Goal: Task Accomplishment & Management: Use online tool/utility

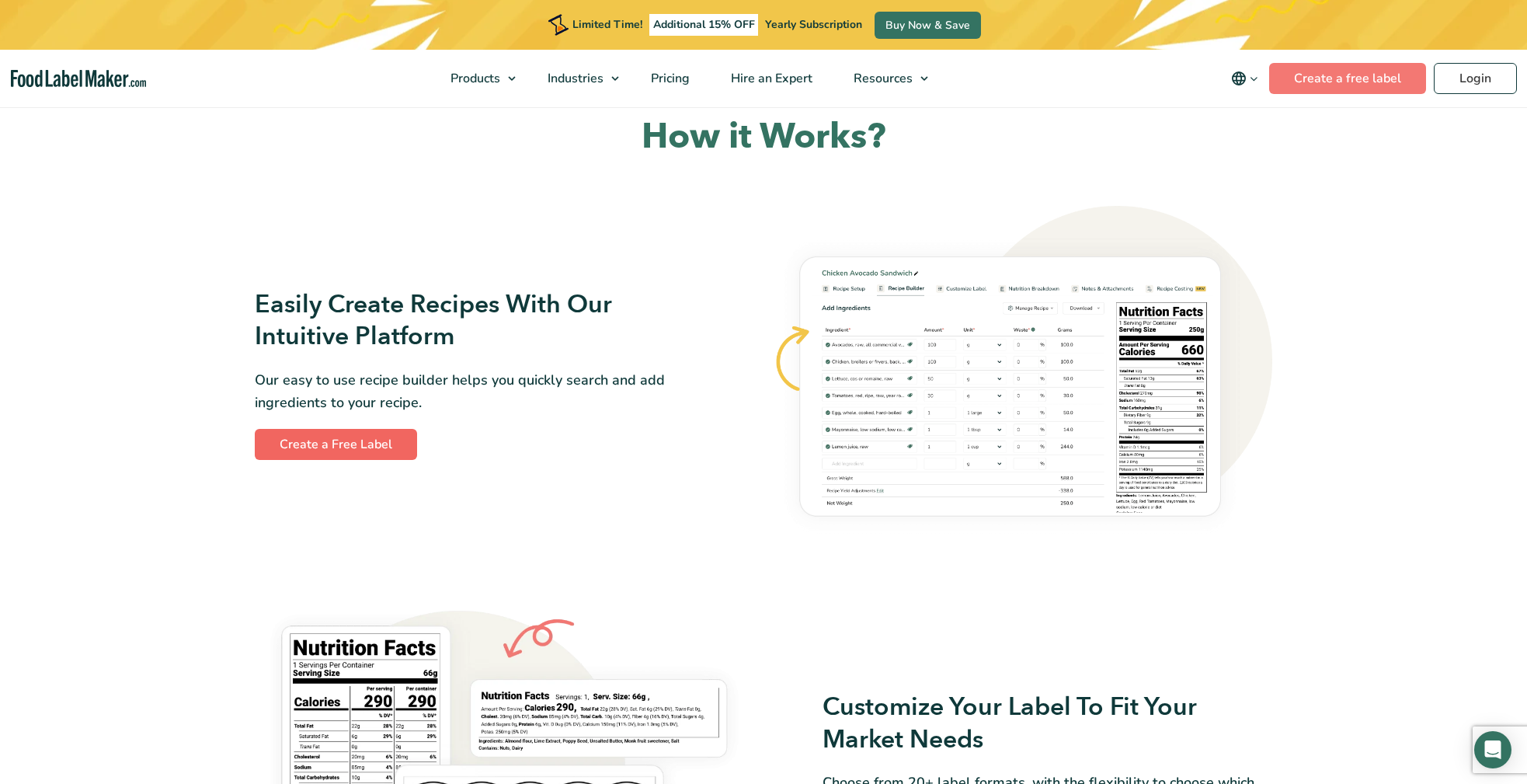
scroll to position [793, 0]
click at [332, 441] on link "Create a Free Label" at bounding box center [336, 442] width 162 height 31
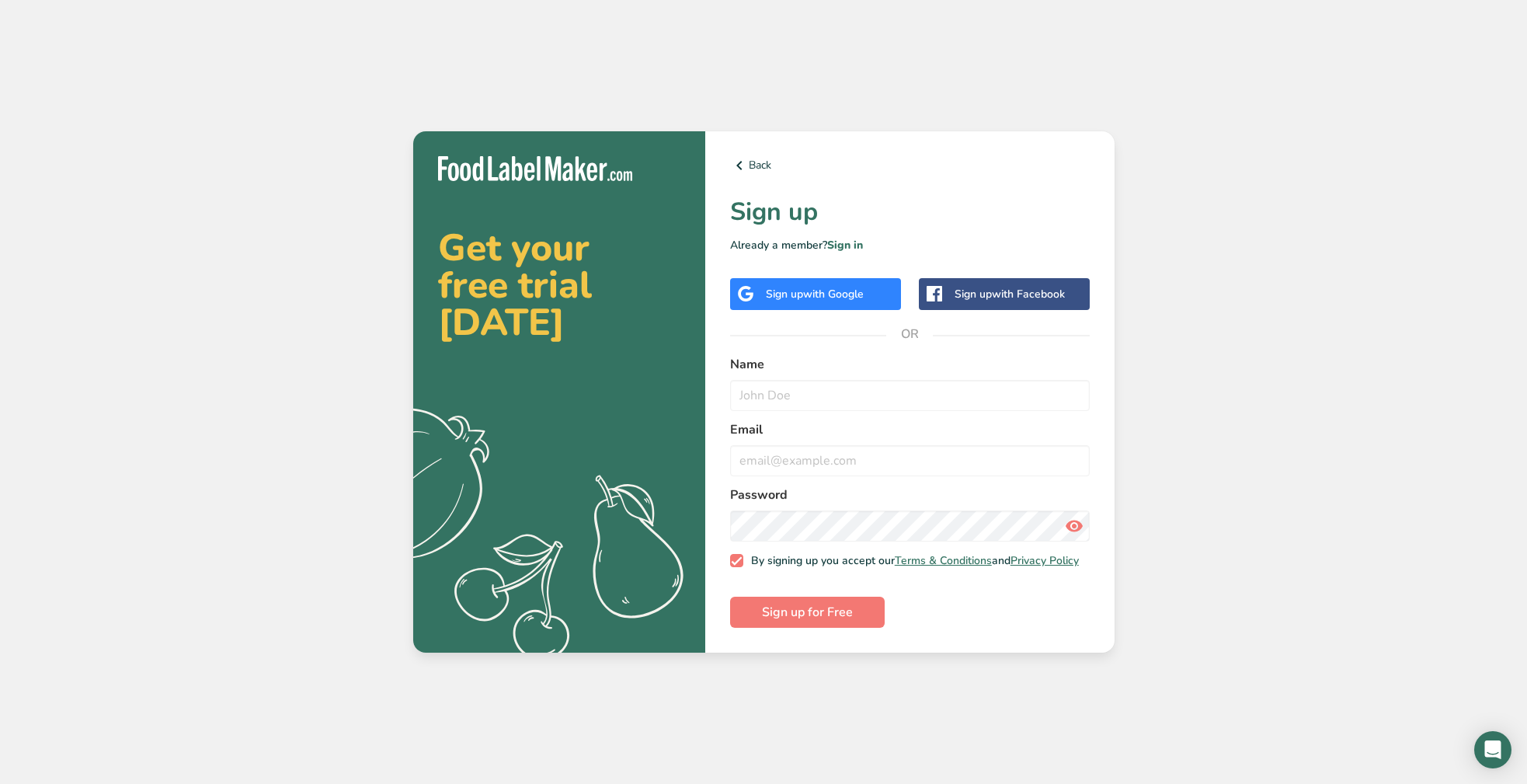
click at [837, 291] on span "with Google" at bounding box center [833, 294] width 61 height 15
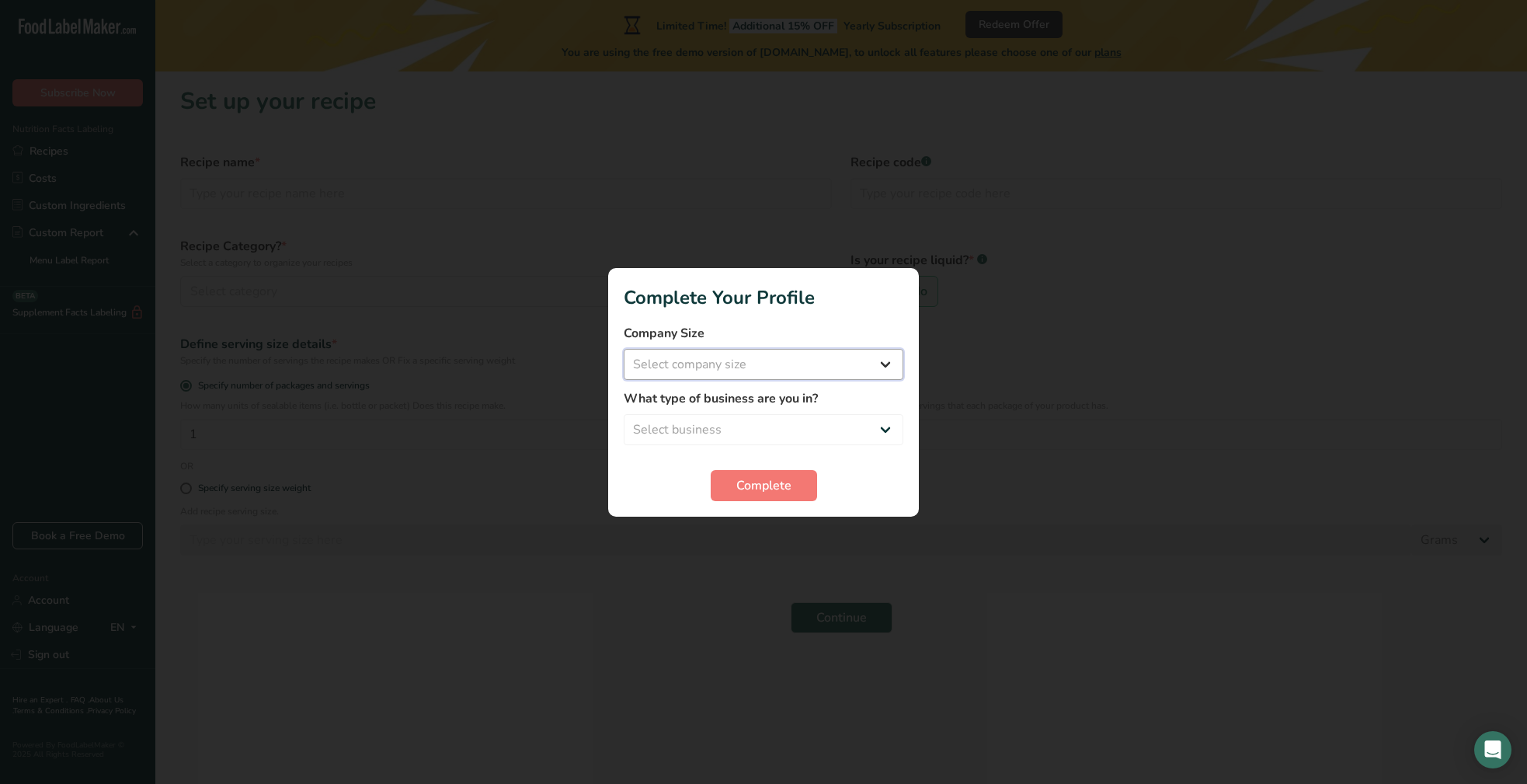
select select "1"
select select "8"
click at [767, 486] on span "Complete" at bounding box center [764, 485] width 55 height 19
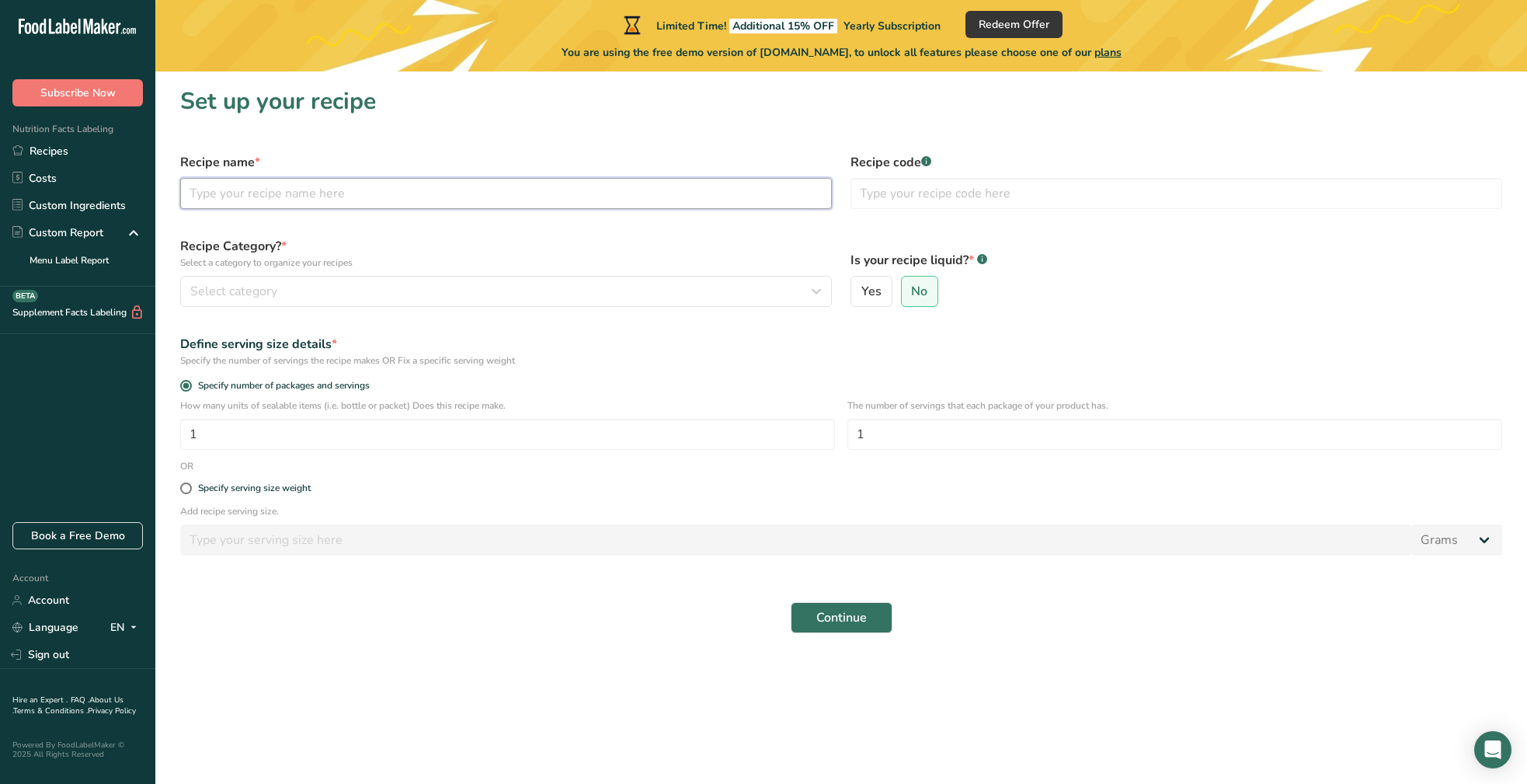
click at [204, 191] on input "text" at bounding box center [505, 193] width 651 height 31
type input "N"
type input "Matcha Energy Boost"
click at [873, 197] on input "text" at bounding box center [1175, 193] width 651 height 31
click at [674, 212] on div "Recipe name * Matcha Energy Boost" at bounding box center [506, 181] width 670 height 75
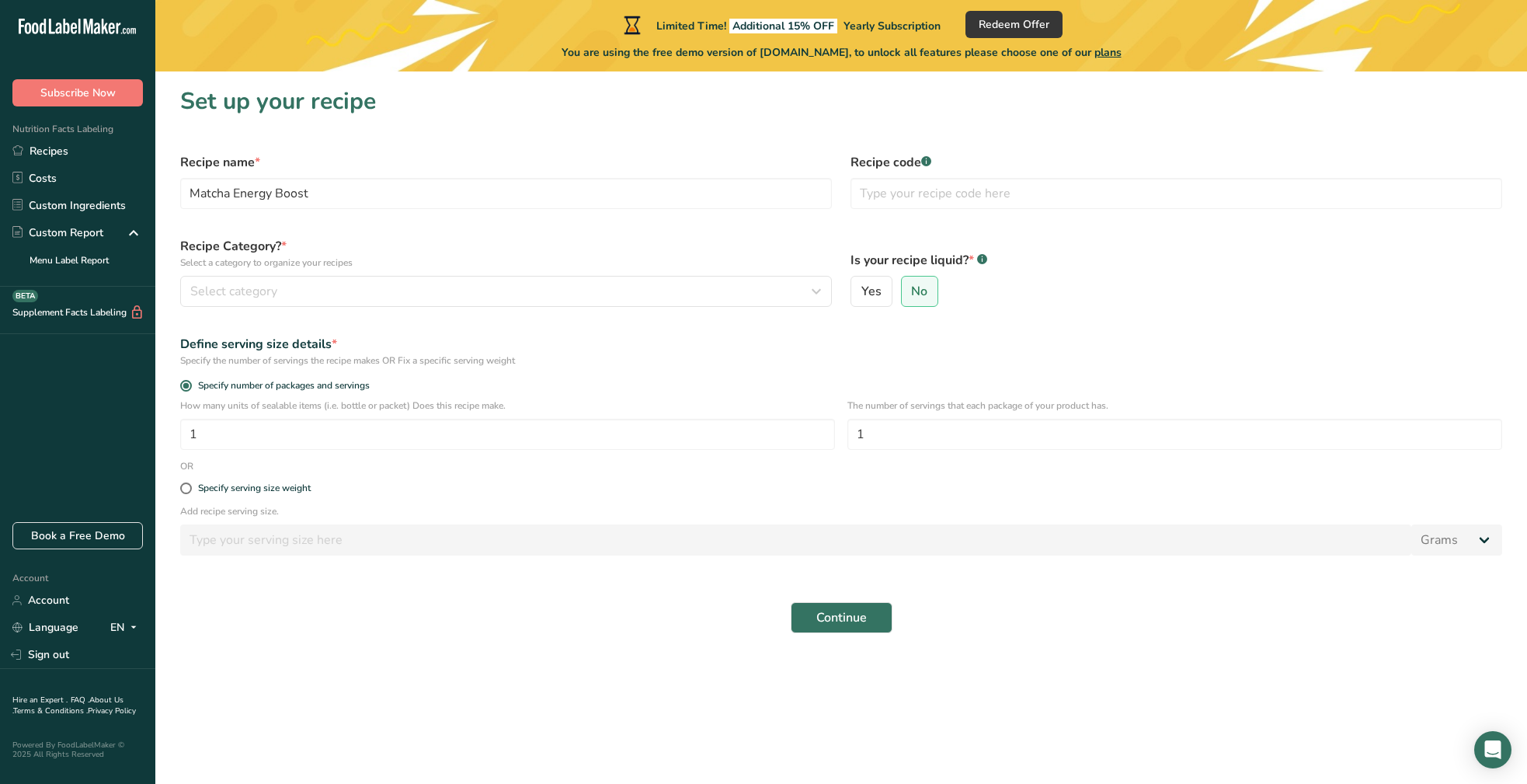
click at [552, 227] on div "Recipe Category? * Select a category to organize your recipes Select category S…" at bounding box center [506, 271] width 670 height 88
click at [421, 136] on section "Set up your recipe Recipe name * Matcha Energy Boost Recipe code .a-a{fill:#347…" at bounding box center [840, 364] width 1371 height 586
click at [172, 170] on div "Recipe name * Matcha Energy Boost" at bounding box center [506, 181] width 670 height 75
click at [487, 251] on label "Recipe Category? * Select a category to organize your recipes" at bounding box center [505, 253] width 651 height 33
drag, startPoint x: 485, startPoint y: 331, endPoint x: 492, endPoint y: 323, distance: 10.6
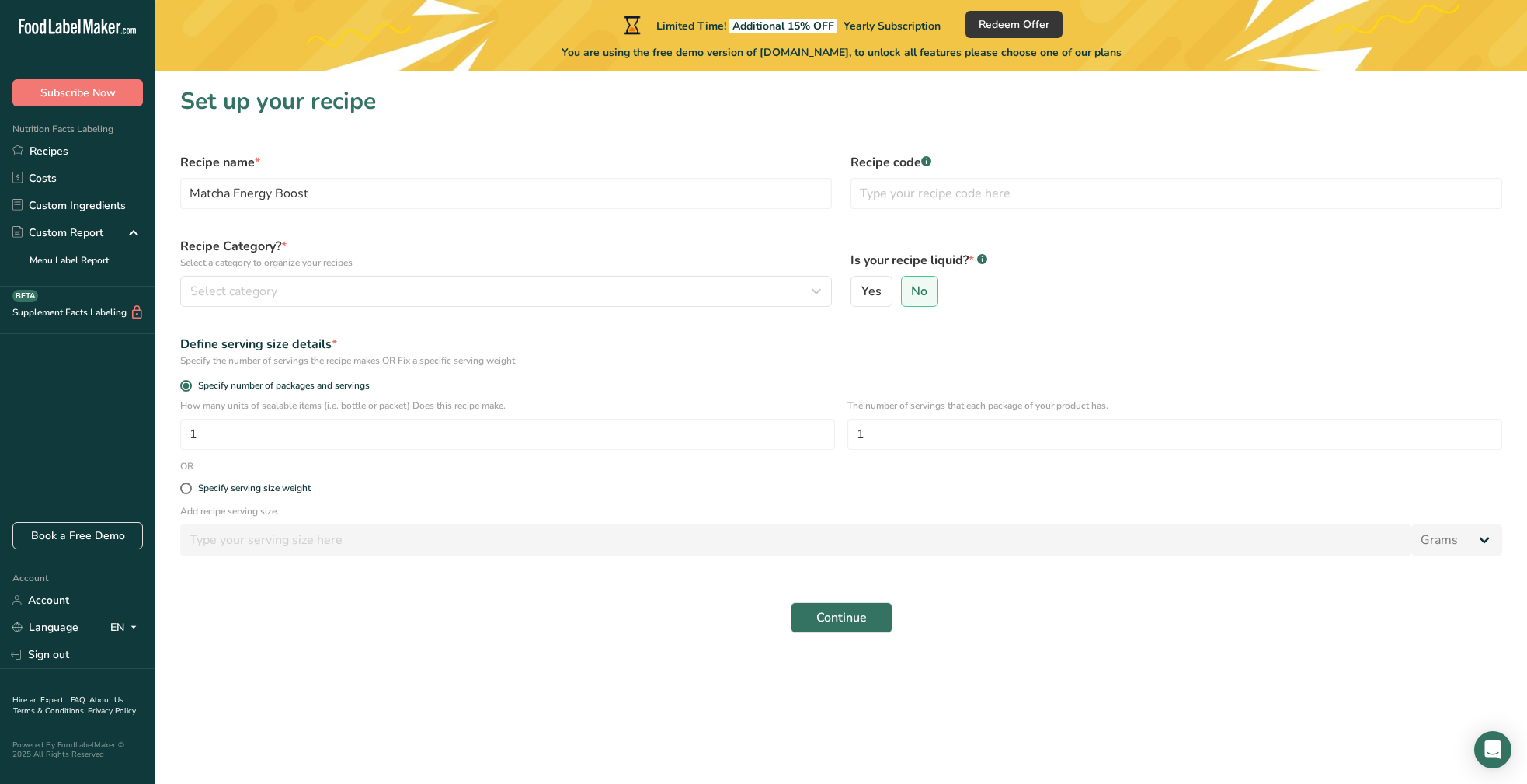
click at [486, 330] on div "Define serving size details * Specify the number of servings the recipe makes O…" at bounding box center [841, 351] width 1340 height 52
click at [868, 191] on input "text" at bounding box center [1175, 193] width 651 height 31
type input "001"
click at [212, 291] on span "Select category" at bounding box center [234, 290] width 87 height 19
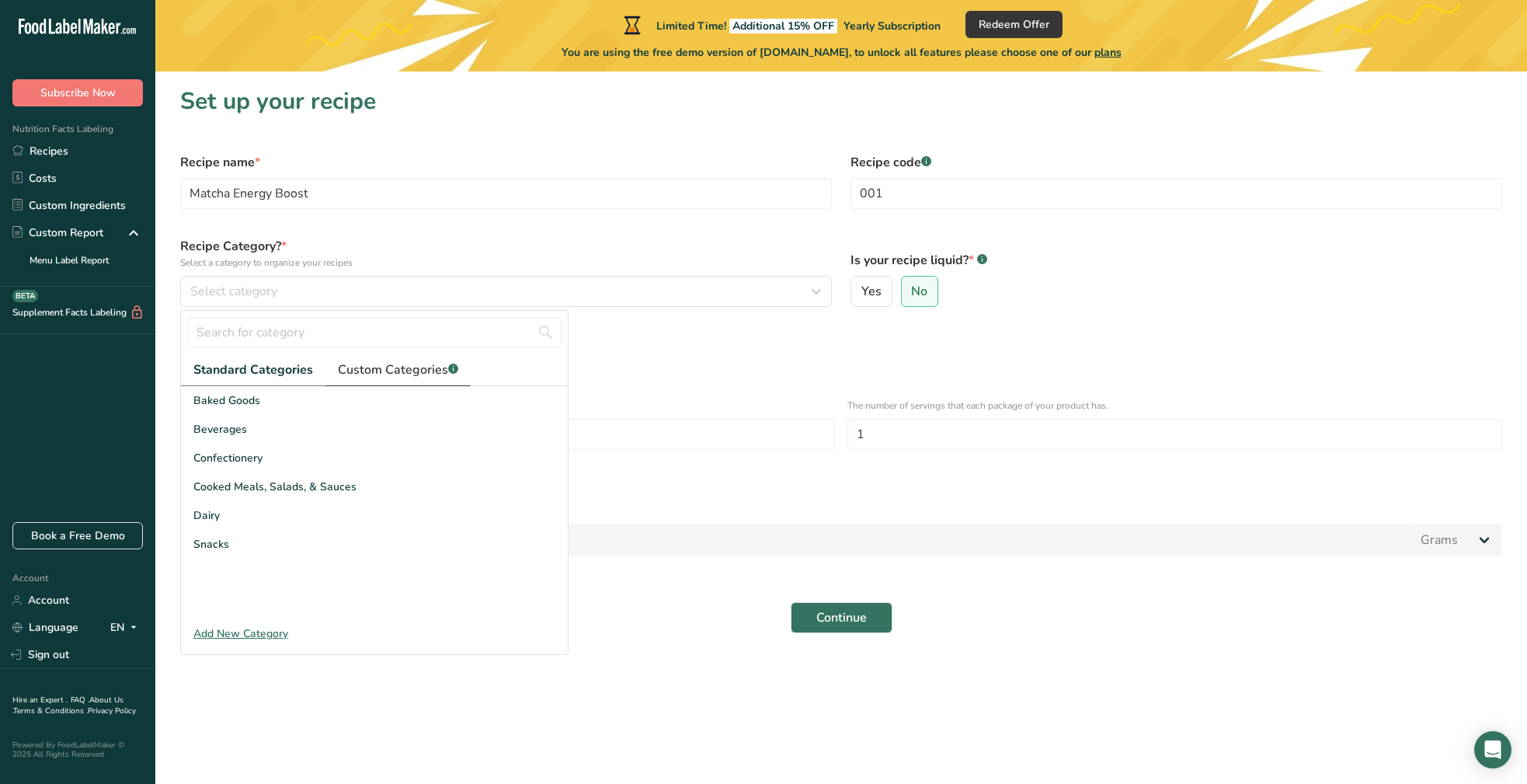
click at [376, 365] on span "Custom Categories .a-a{fill:#347362;}.b-a{fill:#fff;}" at bounding box center [397, 369] width 120 height 19
click at [241, 334] on input "text" at bounding box center [374, 332] width 374 height 31
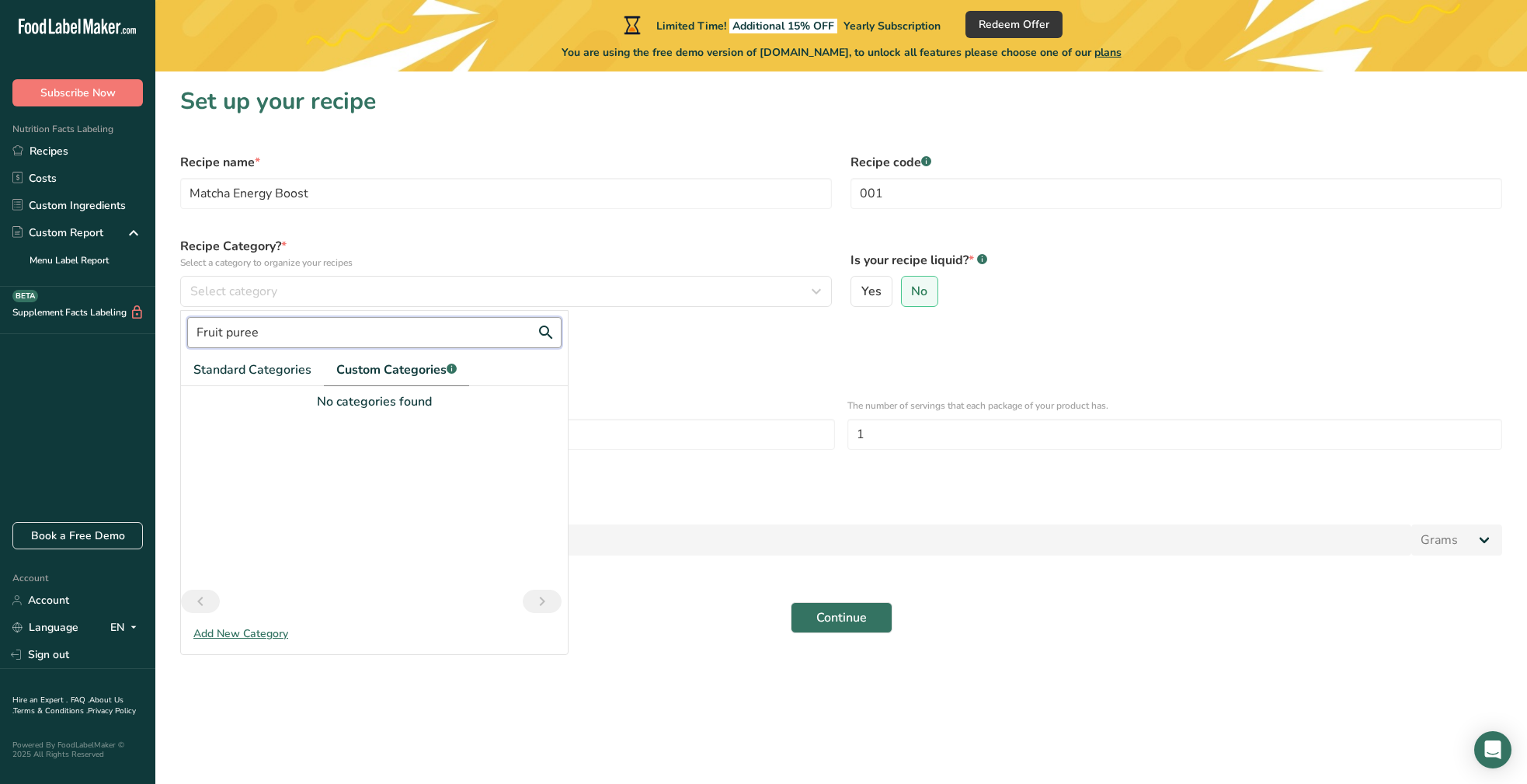
type input "Fruit puree"
click at [674, 372] on div "Define serving size details * Specify the number of servings the recipe makes O…" at bounding box center [841, 351] width 1340 height 52
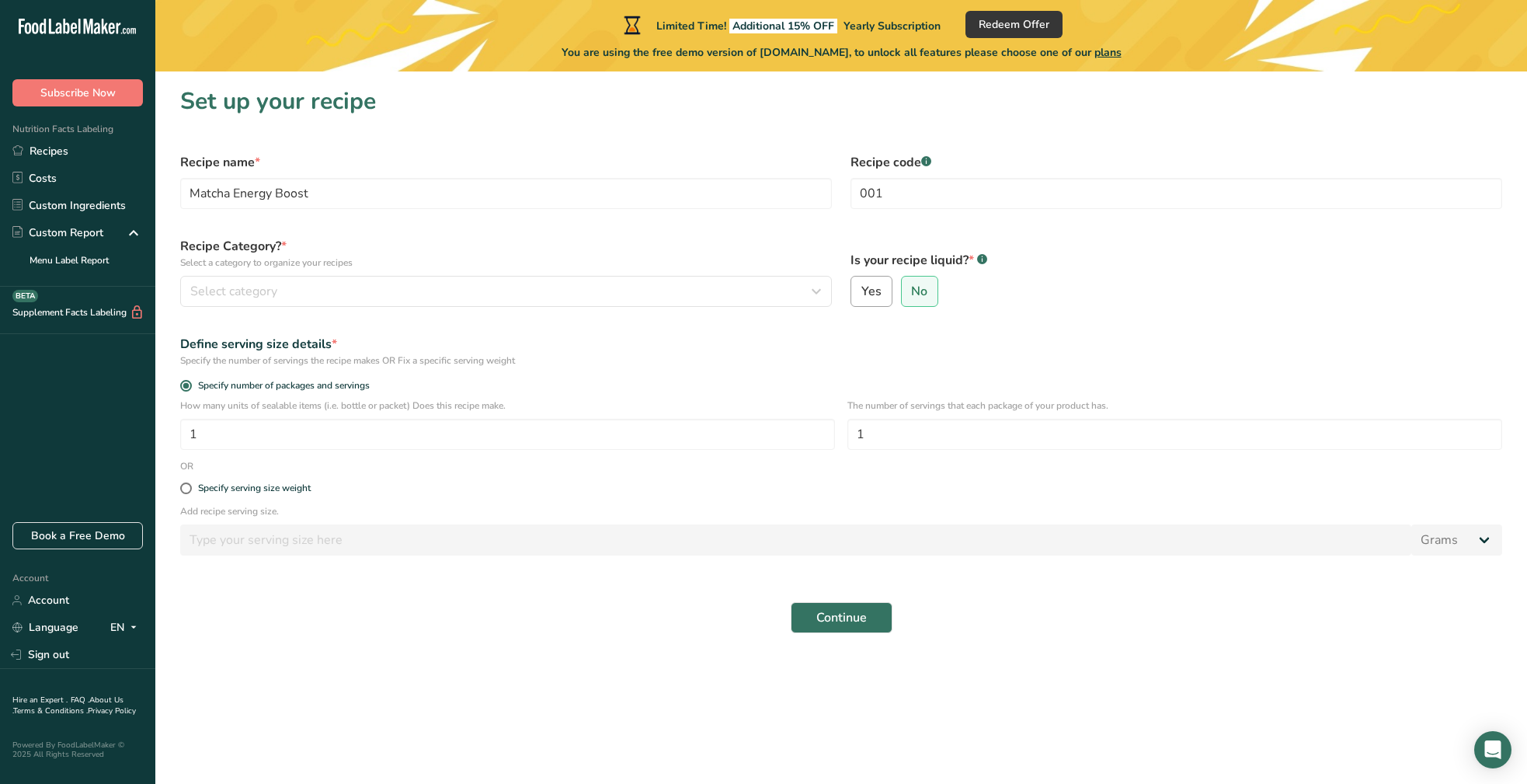
click at [871, 293] on span "Yes" at bounding box center [871, 290] width 20 height 15
click at [861, 293] on input "Yes" at bounding box center [855, 291] width 10 height 10
radio input "true"
radio input "false"
select select "22"
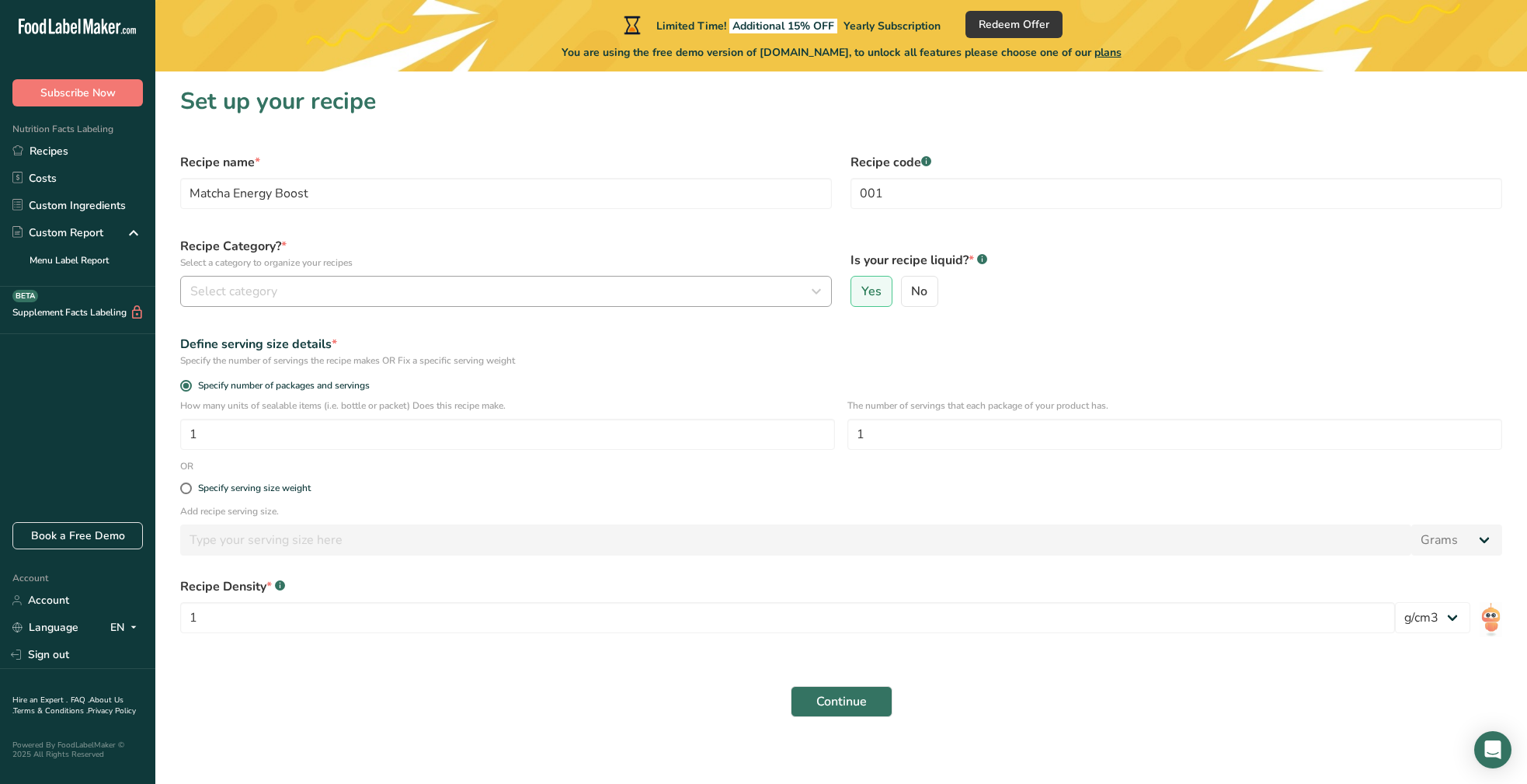
click at [314, 296] on div "Select category" at bounding box center [502, 290] width 622 height 19
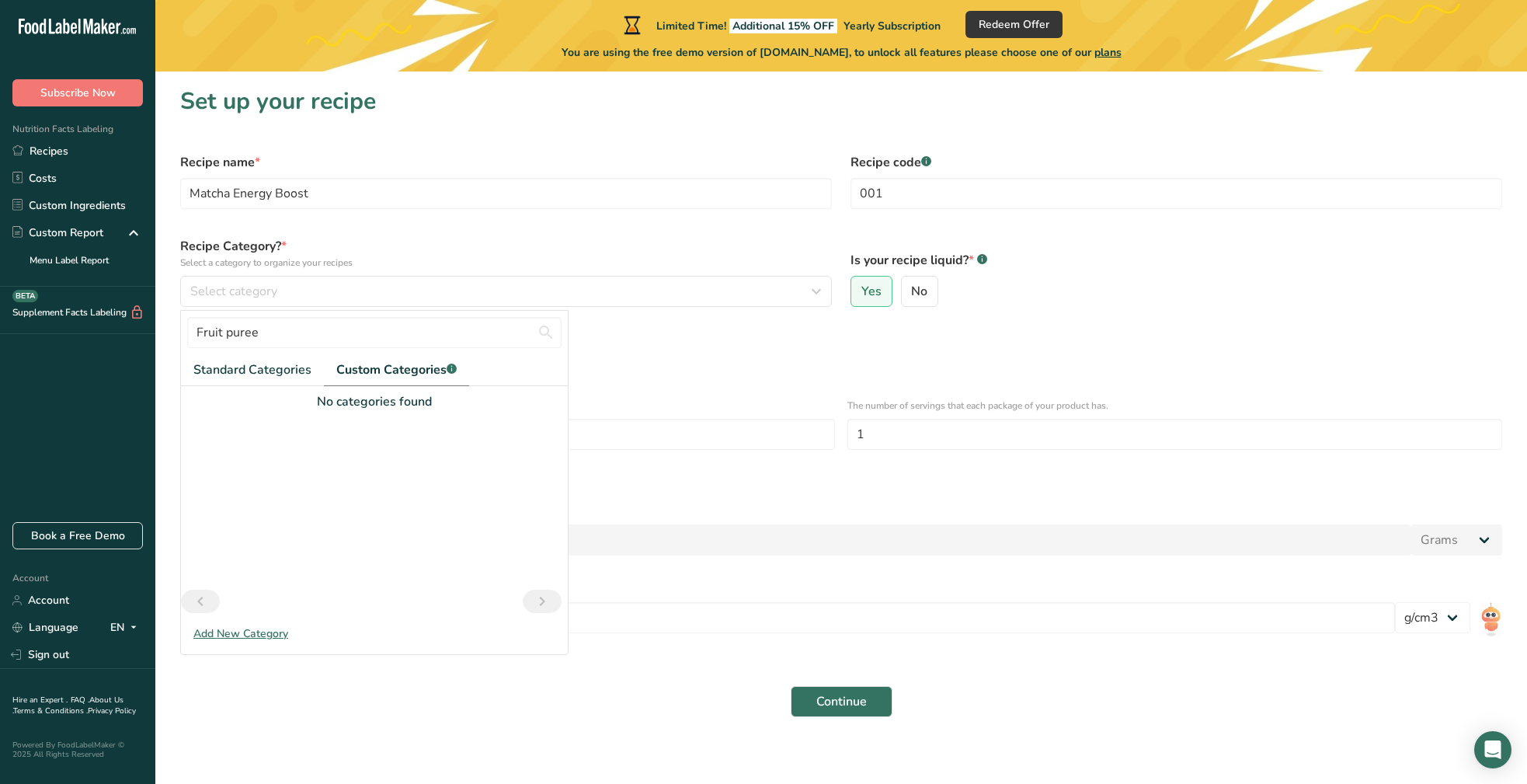
click at [441, 371] on span "Custom Categories .a-a{fill:#347362;}.b-a{fill:#fff;}" at bounding box center [396, 369] width 120 height 19
click at [545, 599] on icon "Next page" at bounding box center [542, 600] width 19 height 28
click at [279, 332] on input "Fruit puree" at bounding box center [374, 332] width 374 height 31
type input "Fruit puree pouches"
click at [641, 342] on div "Define serving size details *" at bounding box center [841, 344] width 1322 height 19
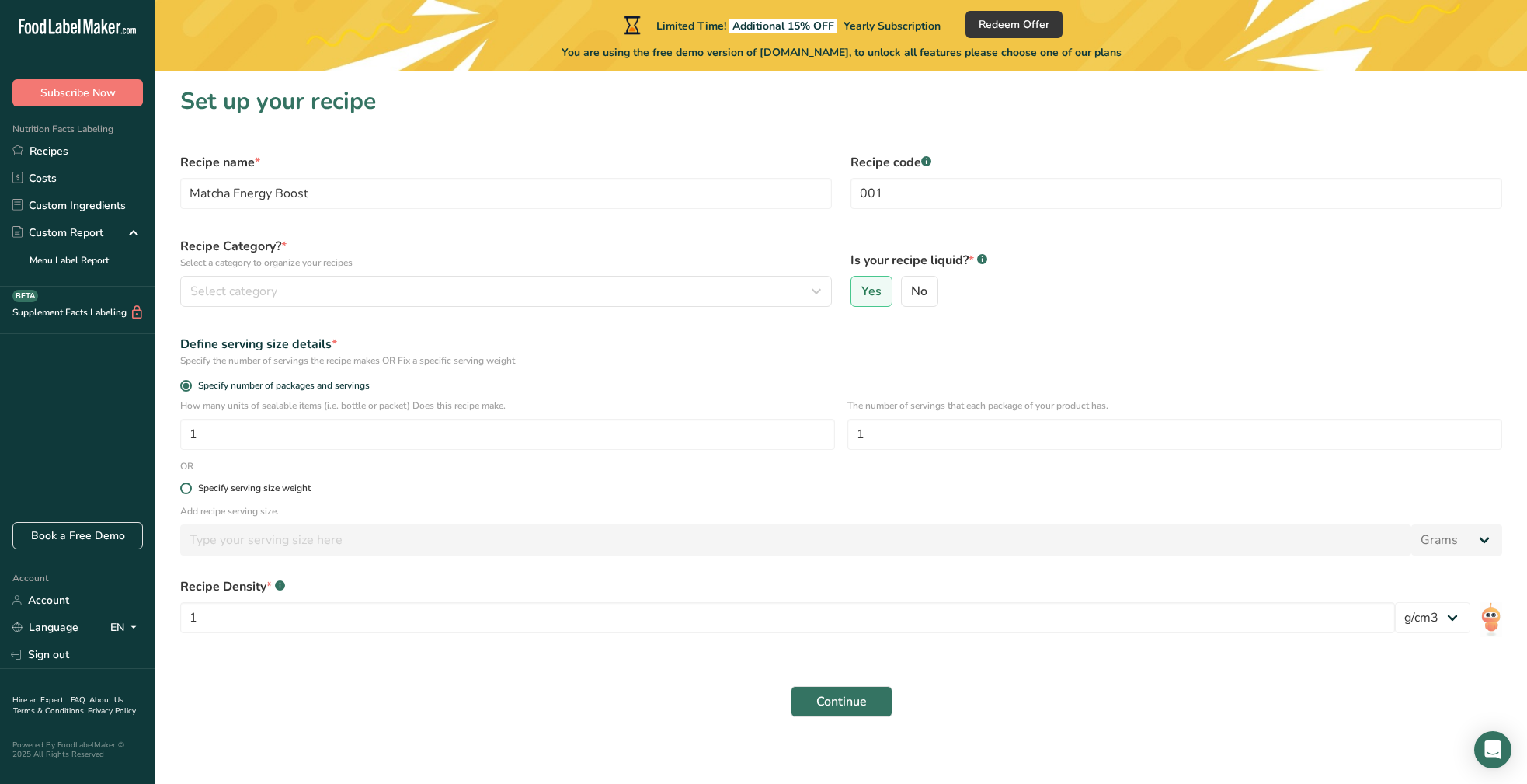
click at [185, 486] on span at bounding box center [185, 487] width 12 height 12
click at [185, 486] on input "Specify serving size weight" at bounding box center [184, 487] width 10 height 10
radio input "true"
radio input "false"
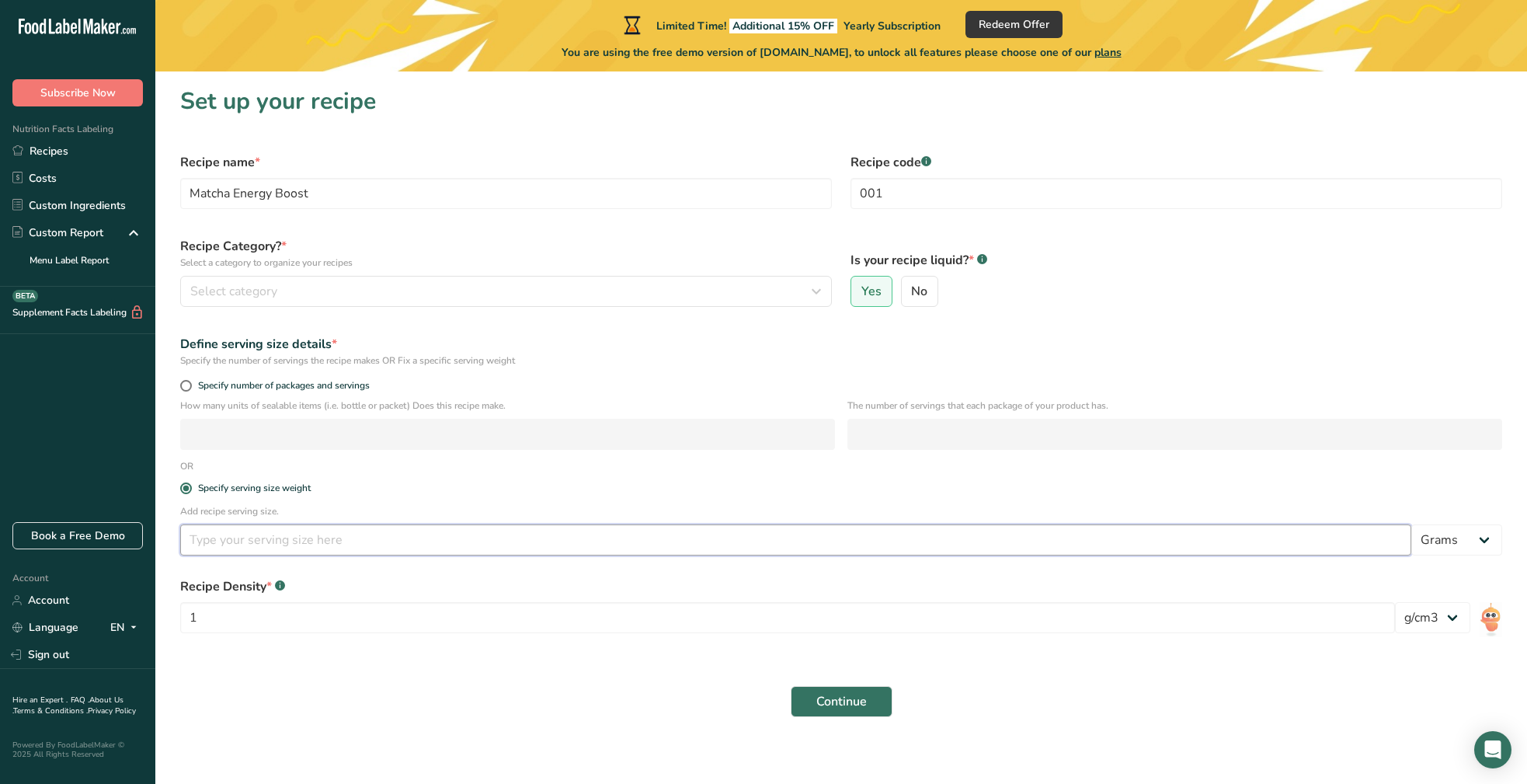
click at [208, 540] on input "number" at bounding box center [796, 539] width 1231 height 31
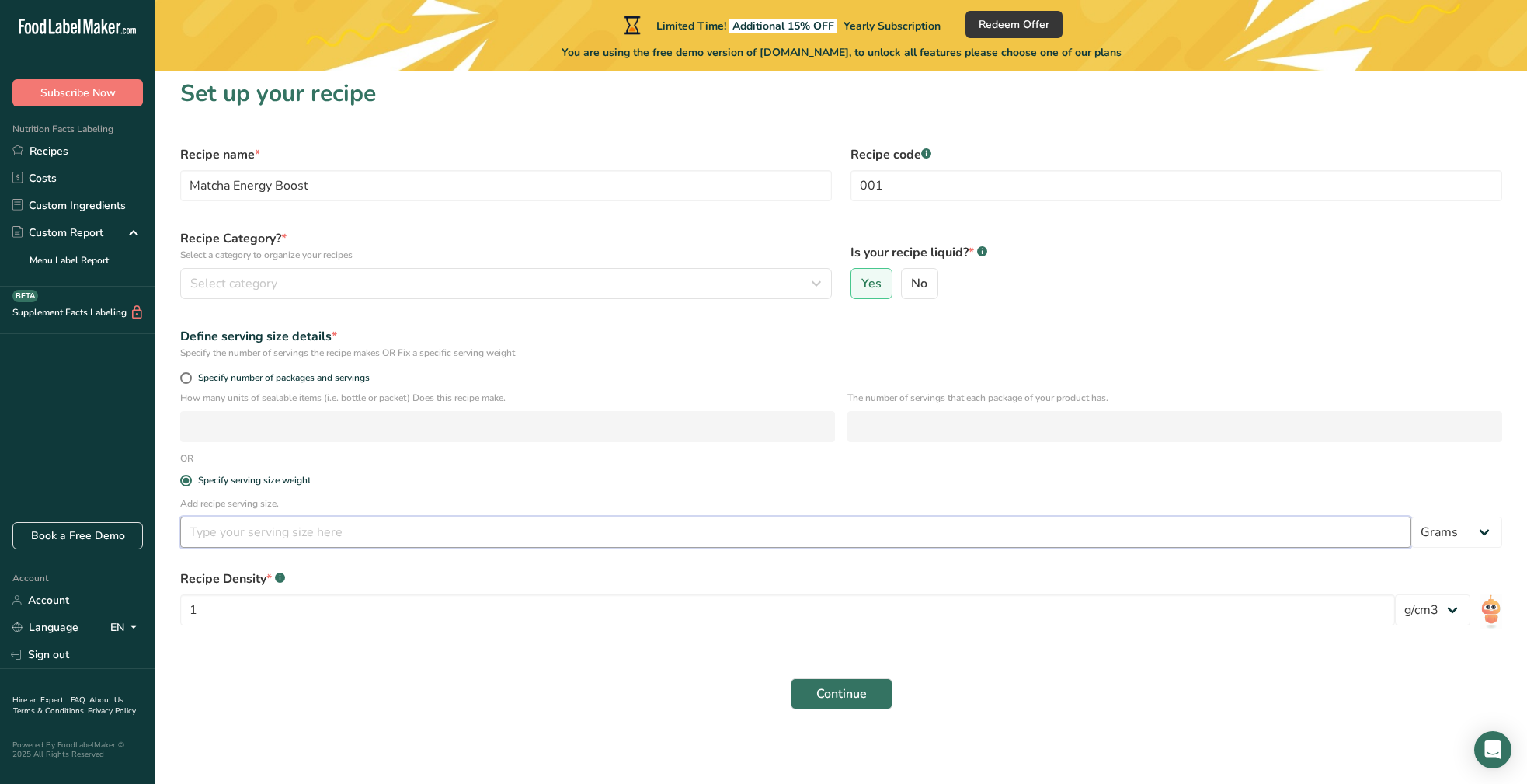
scroll to position [8, 0]
type input "180"
click at [1268, 481] on label "Specify serving size weight" at bounding box center [841, 480] width 1322 height 12
click at [191, 481] on input "Specify serving size weight" at bounding box center [184, 479] width 10 height 10
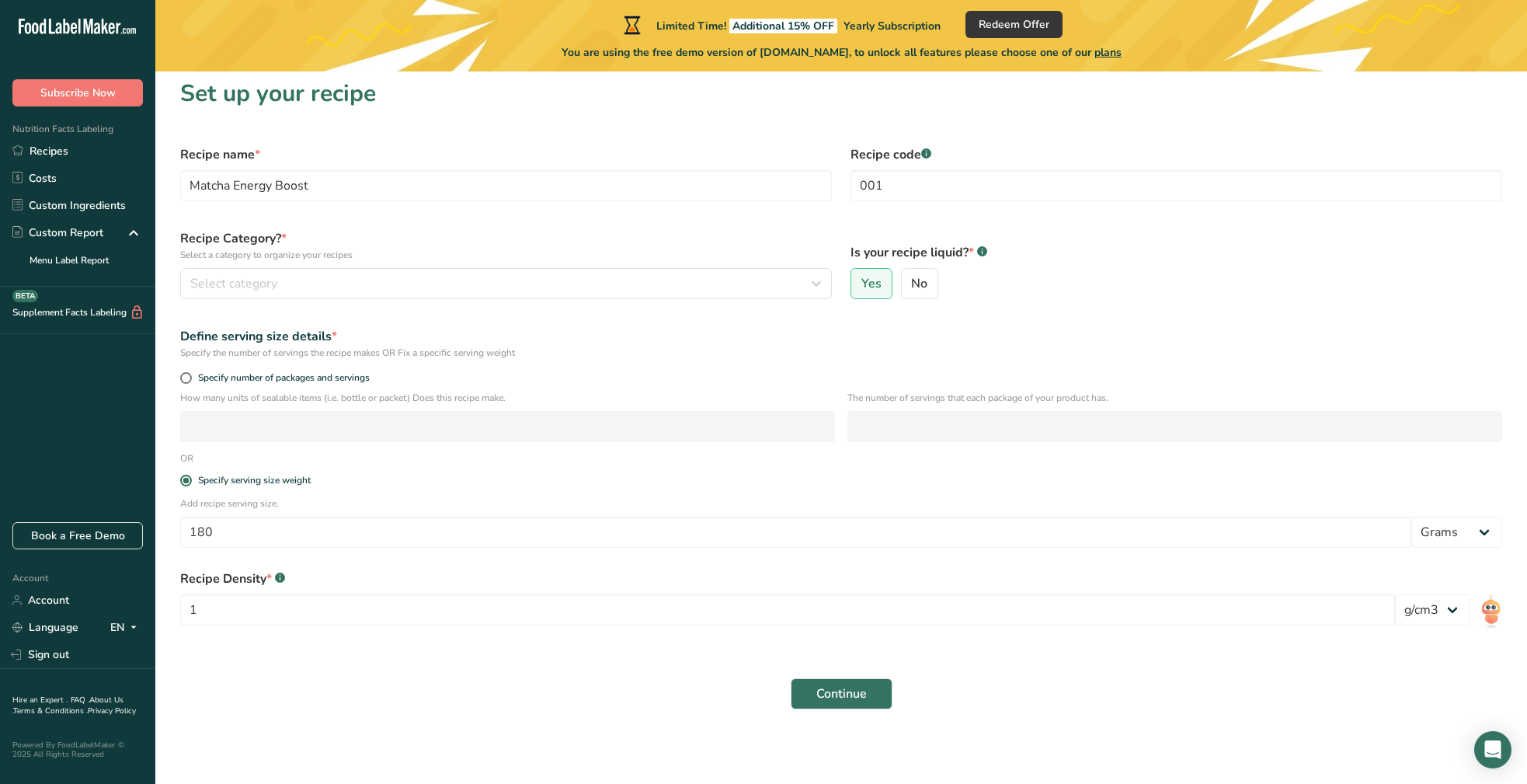
click at [268, 576] on span "*" at bounding box center [269, 578] width 5 height 17
click at [184, 380] on span at bounding box center [185, 378] width 12 height 12
click at [184, 380] on input "Specify number of packages and servings" at bounding box center [184, 377] width 10 height 10
radio input "true"
radio input "false"
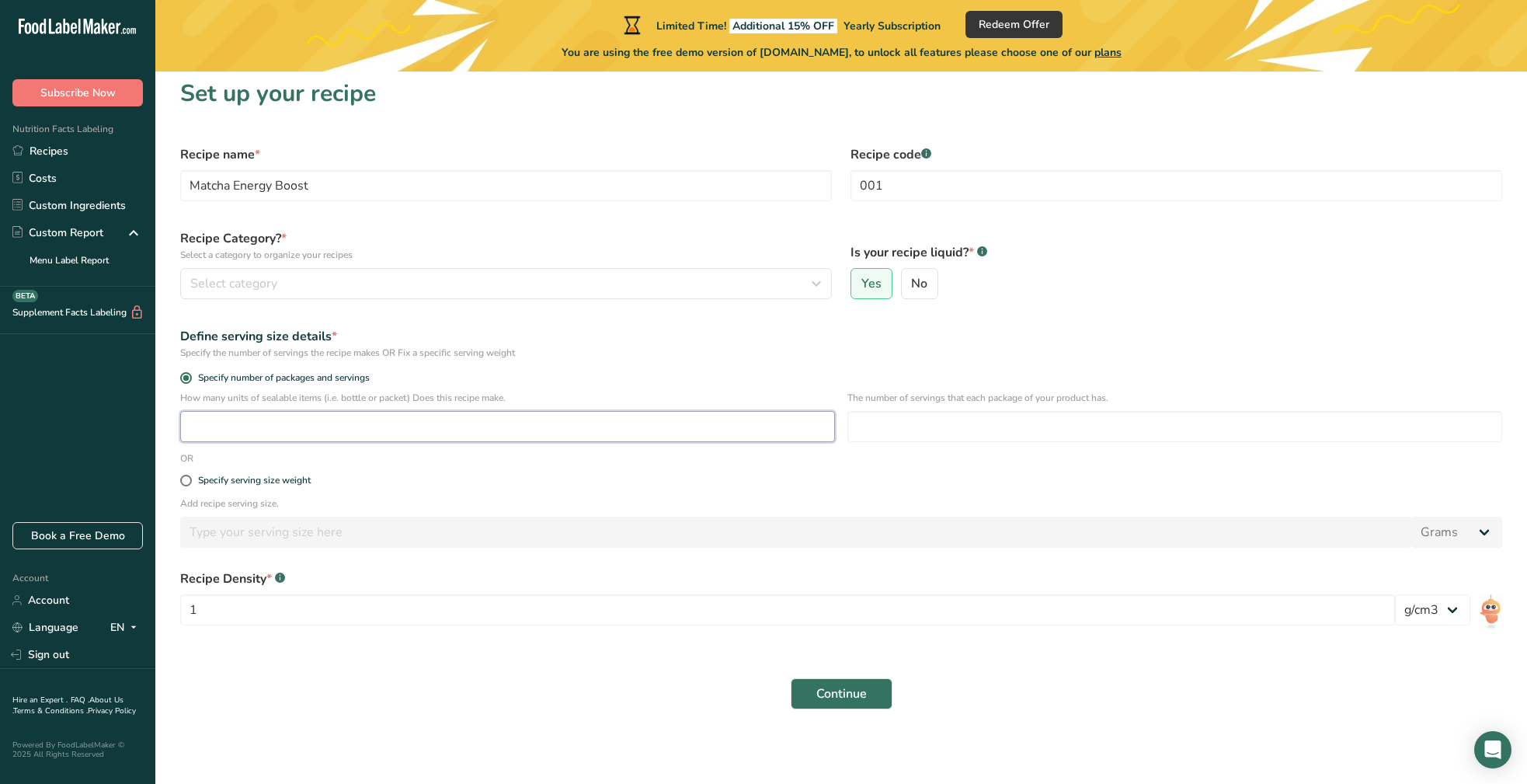
click at [192, 424] on input "number" at bounding box center [507, 426] width 655 height 31
type input "1"
click at [869, 427] on input "number" at bounding box center [1174, 426] width 655 height 31
type input "1"
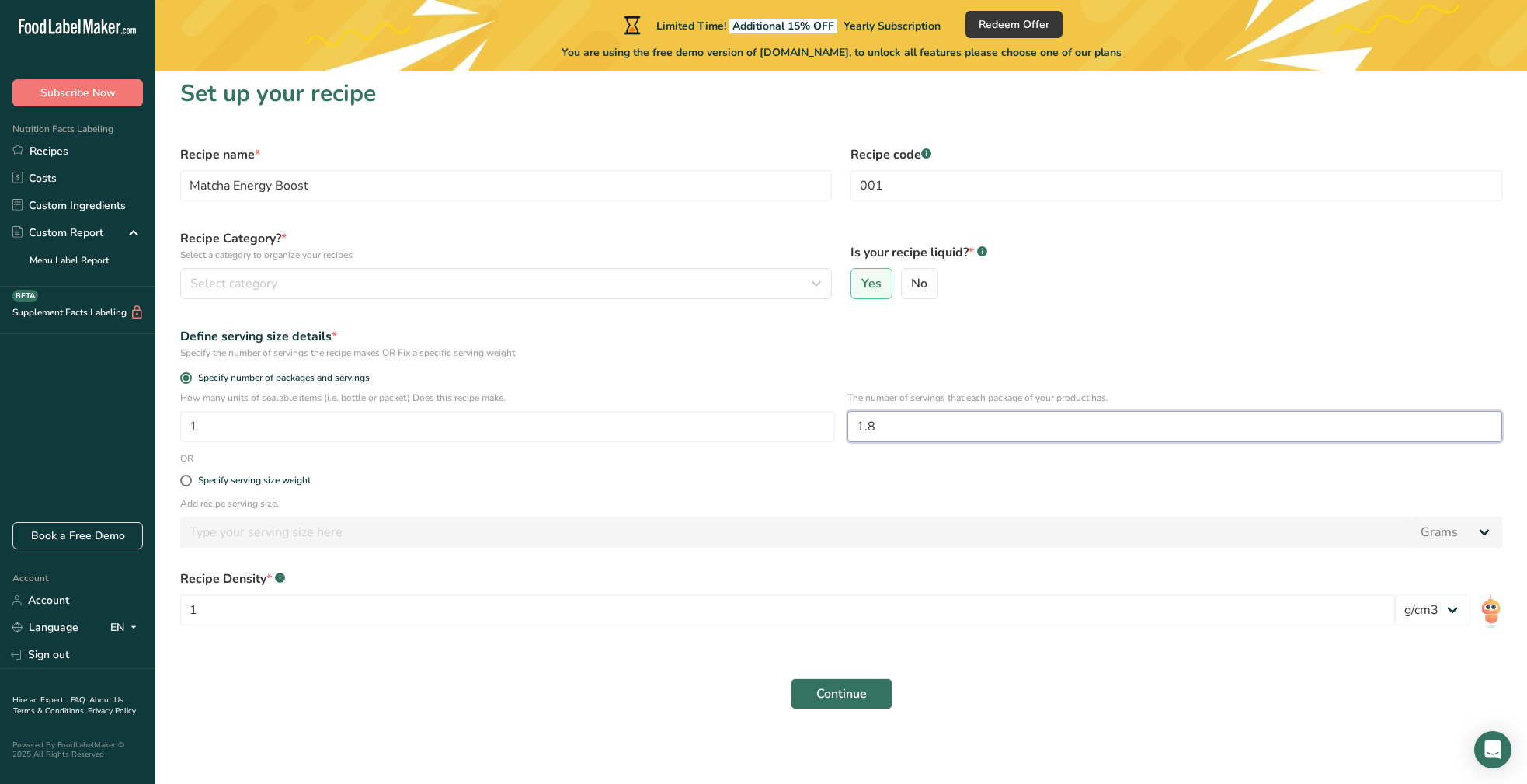
type input "1.8"
click at [360, 471] on div "Specify serving size weight" at bounding box center [841, 480] width 1340 height 31
click at [191, 481] on span at bounding box center [185, 480] width 12 height 12
click at [191, 481] on input "Specify serving size weight" at bounding box center [184, 479] width 10 height 10
radio input "true"
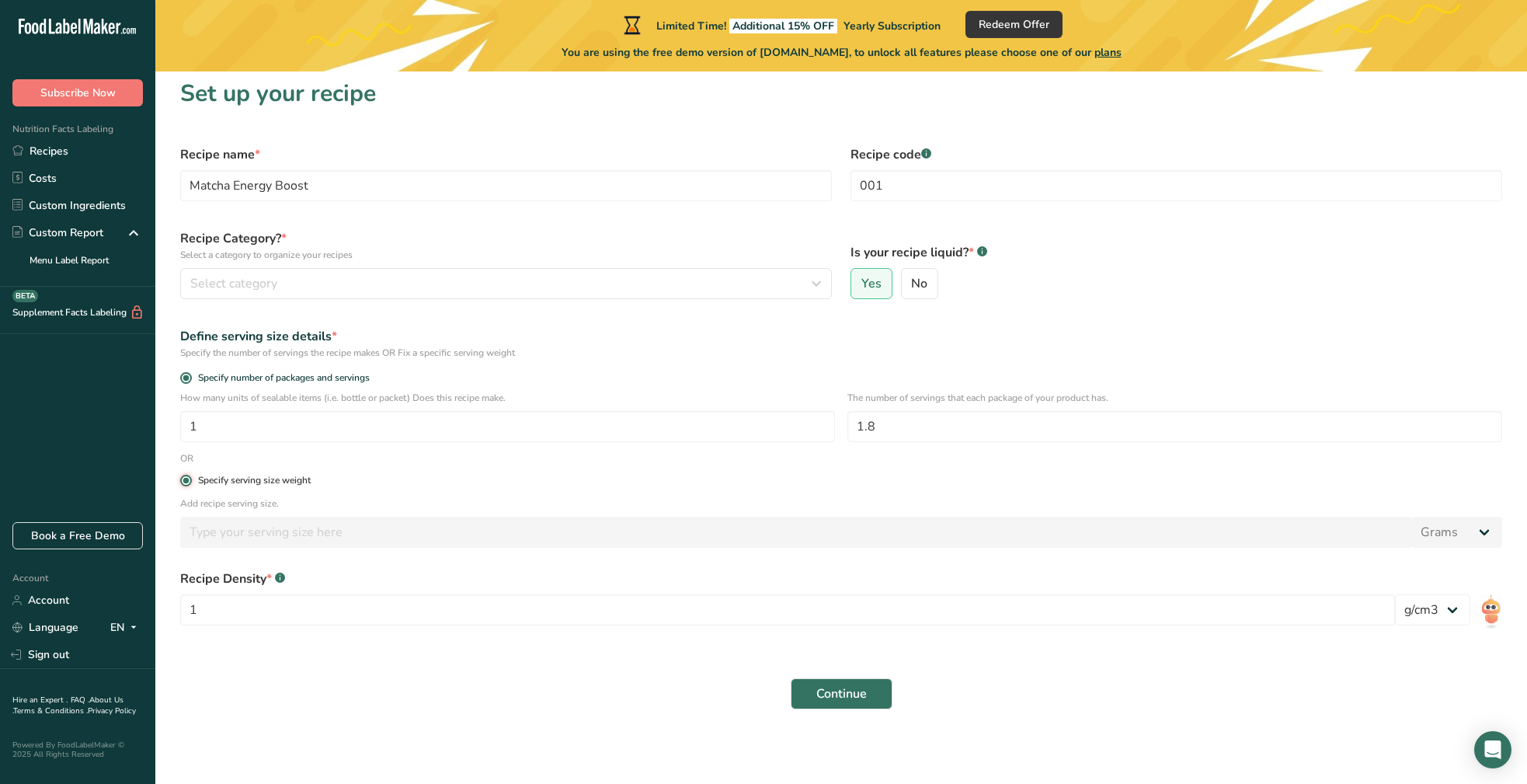
radio input "false"
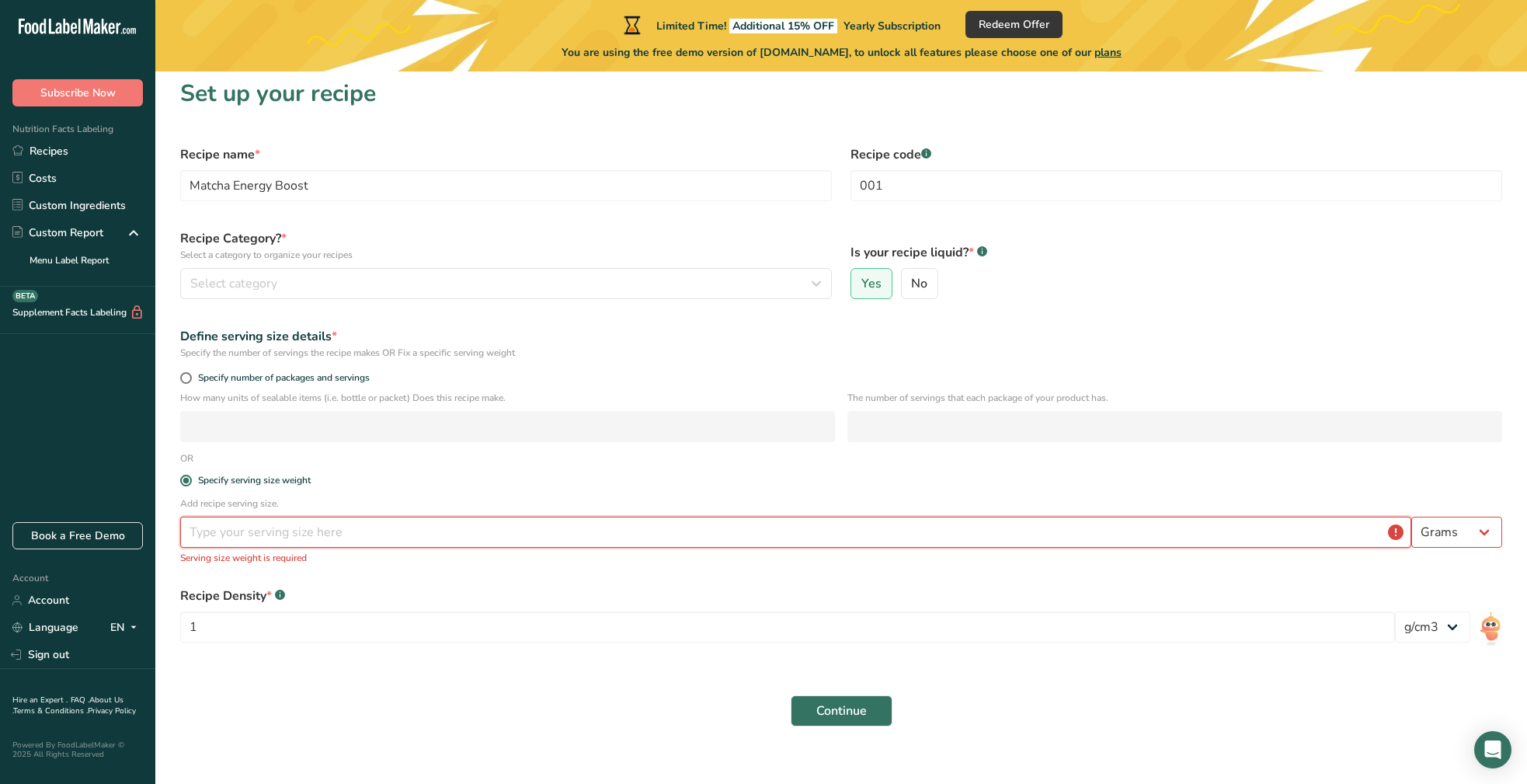
click at [197, 529] on input "number" at bounding box center [796, 532] width 1231 height 31
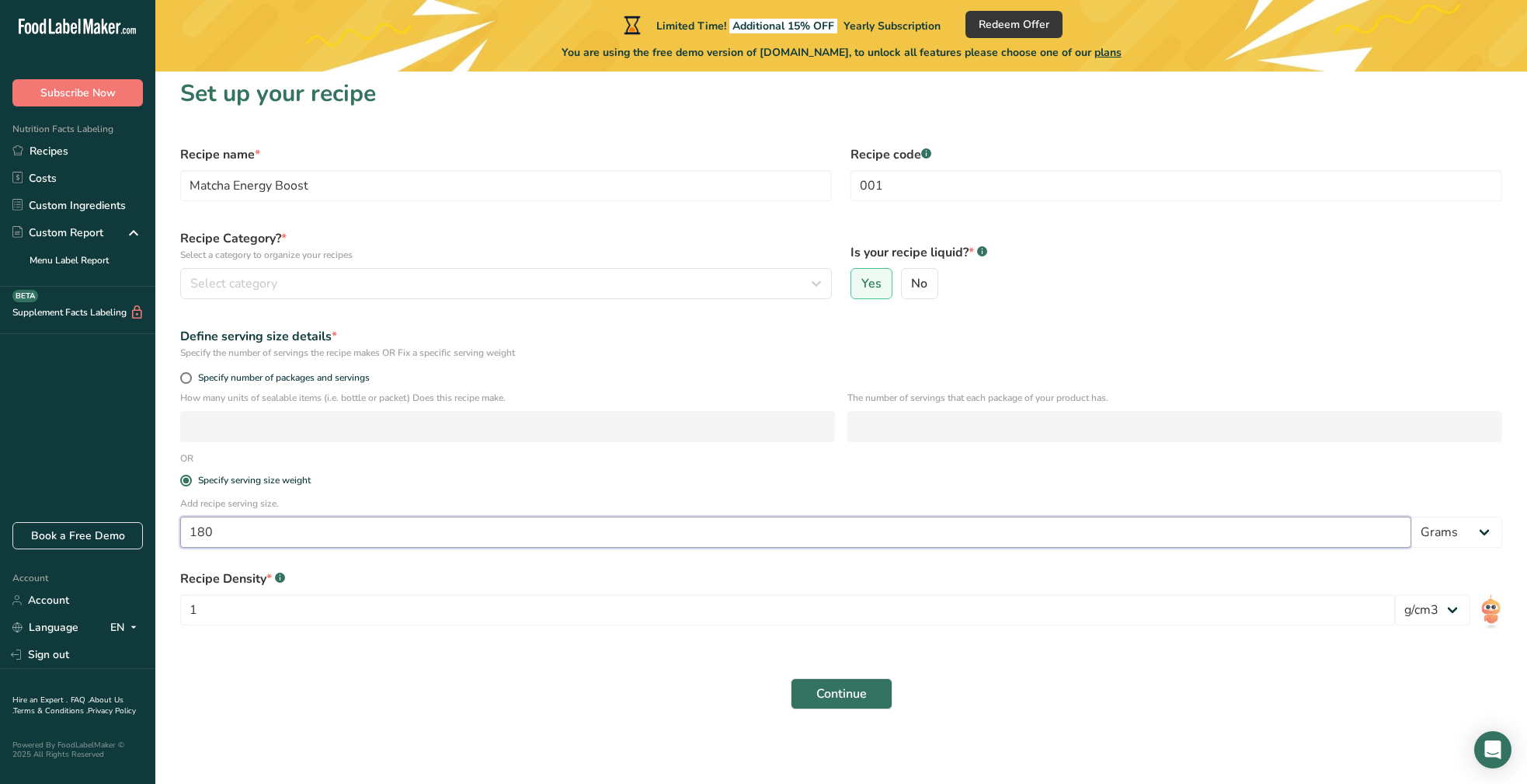
type input "180"
click at [557, 668] on form "Recipe name * Matcha Energy Boost Recipe code .a-a{fill:#347362;}.b-a{fill:#fff…" at bounding box center [841, 428] width 1340 height 583
drag, startPoint x: 195, startPoint y: 608, endPoint x: 223, endPoint y: 613, distance: 28.4
click at [195, 608] on input "1" at bounding box center [787, 609] width 1214 height 31
click at [499, 694] on div "Continue" at bounding box center [841, 693] width 1340 height 50
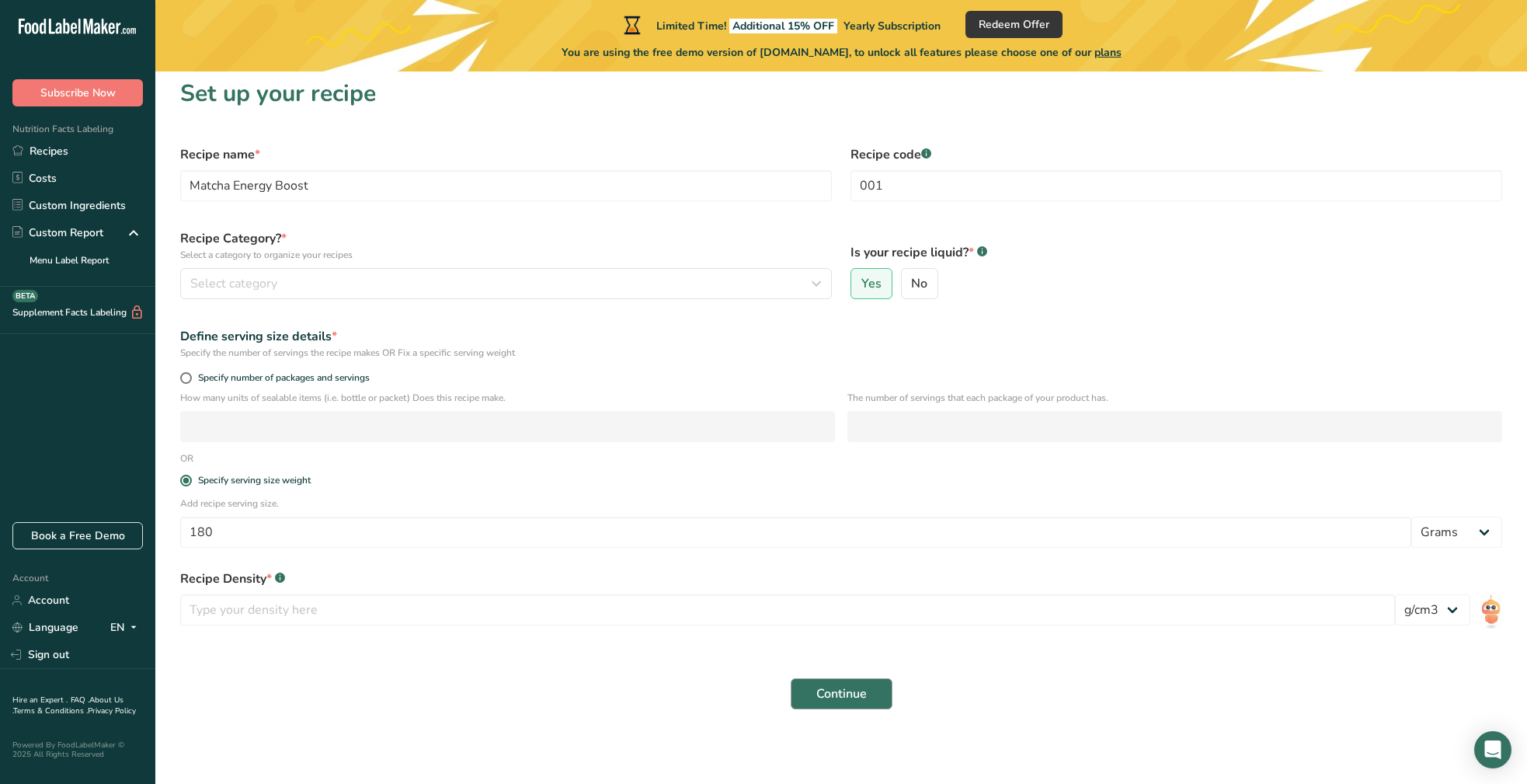
click at [826, 687] on span "Continue" at bounding box center [841, 693] width 51 height 19
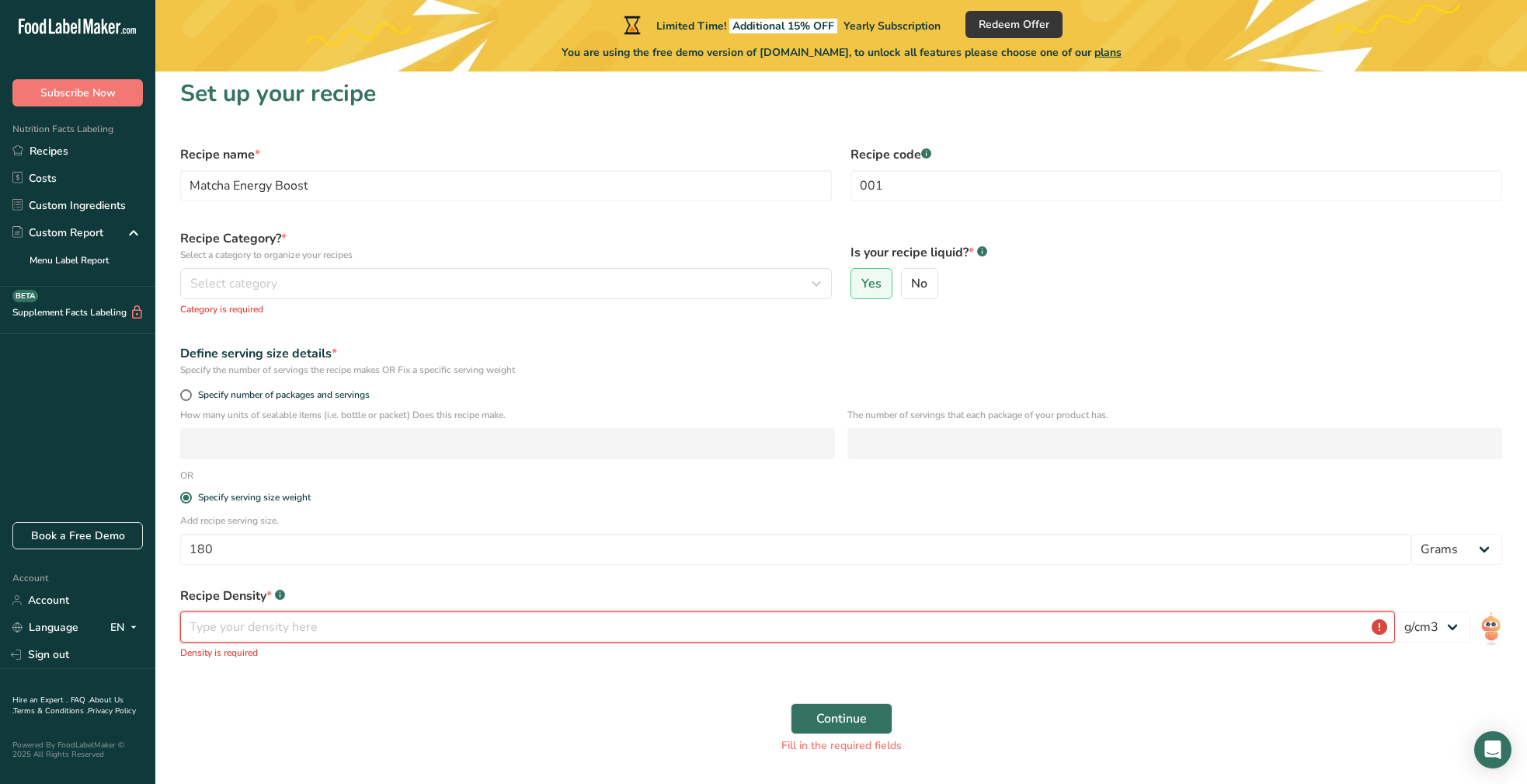
click at [196, 626] on input "number" at bounding box center [787, 626] width 1214 height 31
type input "2.3"
click at [200, 282] on span "Select category" at bounding box center [234, 283] width 87 height 19
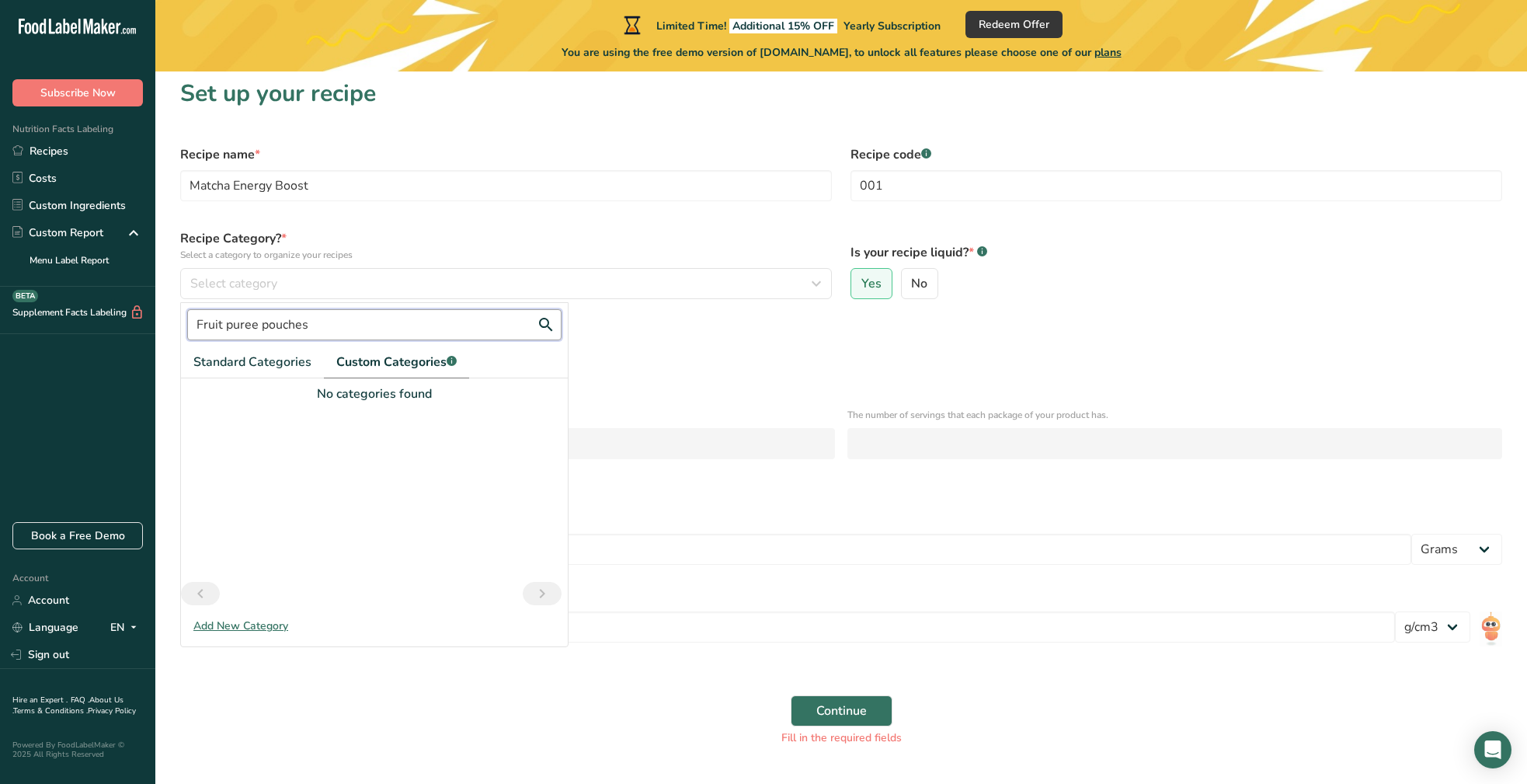
click at [257, 331] on input "Fruit puree pouches" at bounding box center [374, 324] width 374 height 31
click at [335, 323] on input "Fruit puree pouches" at bounding box center [374, 324] width 374 height 31
click at [840, 711] on button "Continue" at bounding box center [841, 710] width 102 height 31
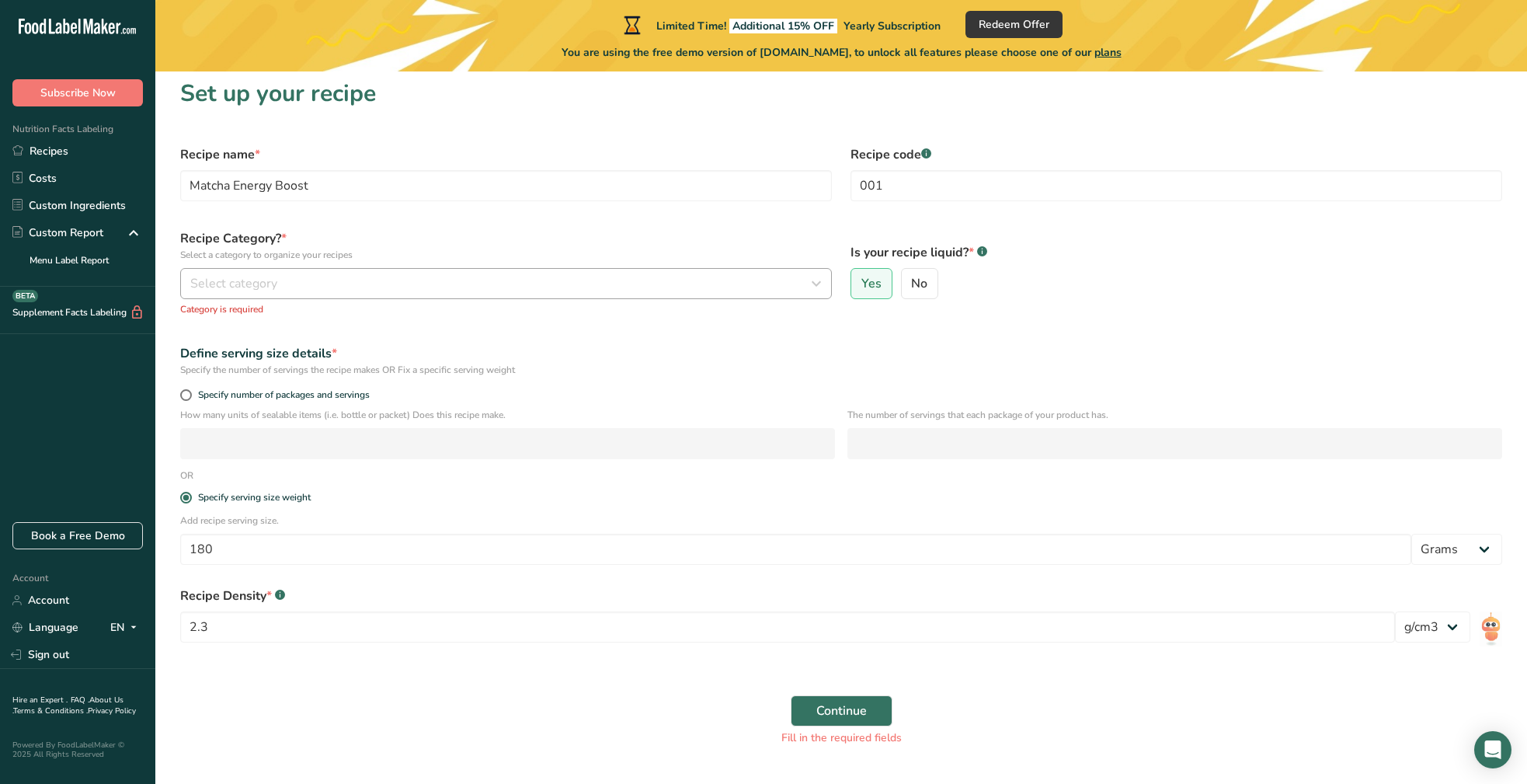
click at [820, 281] on icon "button" at bounding box center [816, 282] width 19 height 28
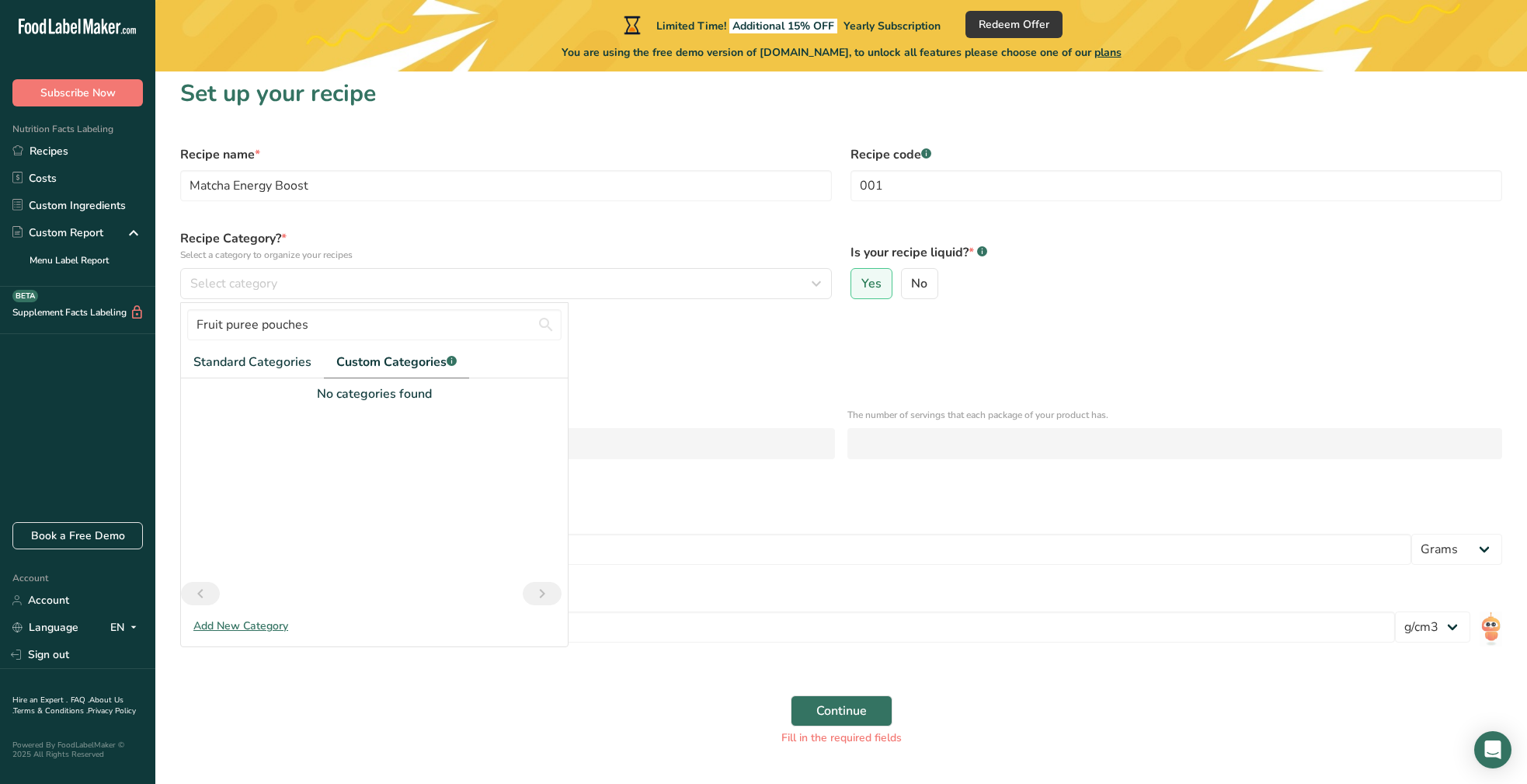
click at [241, 625] on div "Add New Category" at bounding box center [374, 625] width 387 height 16
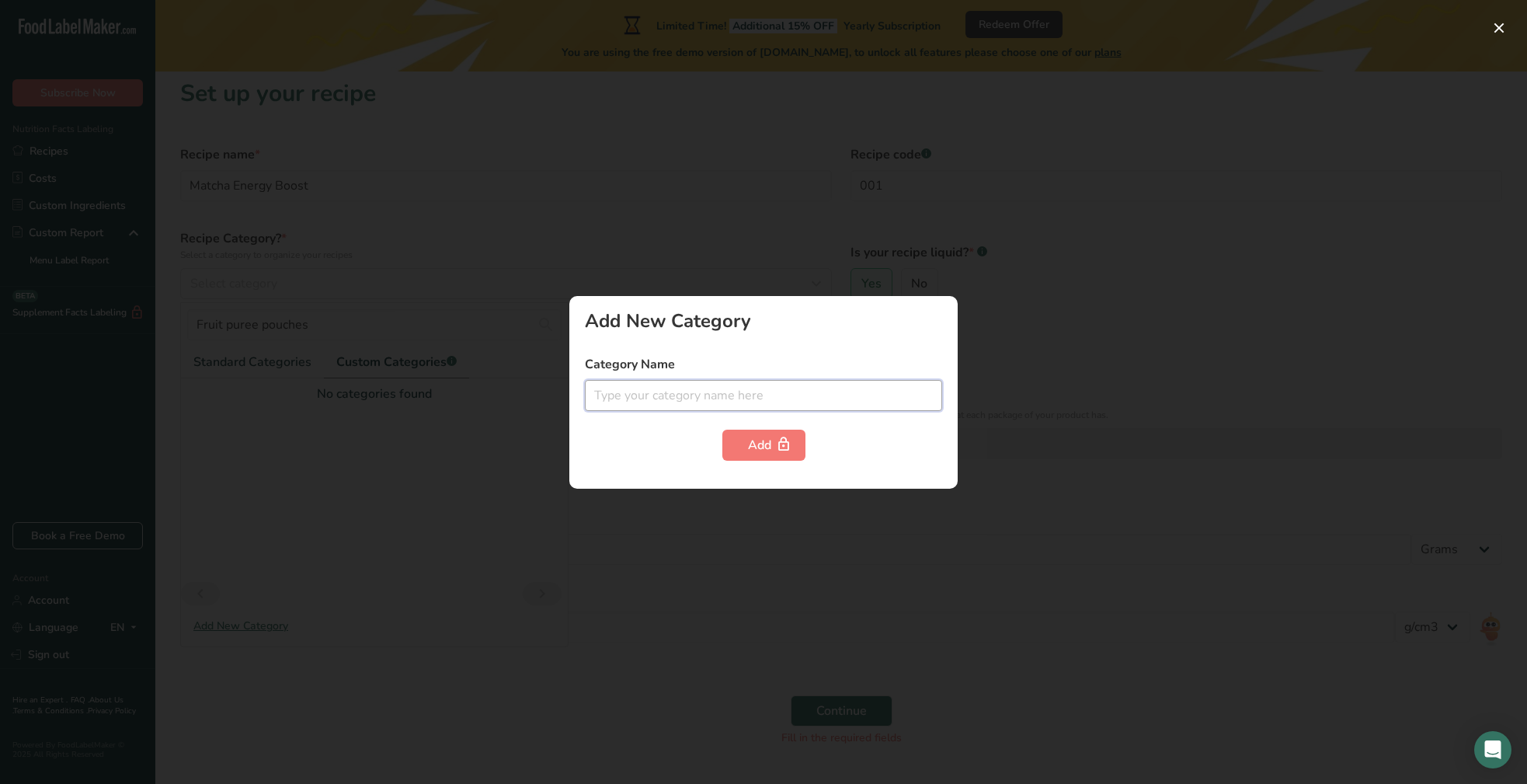
click at [599, 393] on input "text" at bounding box center [763, 395] width 357 height 31
type input "Fruit puree pouch"
click at [772, 446] on div "Add" at bounding box center [764, 445] width 32 height 19
click at [756, 445] on div "Add" at bounding box center [764, 445] width 32 height 19
click at [1025, 457] on div at bounding box center [764, 392] width 1527 height 784
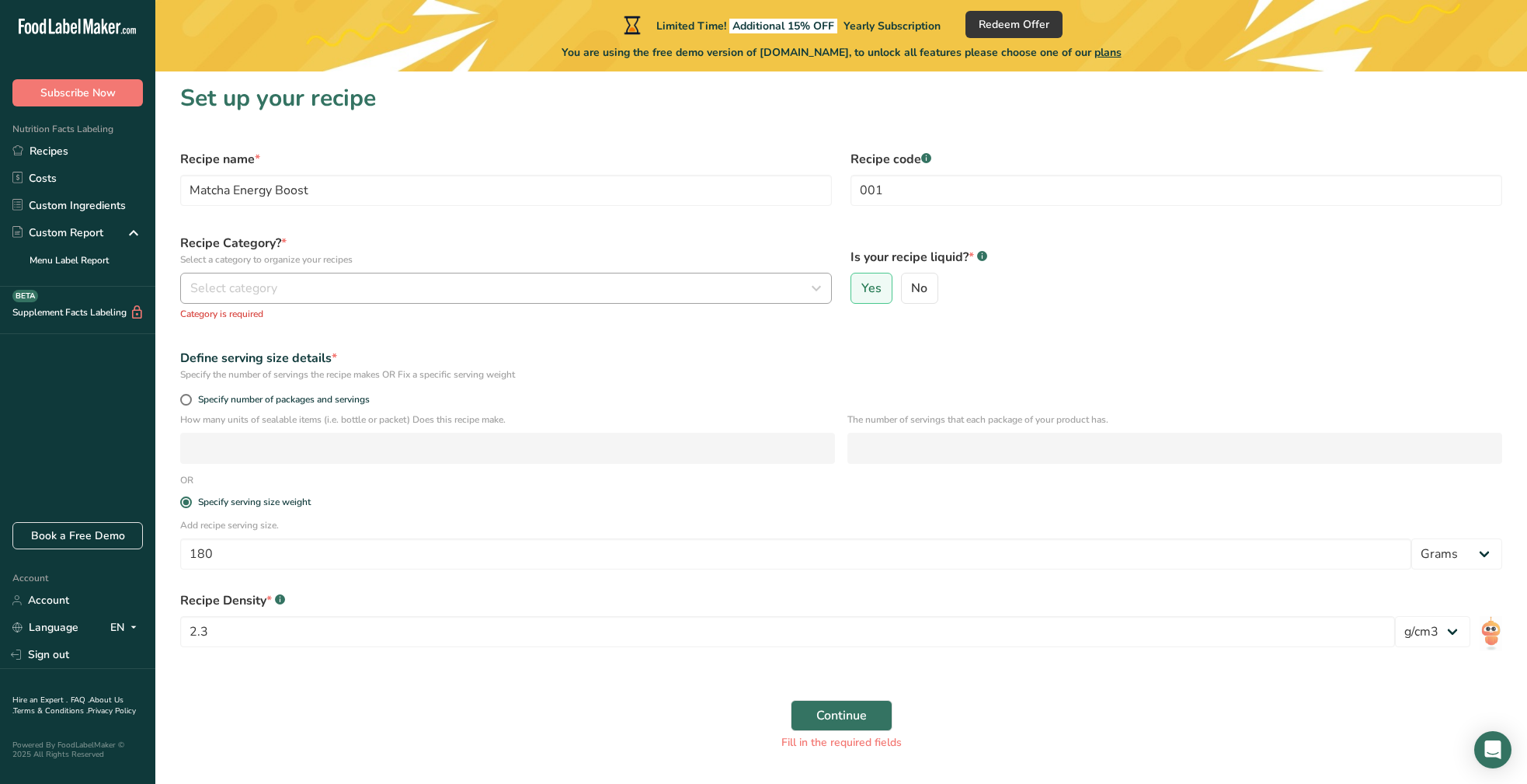
scroll to position [0, 0]
click at [208, 293] on span "Select category" at bounding box center [234, 290] width 87 height 19
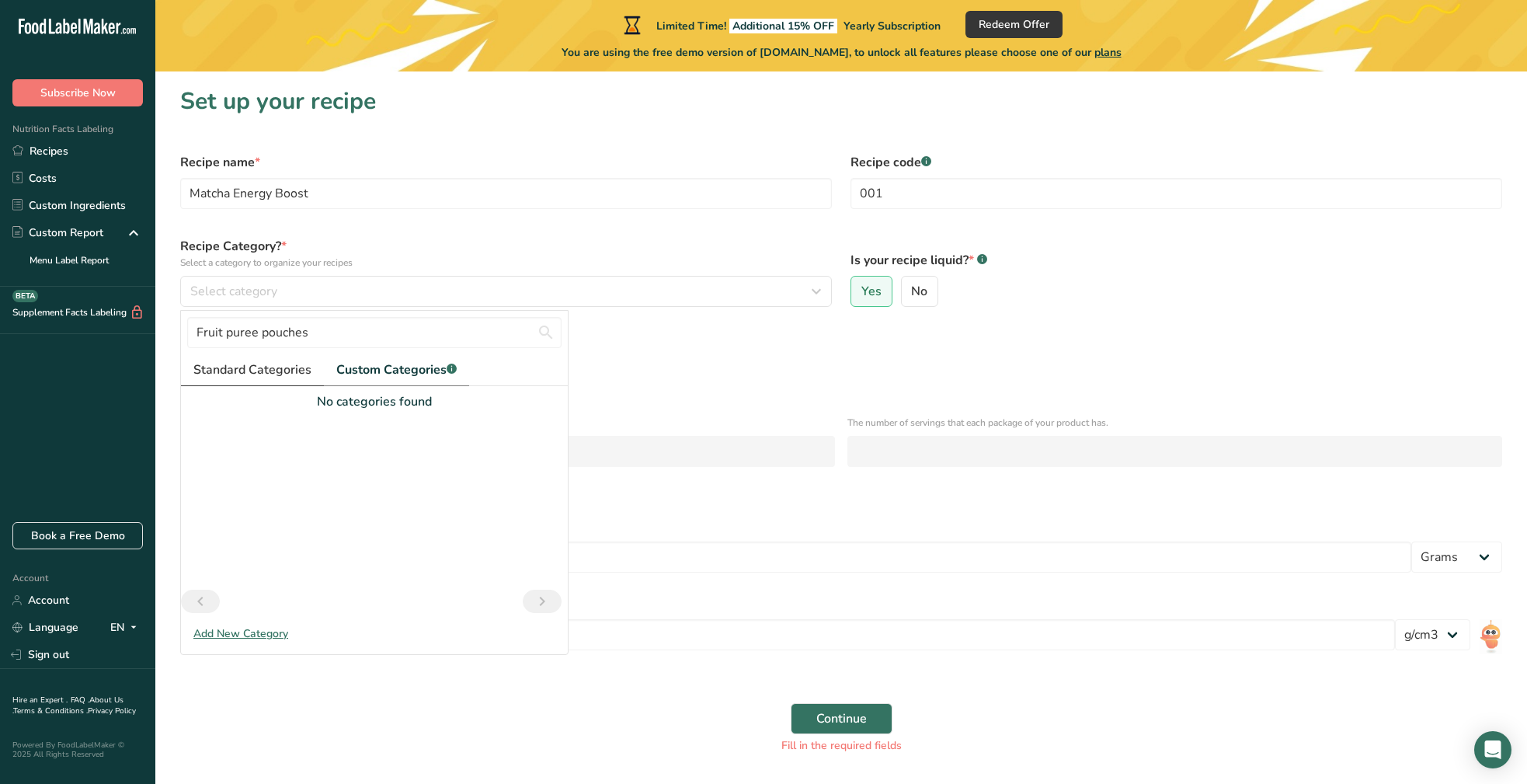
click at [256, 364] on span "Standard Categories" at bounding box center [252, 369] width 118 height 19
click at [242, 372] on span "Standard Categories" at bounding box center [253, 369] width 119 height 19
click at [386, 372] on span "Custom Categories .a-a{fill:#347362;}.b-a{fill:#fff;}" at bounding box center [397, 369] width 120 height 19
click at [257, 367] on span "Standard Categories" at bounding box center [252, 369] width 118 height 19
click at [236, 366] on span "Standard Categories" at bounding box center [253, 369] width 119 height 19
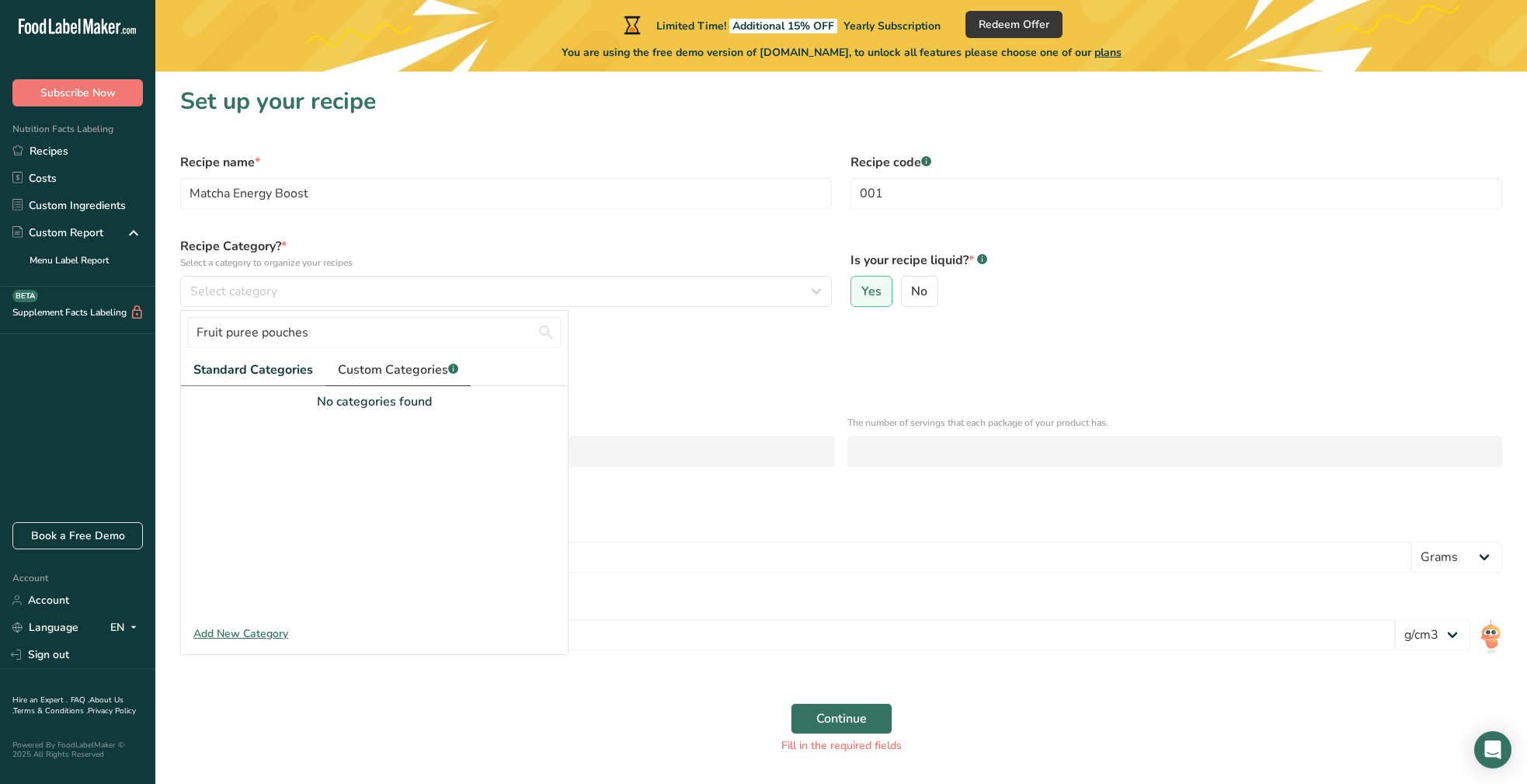
click at [393, 372] on span "Custom Categories .a-a{fill:#347362;}.b-a{fill:#fff;}" at bounding box center [397, 369] width 120 height 19
click at [684, 382] on div "Specify the number of servings the recipe makes OR Fix a specific serving weight" at bounding box center [841, 378] width 1322 height 14
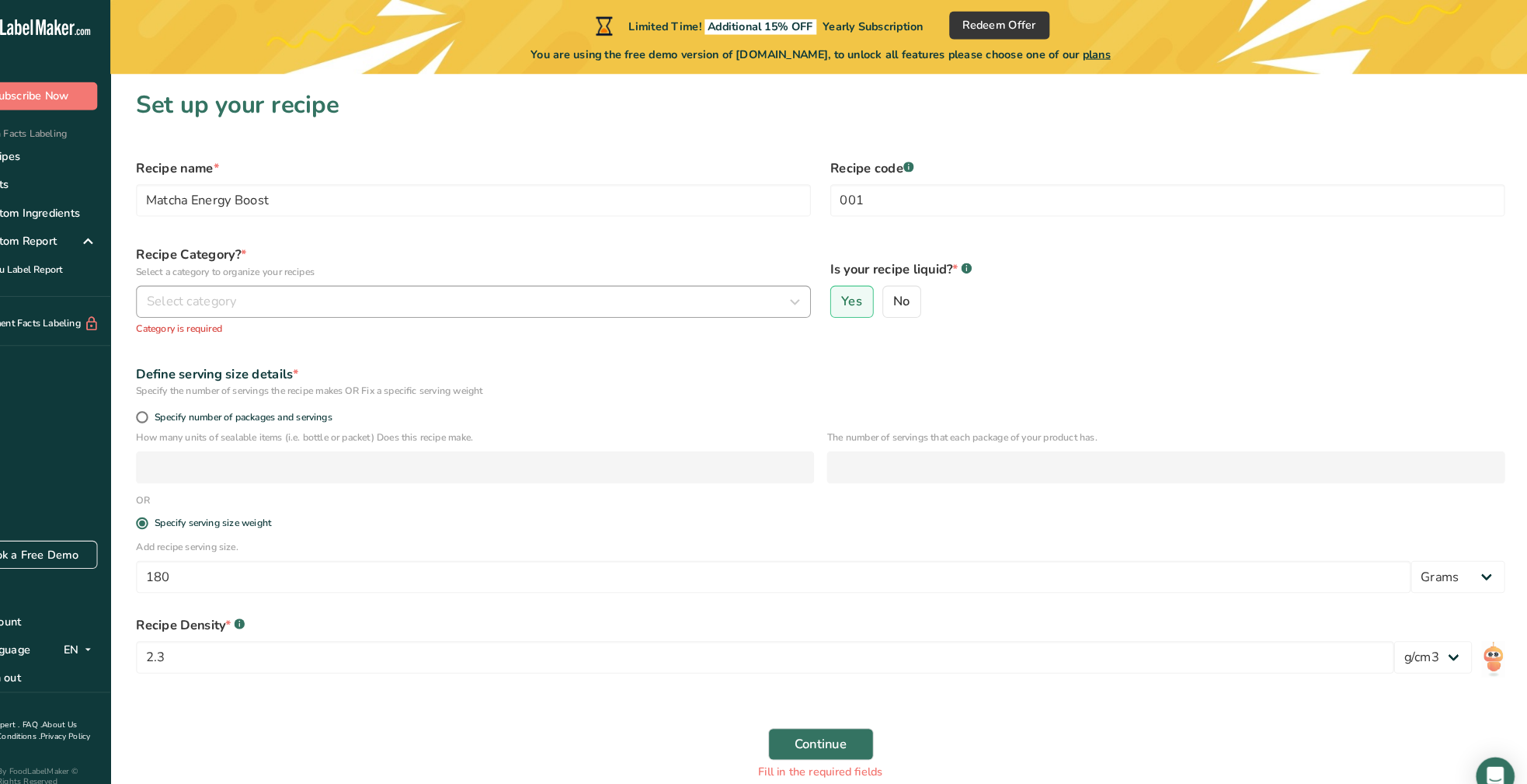
click at [807, 290] on icon "button" at bounding box center [816, 290] width 19 height 28
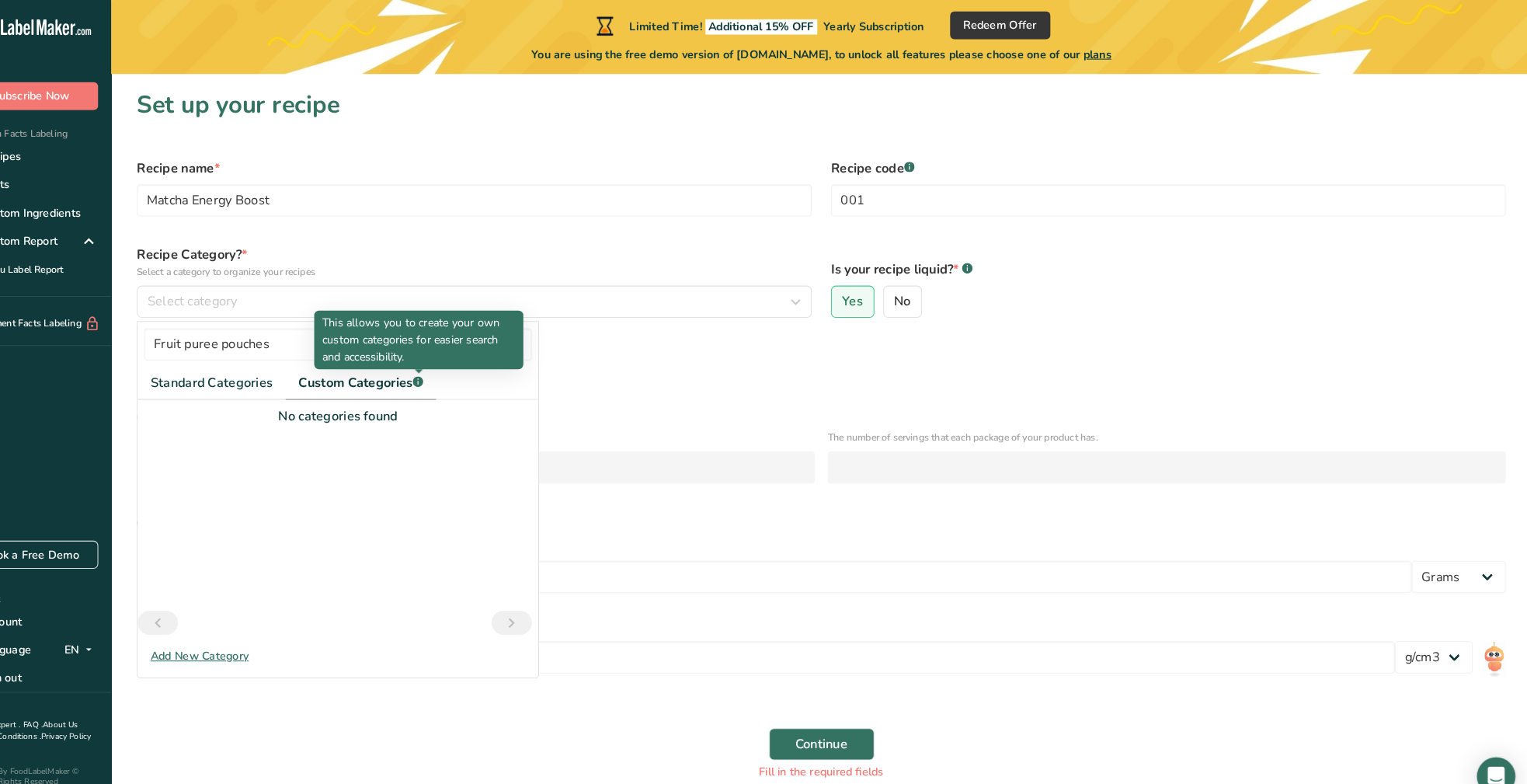
click at [446, 366] on rect at bounding box center [451, 368] width 10 height 10
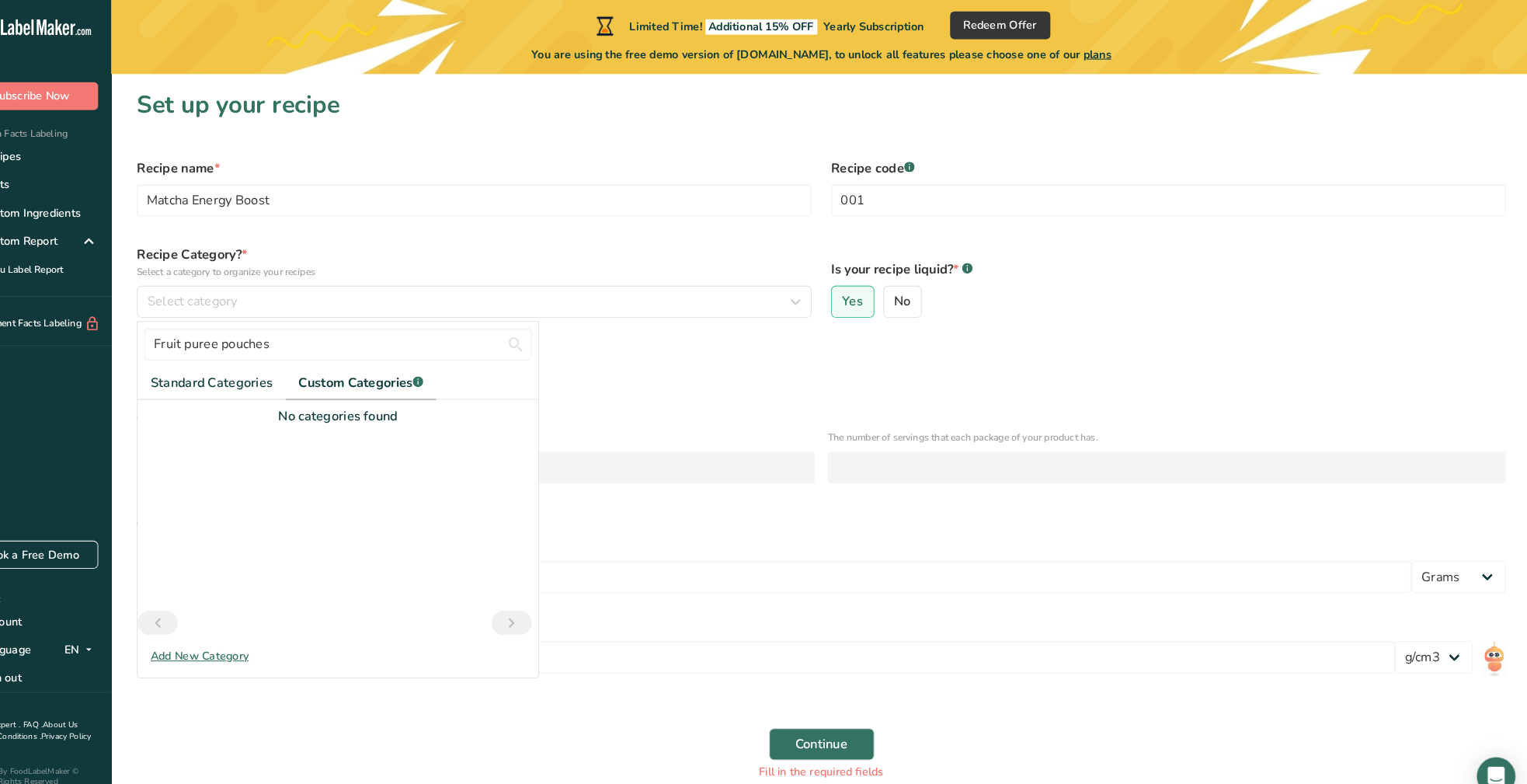
click at [533, 600] on icon "Next page" at bounding box center [542, 600] width 19 height 28
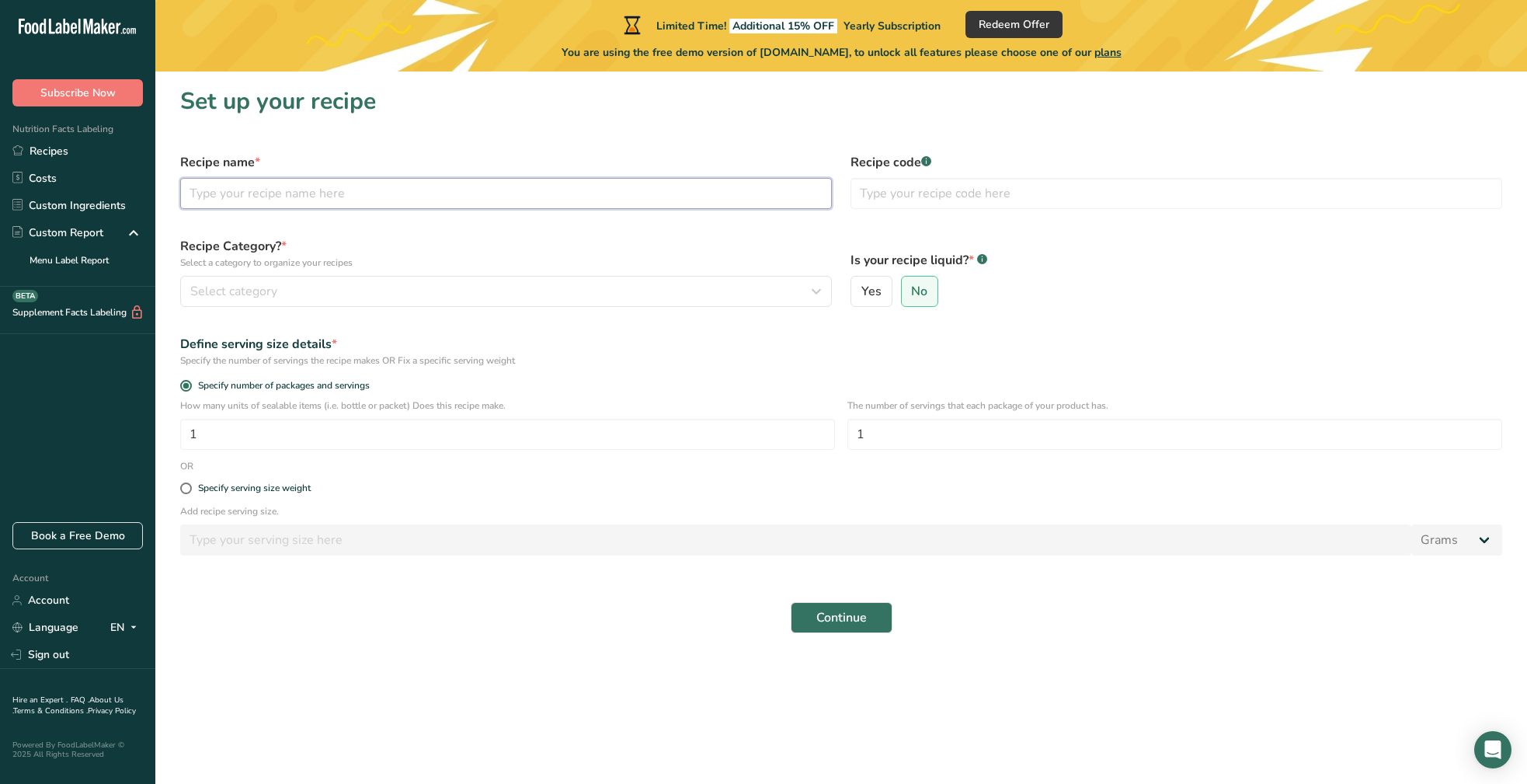
click at [203, 195] on input "text" at bounding box center [505, 193] width 651 height 31
type input "Matcha Energy Boost"
click at [887, 197] on input "text" at bounding box center [1175, 193] width 651 height 31
type input "001"
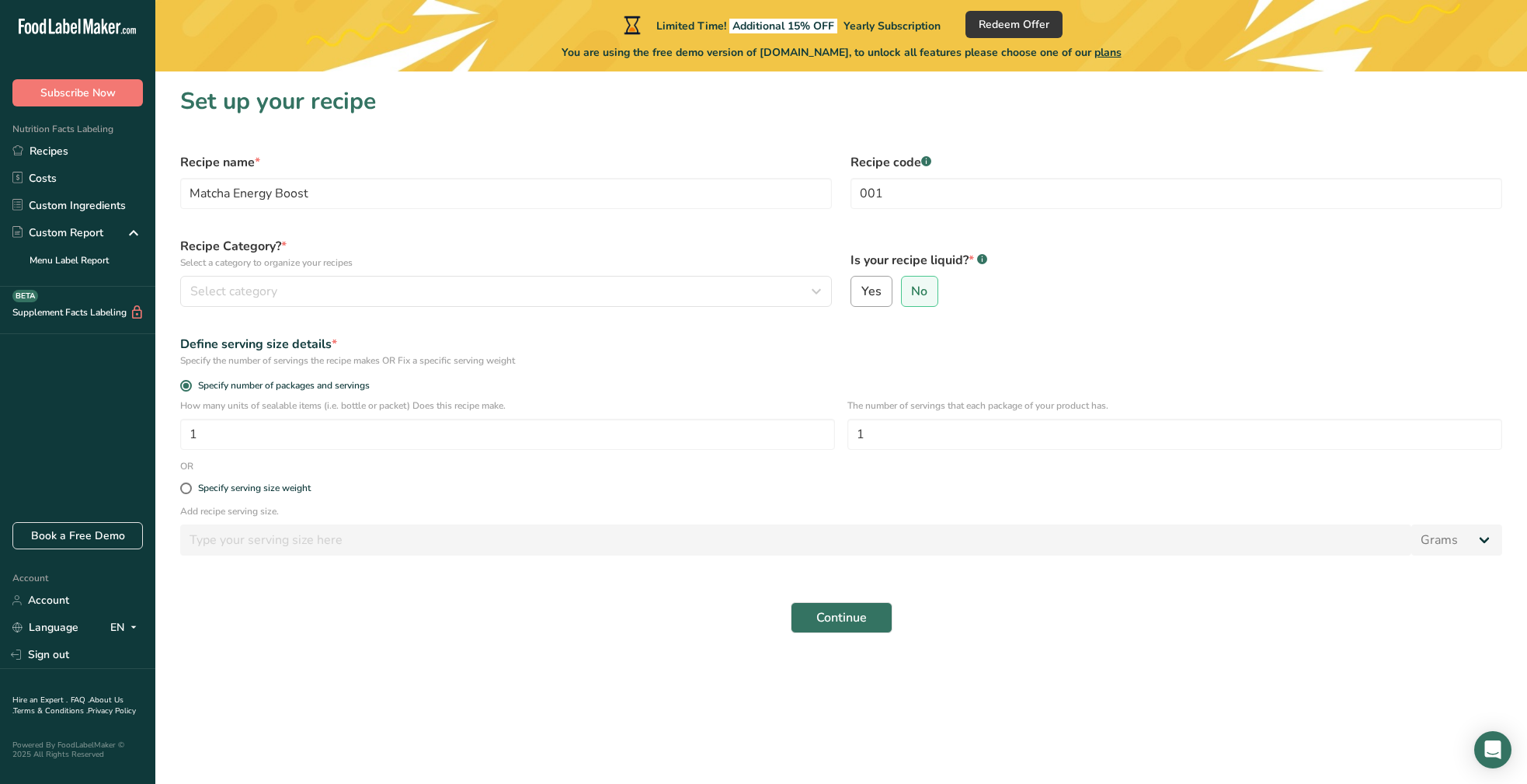
click at [880, 286] on label "Yes" at bounding box center [870, 290] width 42 height 31
click at [861, 287] on input "Yes" at bounding box center [855, 291] width 10 height 10
radio input "true"
radio input "false"
select select "22"
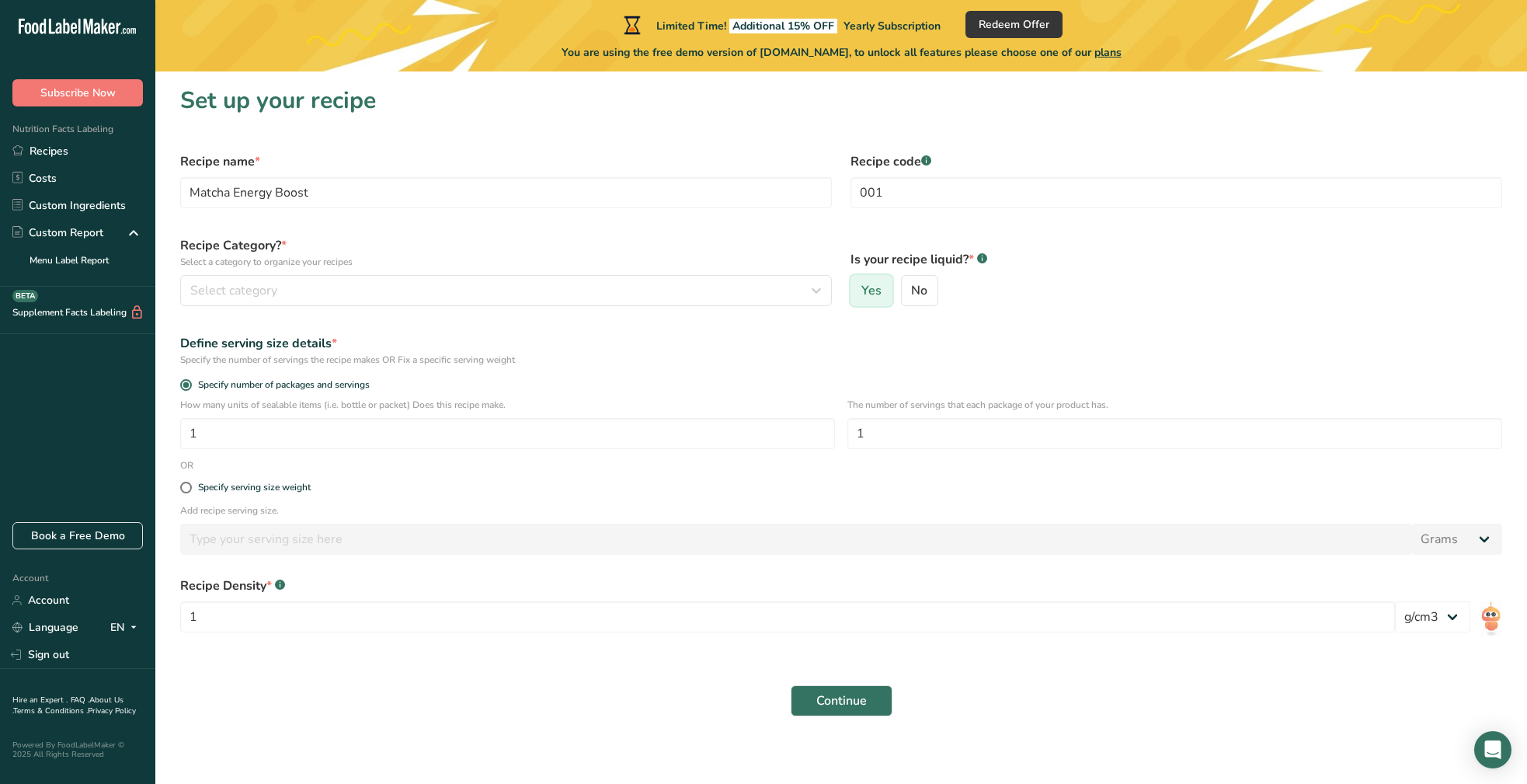
scroll to position [0, 0]
click at [596, 293] on div "Select category" at bounding box center [502, 290] width 622 height 19
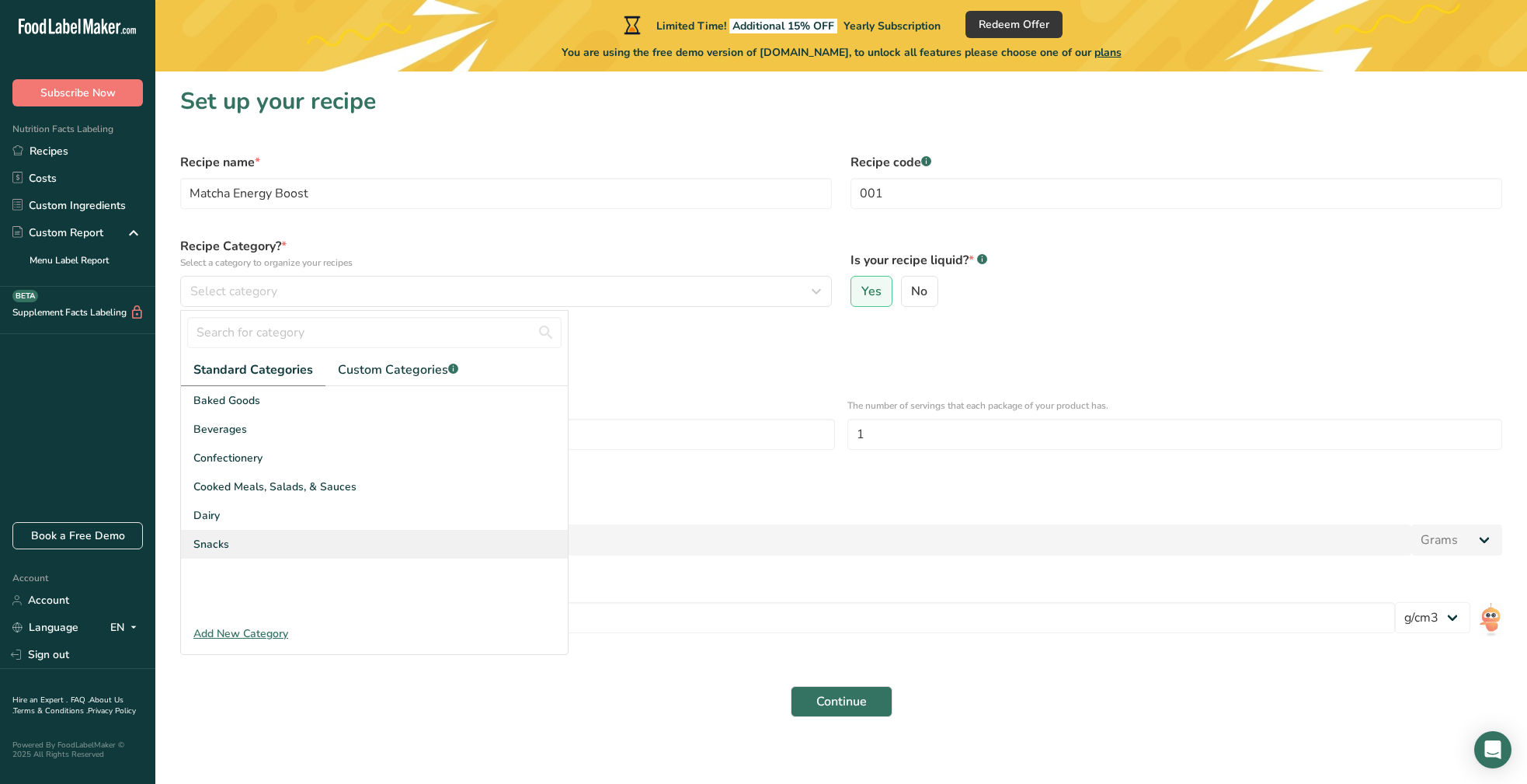
click at [218, 542] on span "Snacks" at bounding box center [211, 543] width 36 height 16
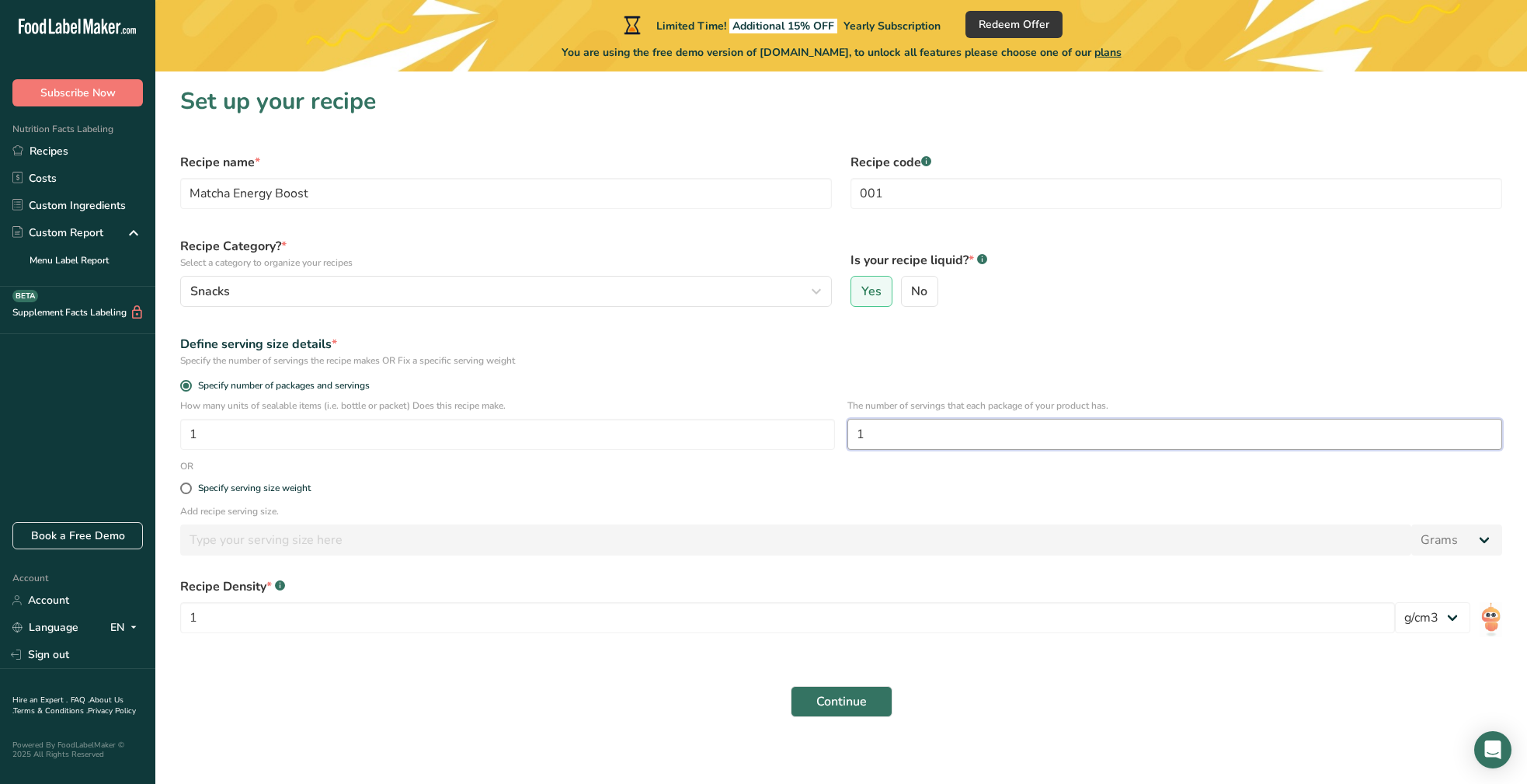
drag, startPoint x: 862, startPoint y: 433, endPoint x: 882, endPoint y: 433, distance: 20.0
click at [862, 433] on input "1" at bounding box center [1174, 434] width 655 height 31
type input "1.8"
click at [186, 489] on span at bounding box center [185, 487] width 12 height 12
click at [186, 489] on input "Specify serving size weight" at bounding box center [184, 487] width 10 height 10
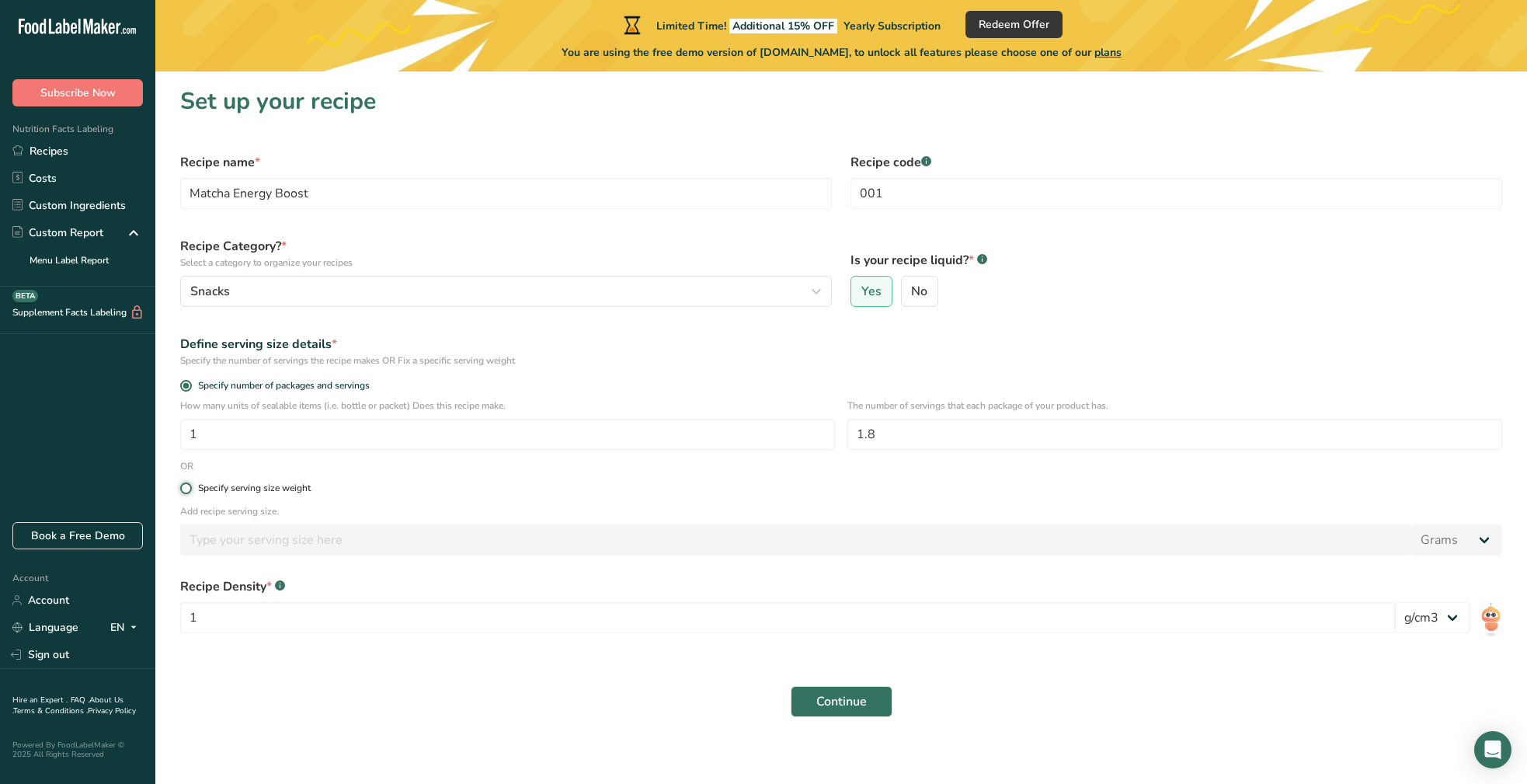
radio input "true"
radio input "false"
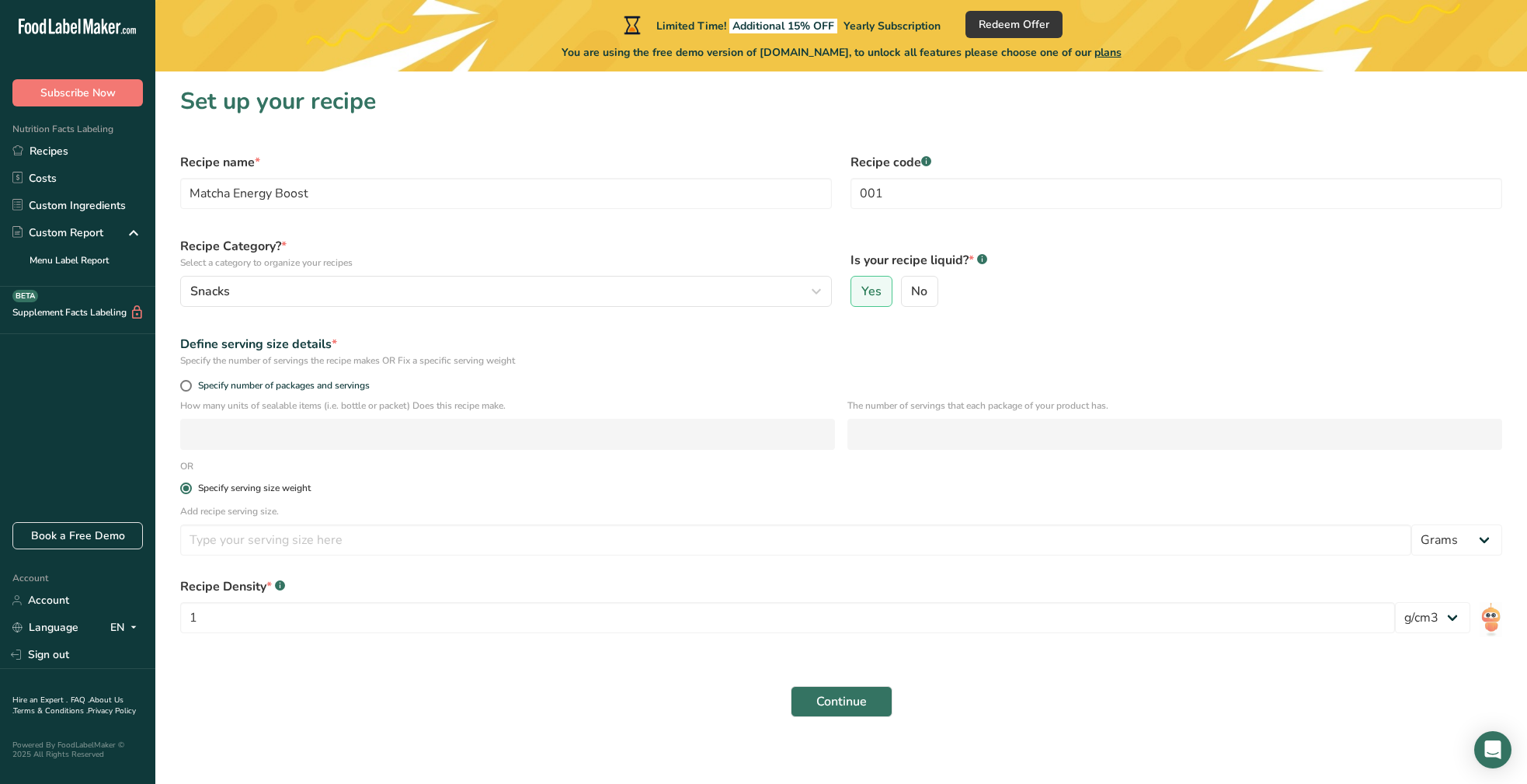
click at [186, 489] on span at bounding box center [185, 487] width 12 height 12
click at [186, 489] on input "Specify serving size weight" at bounding box center [184, 487] width 10 height 10
click at [203, 493] on div "Specify serving size weight" at bounding box center [254, 487] width 112 height 12
click at [191, 493] on input "Specify serving size weight" at bounding box center [184, 487] width 10 height 10
click at [192, 383] on span "Specify number of packages and servings" at bounding box center [281, 385] width 178 height 12
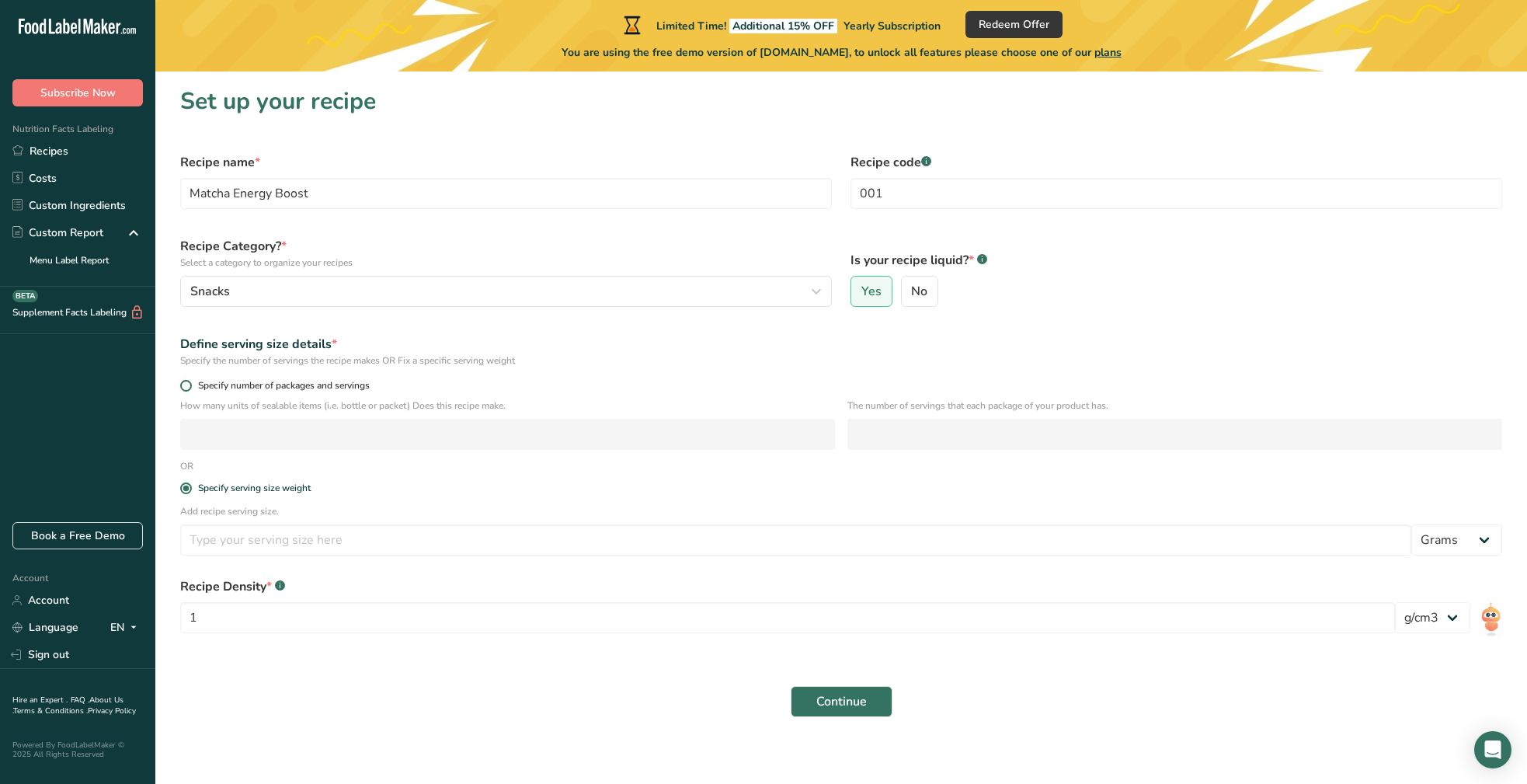
click at [191, 383] on input "Specify number of packages and servings" at bounding box center [184, 385] width 10 height 10
radio input "true"
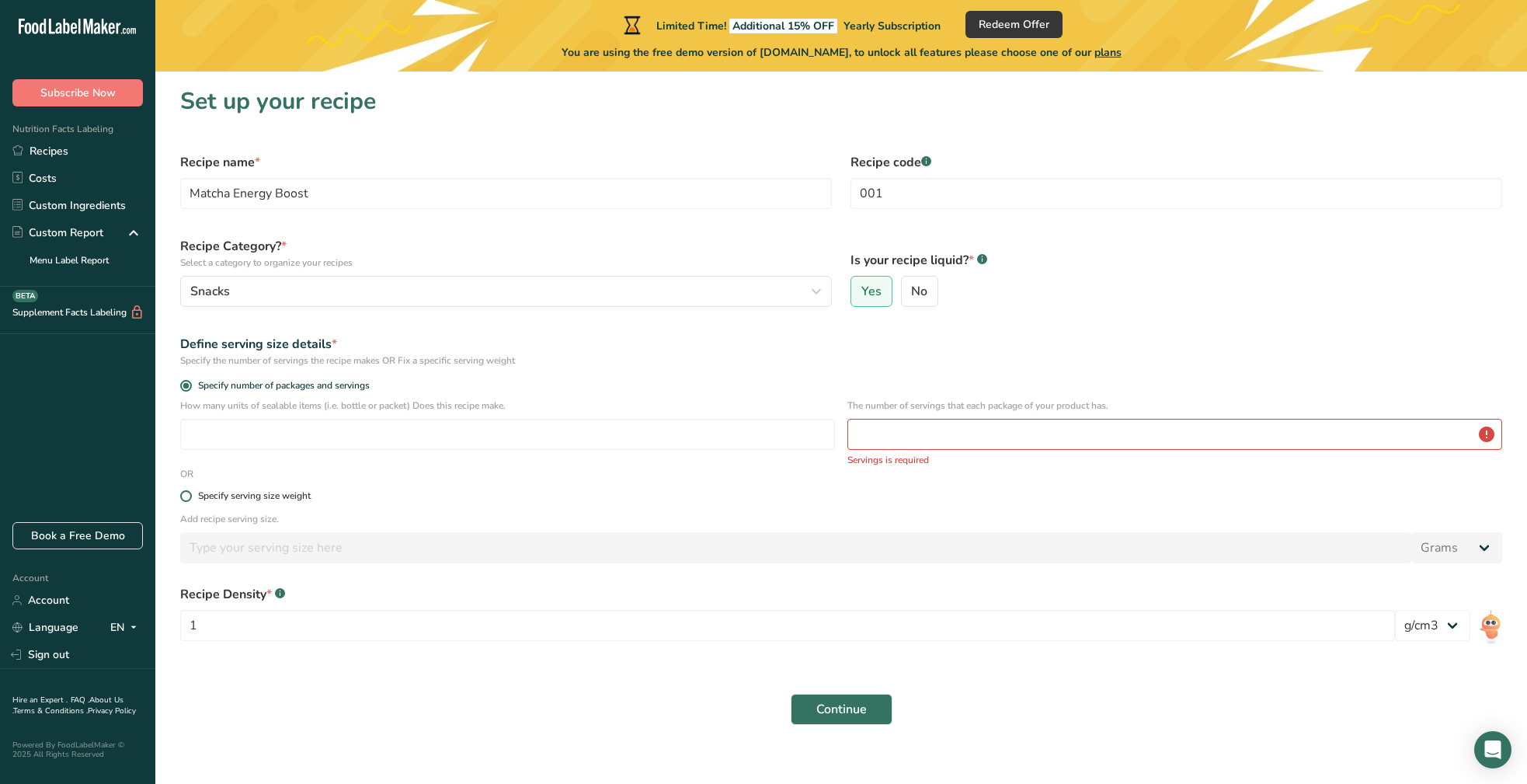
click at [190, 496] on span at bounding box center [185, 495] width 12 height 12
click at [190, 496] on input "Specify serving size weight" at bounding box center [184, 495] width 10 height 10
radio input "true"
radio input "false"
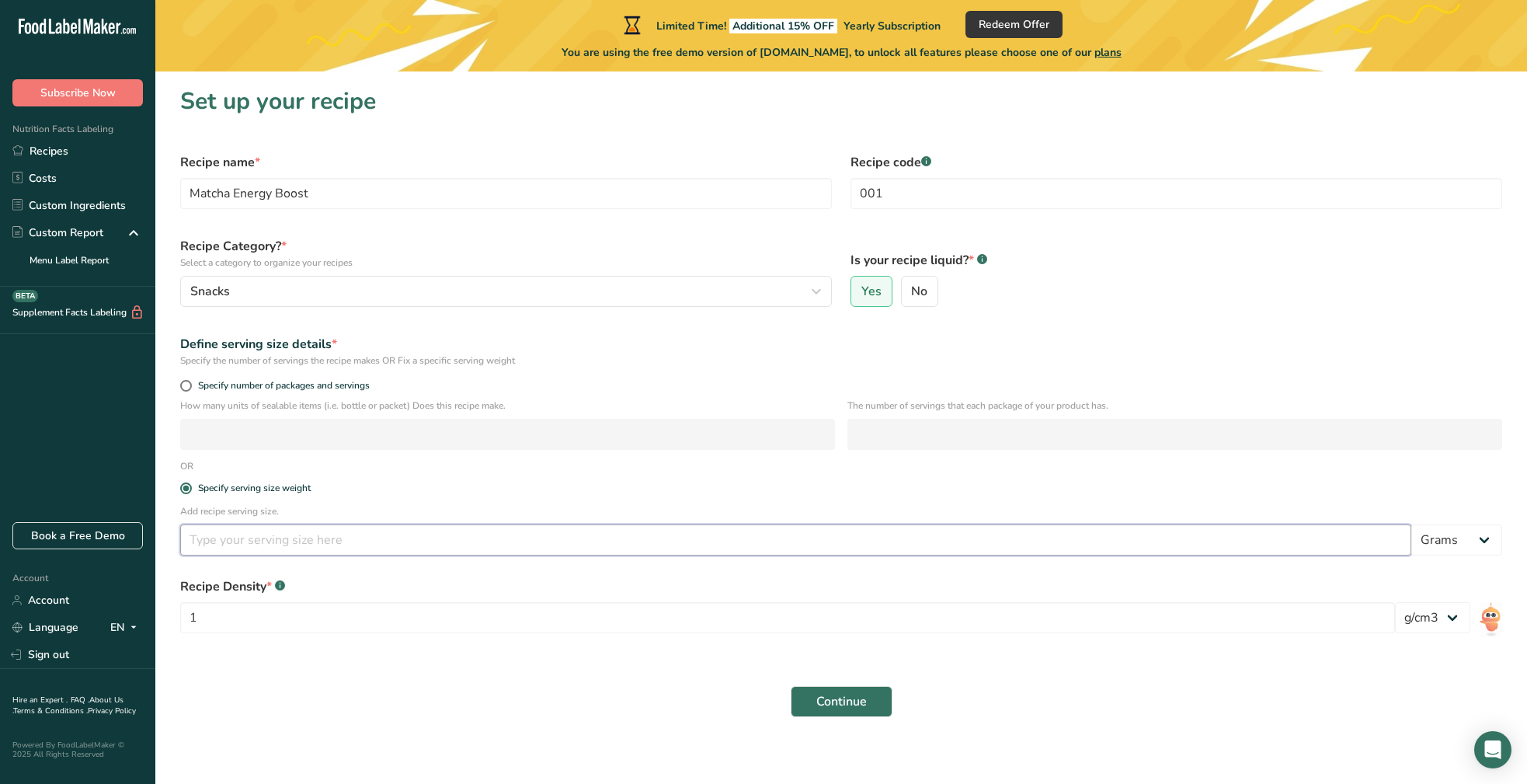
click at [203, 535] on input "number" at bounding box center [796, 539] width 1231 height 31
type input "180"
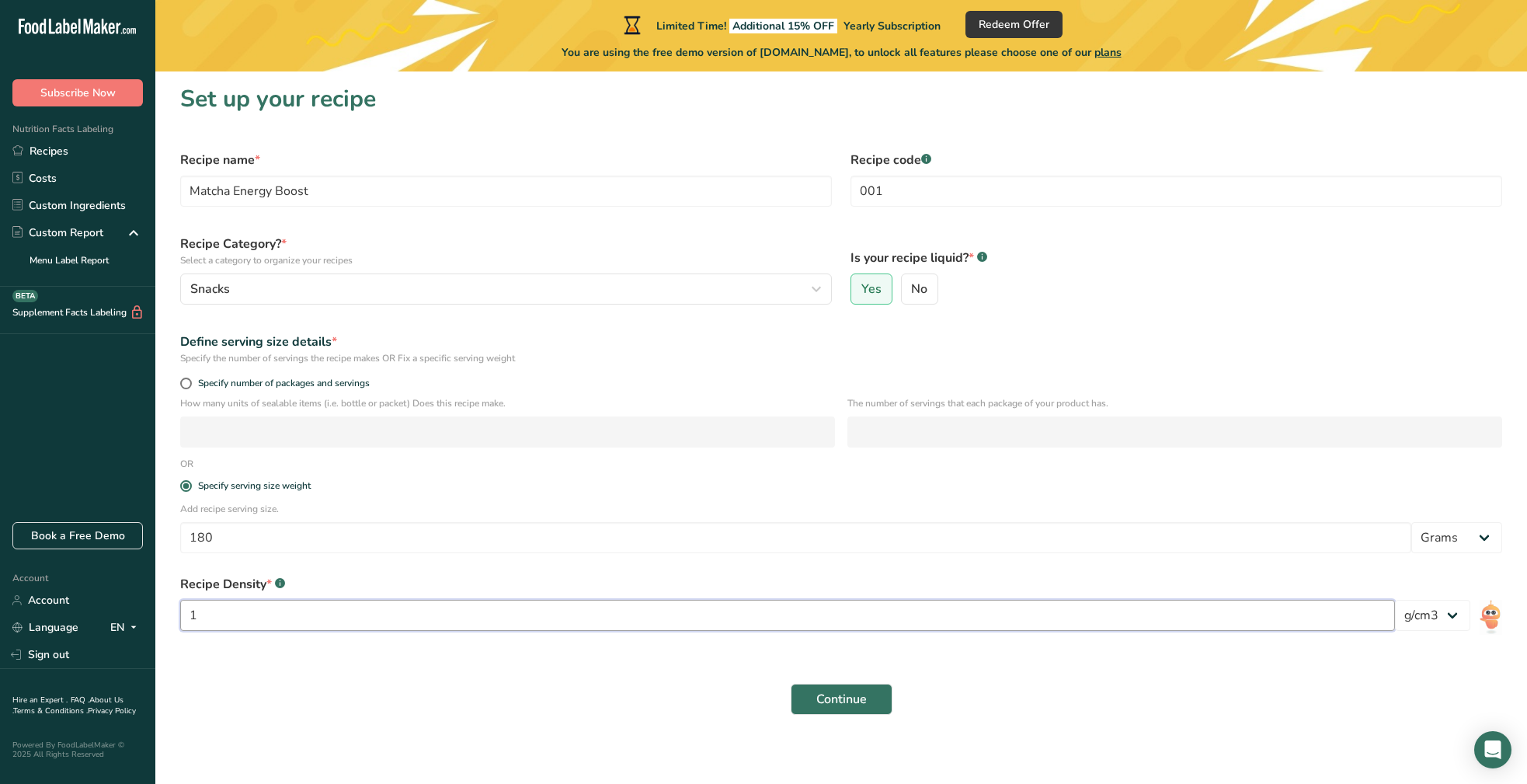
click at [199, 615] on input "1" at bounding box center [787, 615] width 1214 height 31
type input "2.3"
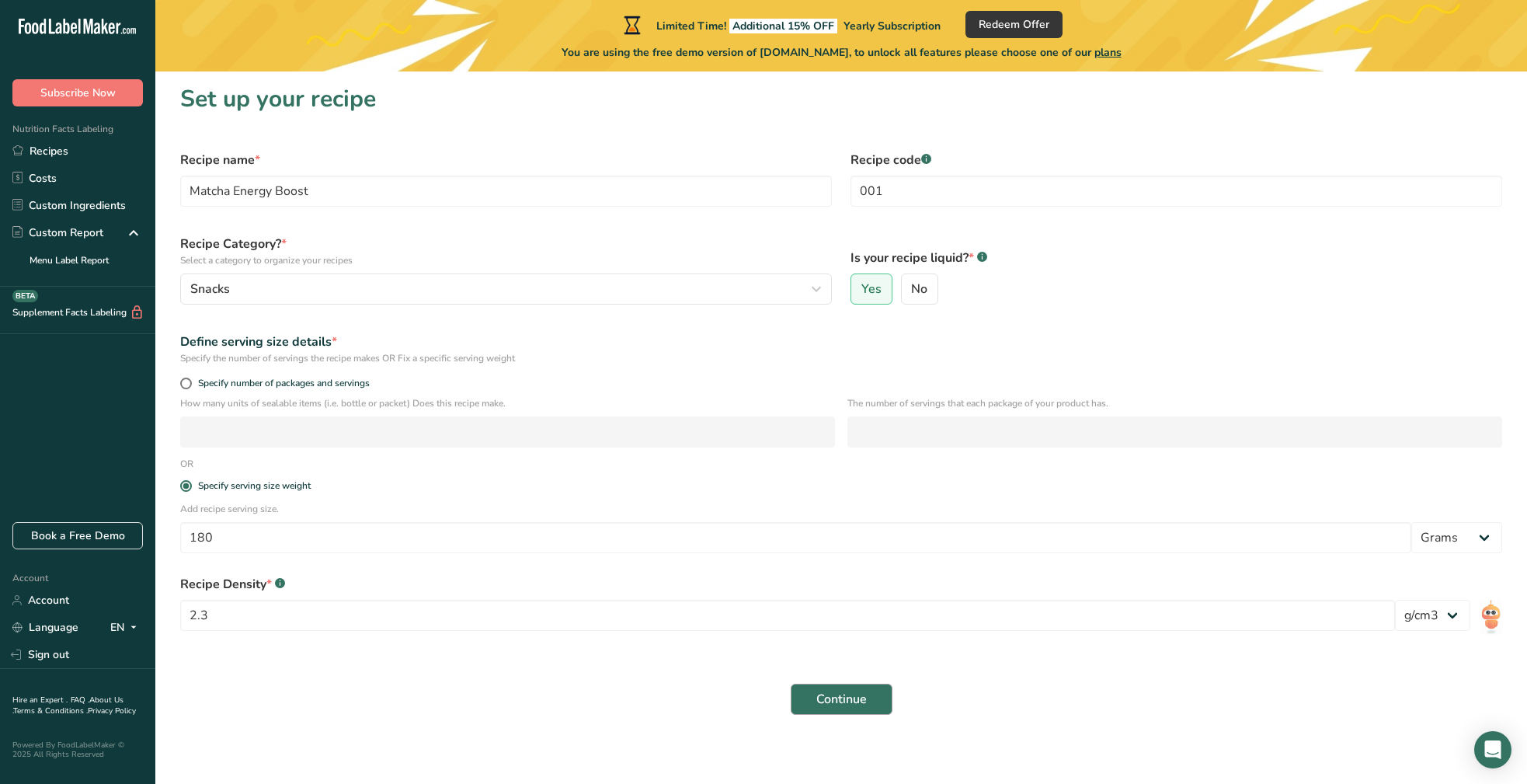
click at [850, 696] on span "Continue" at bounding box center [841, 698] width 51 height 19
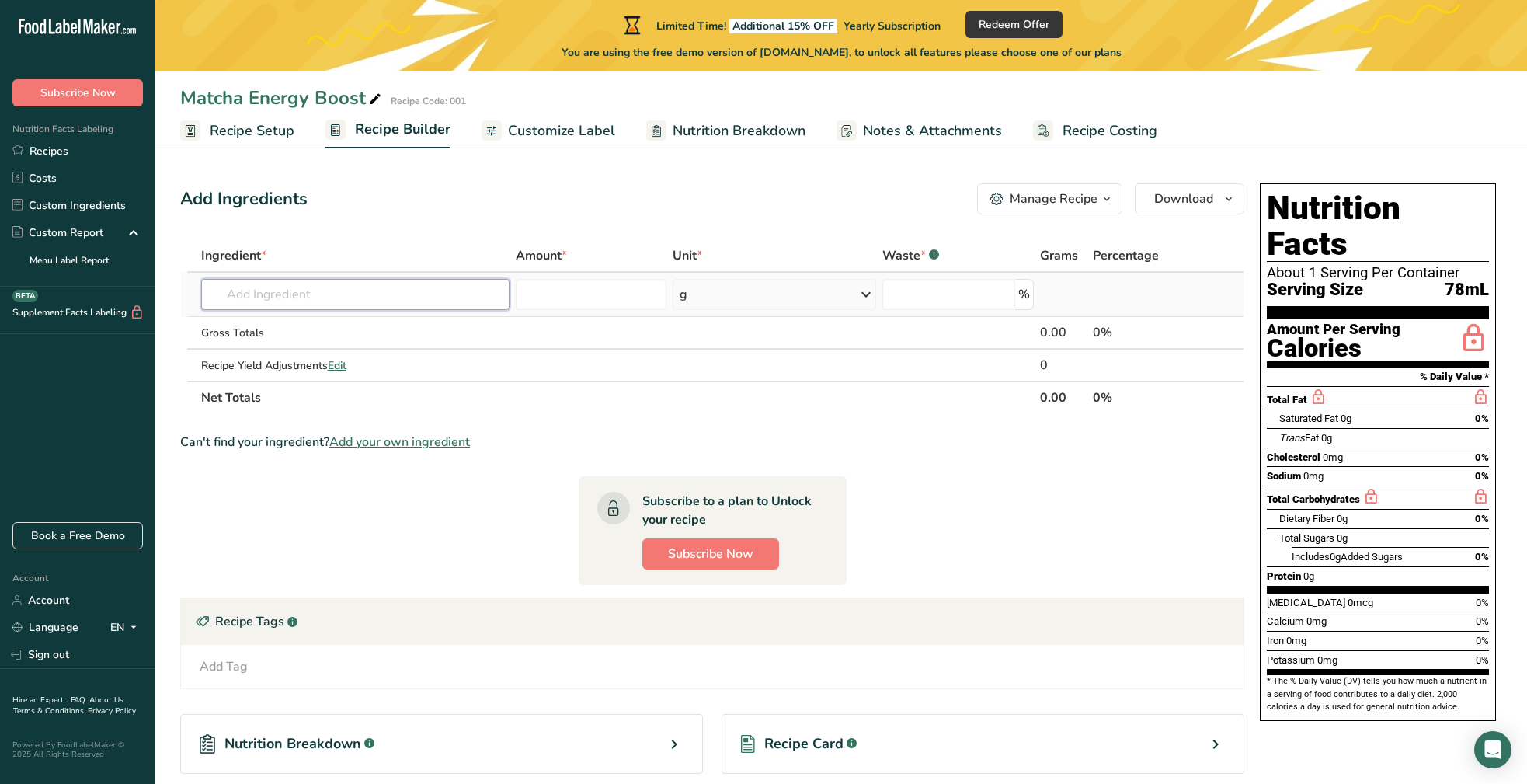
click at [218, 297] on input "text" at bounding box center [355, 294] width 308 height 31
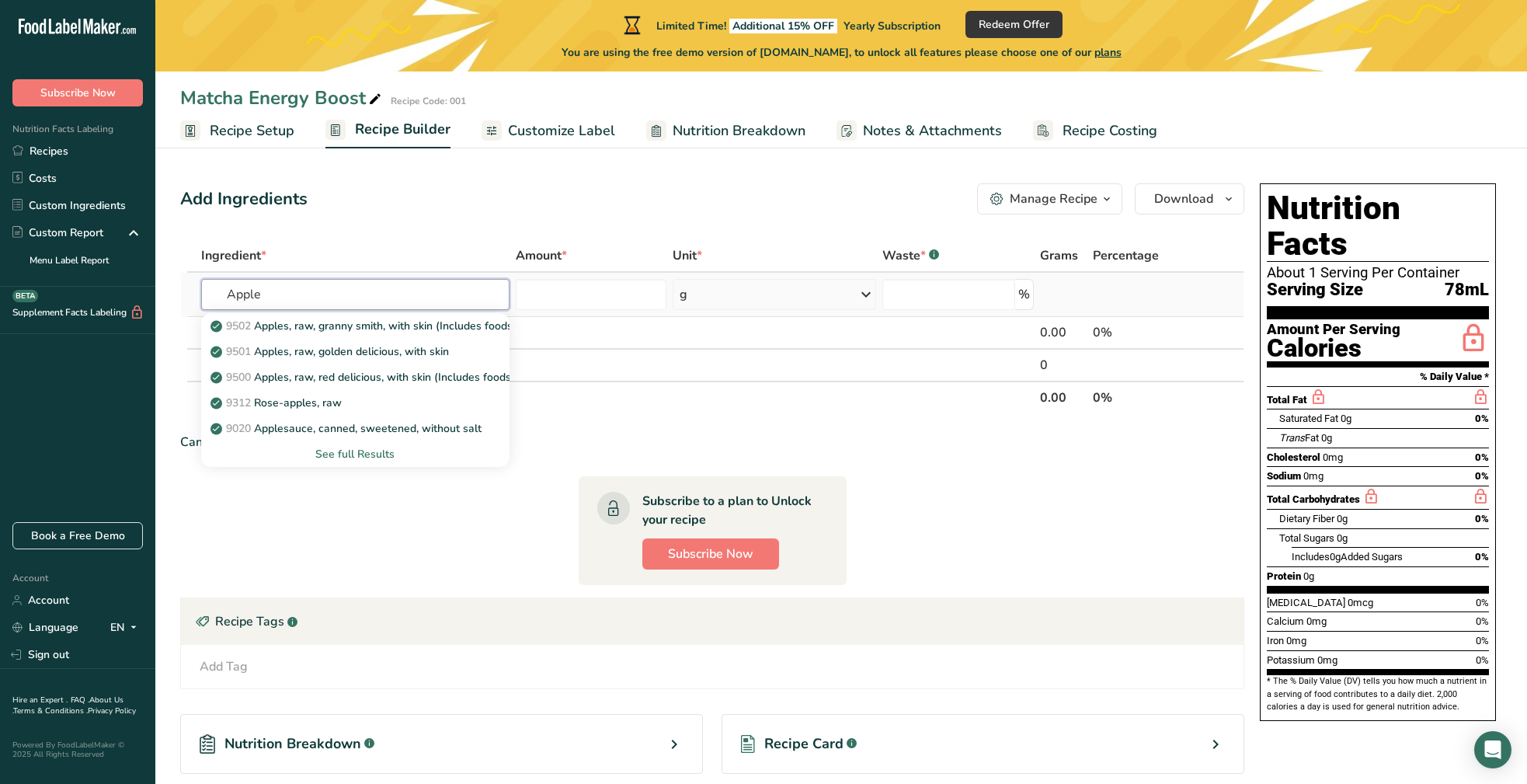
type input "Apple"
click at [352, 449] on div "See full Results" at bounding box center [355, 453] width 283 height 16
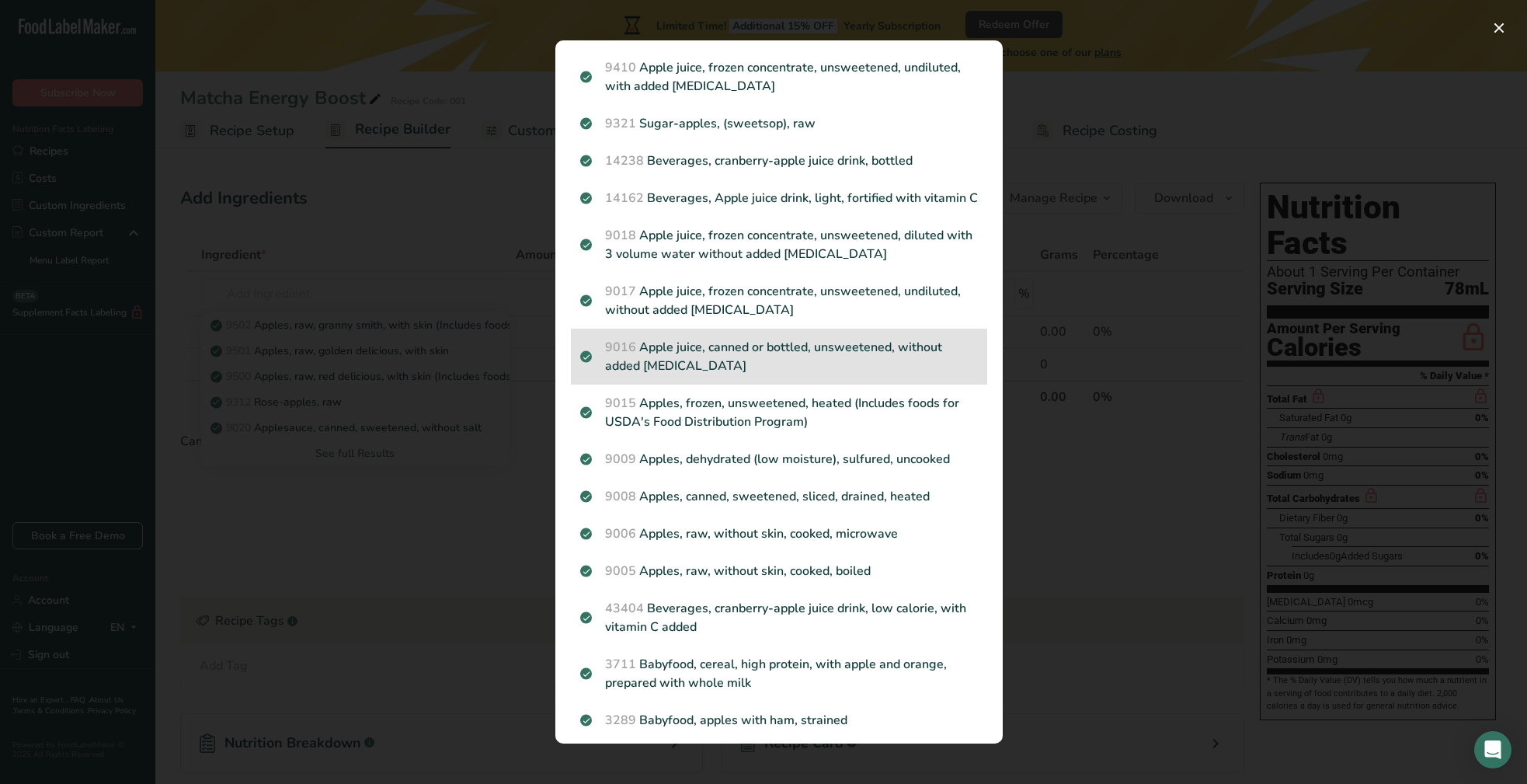
scroll to position [1112, 0]
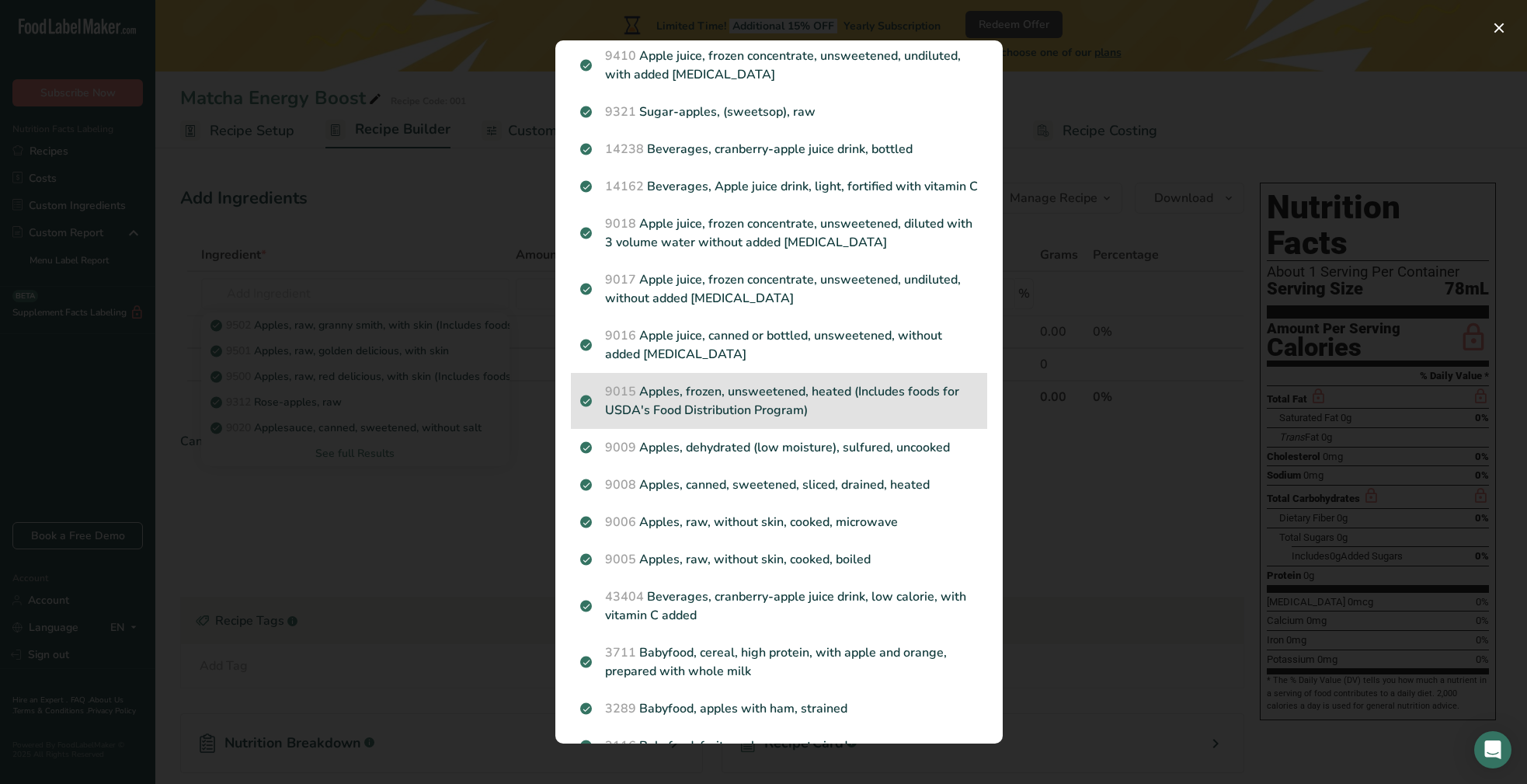
click at [723, 413] on p "9015 Apples, frozen, unsweetened, heated (Includes foods for USDA's Food Distri…" at bounding box center [779, 401] width 397 height 37
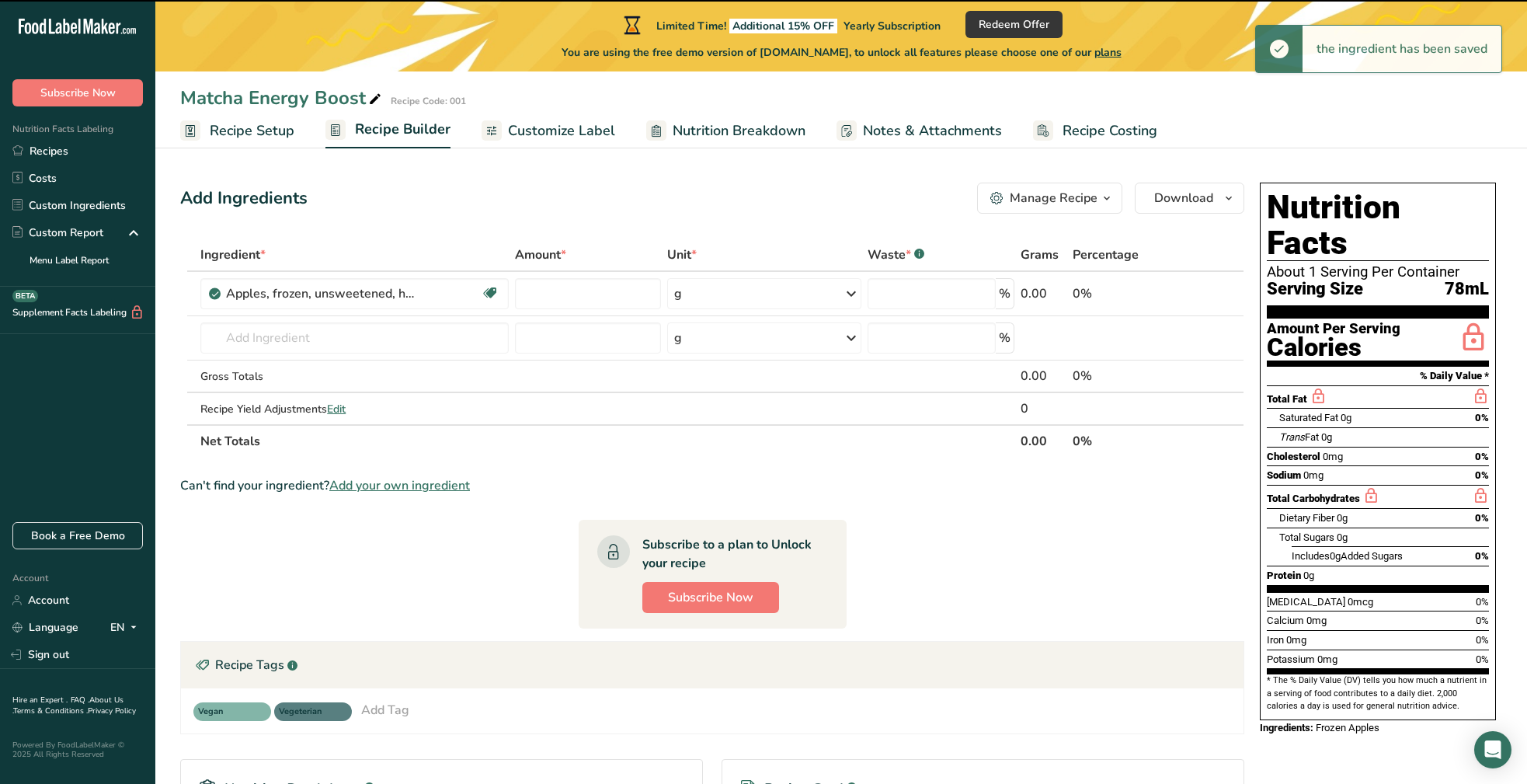
type input "0"
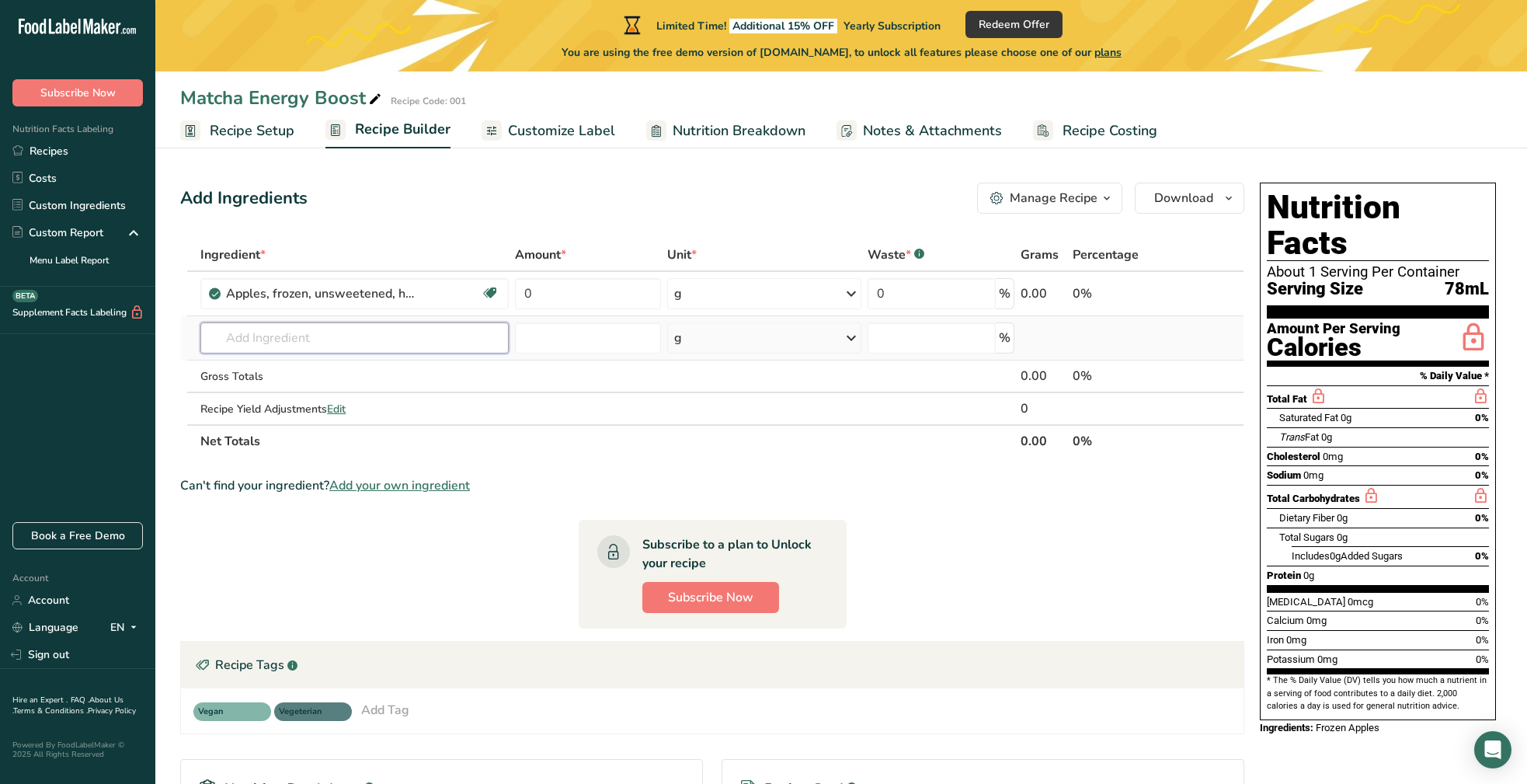
click at [327, 344] on input "text" at bounding box center [355, 338] width 308 height 31
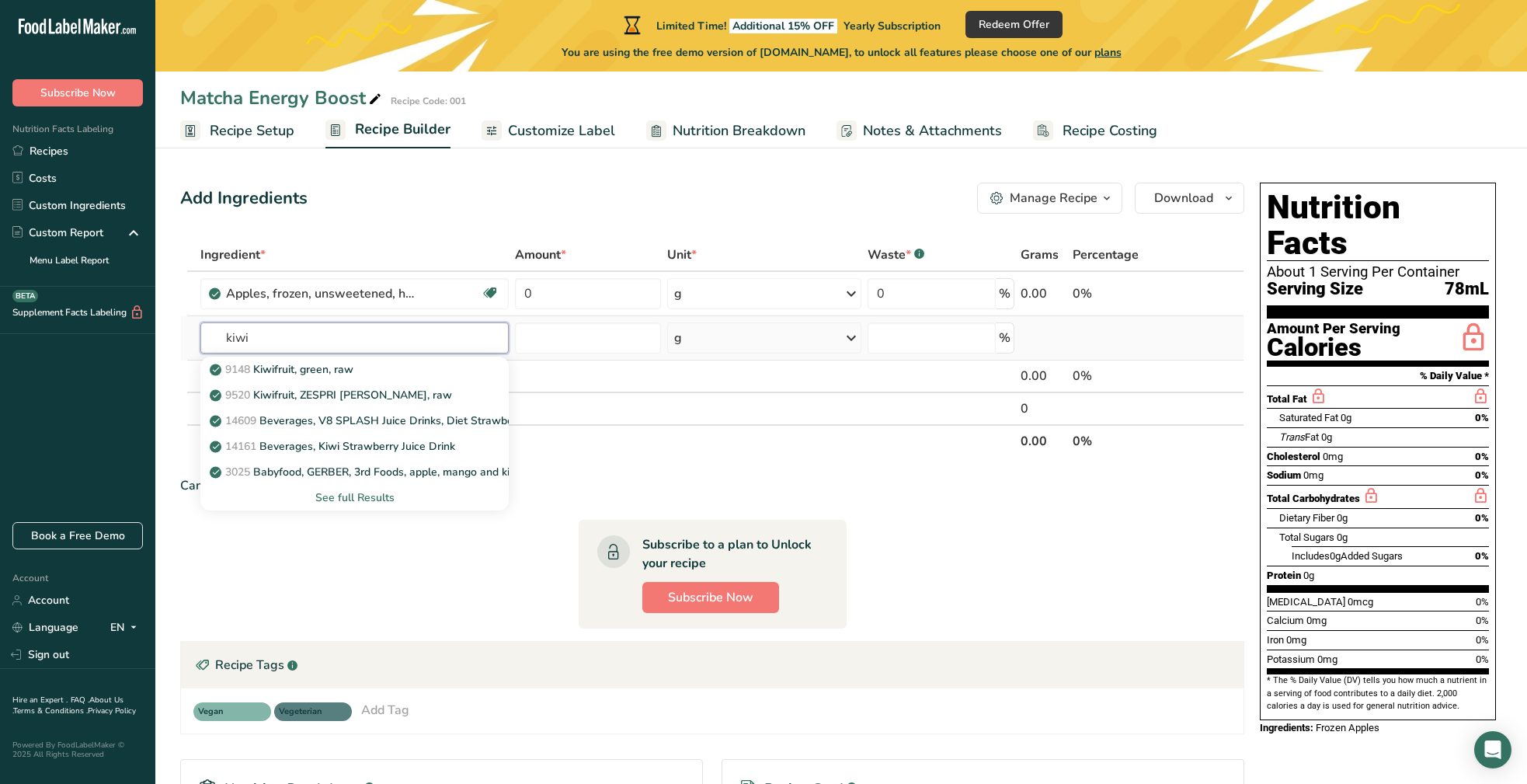
type input "kiwi"
click at [363, 494] on div "See full Results" at bounding box center [355, 497] width 283 height 16
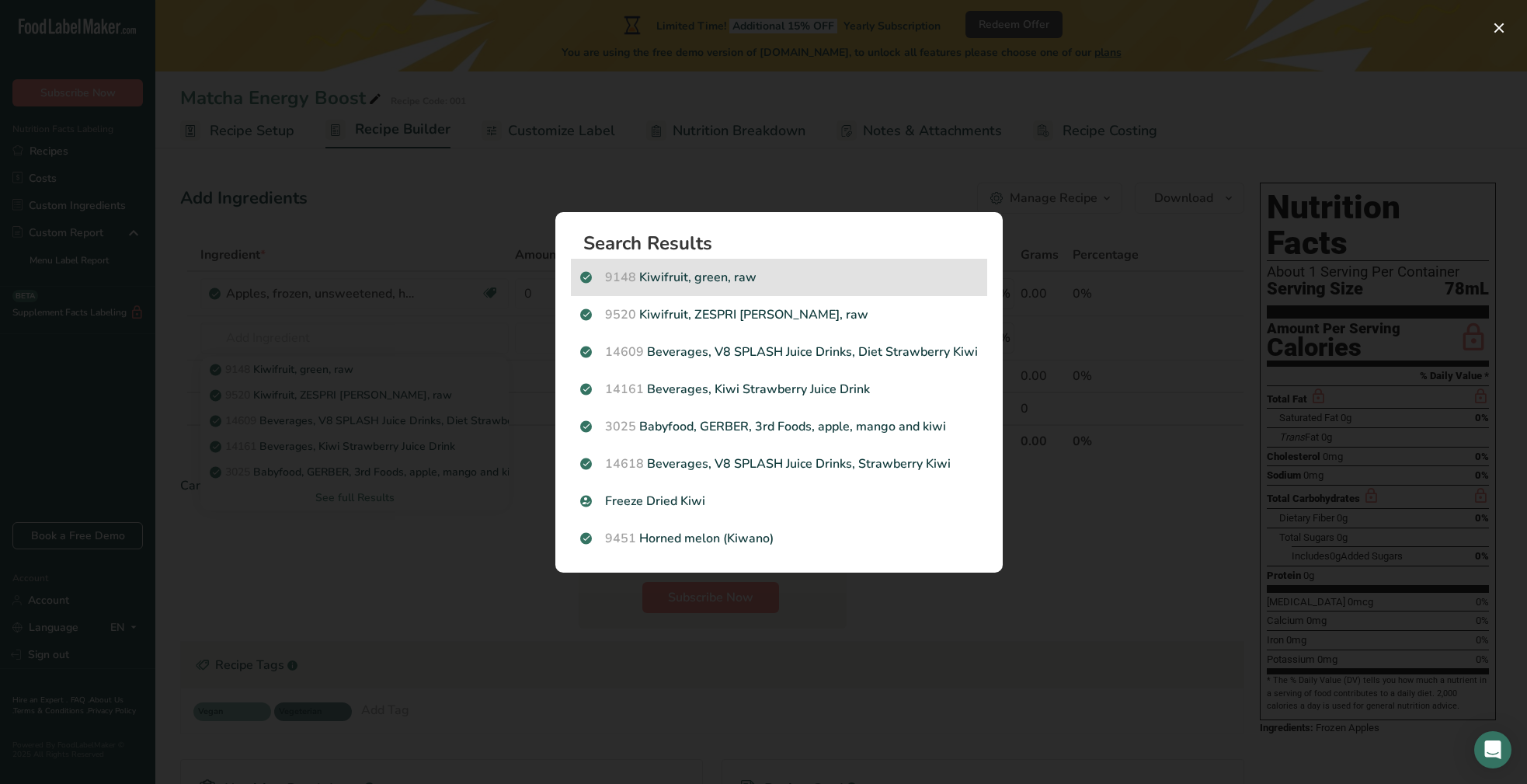
click at [723, 274] on p "9148 Kiwifruit, green, raw" at bounding box center [779, 277] width 397 height 19
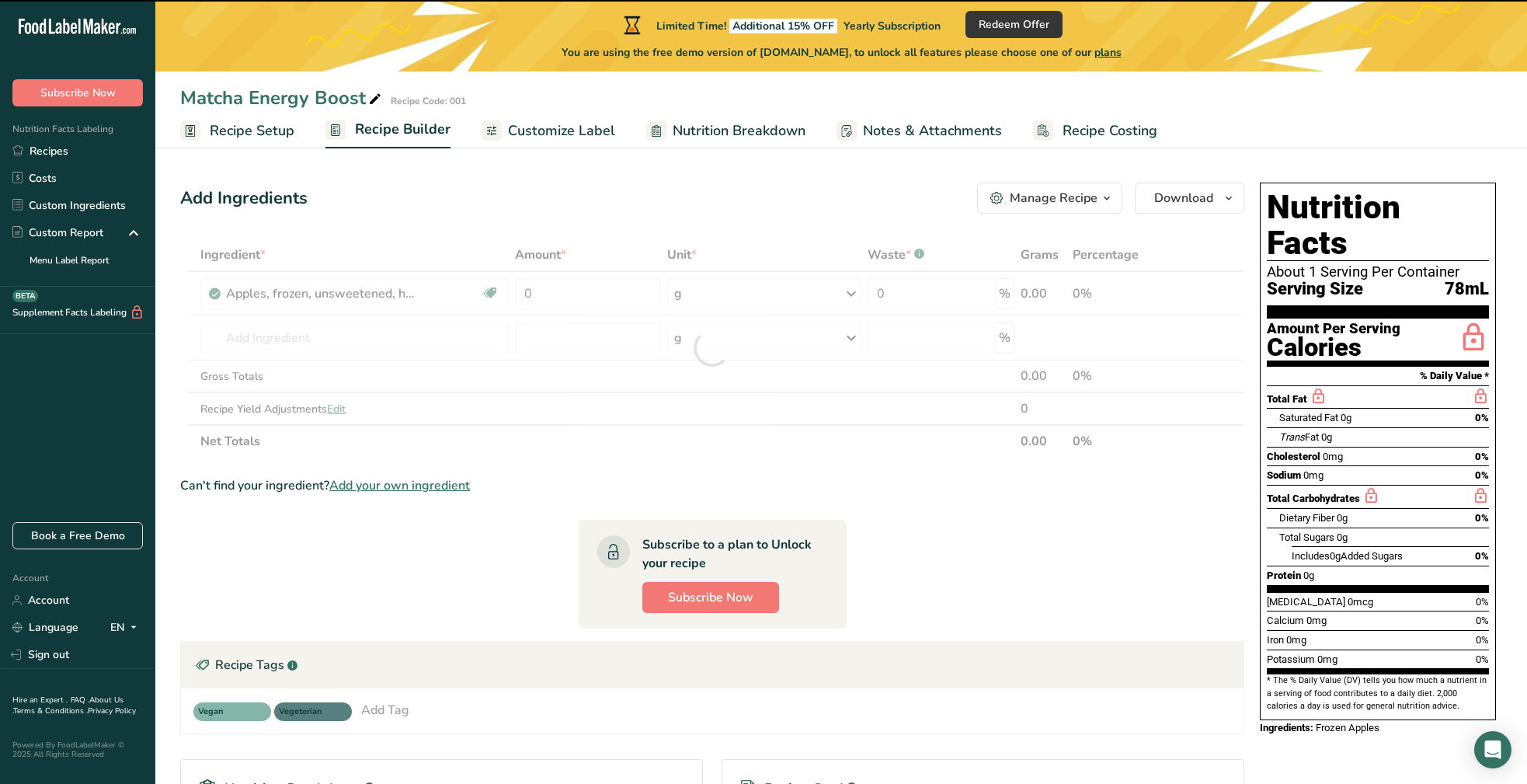
type input "0"
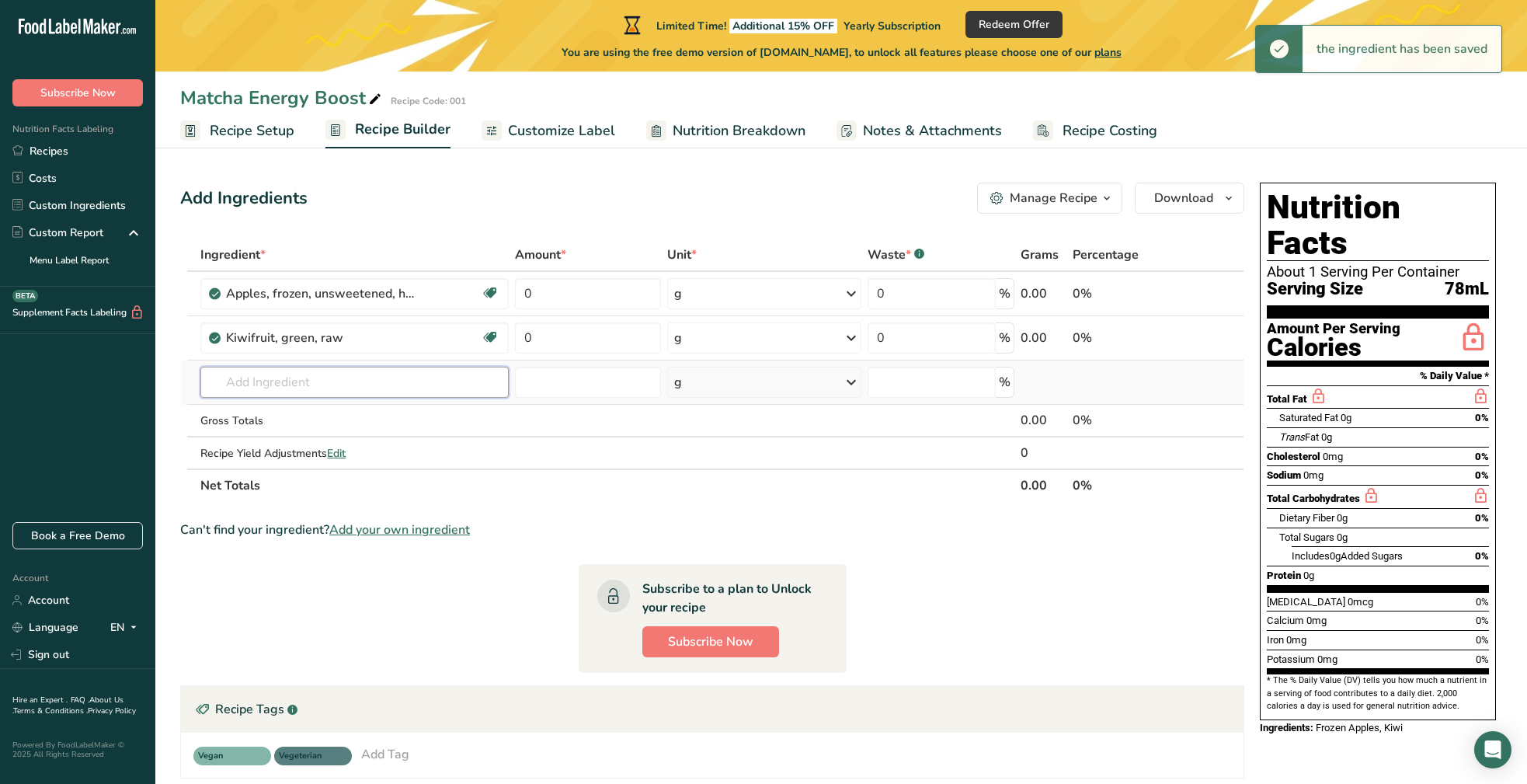
click at [286, 388] on input "text" at bounding box center [355, 381] width 308 height 31
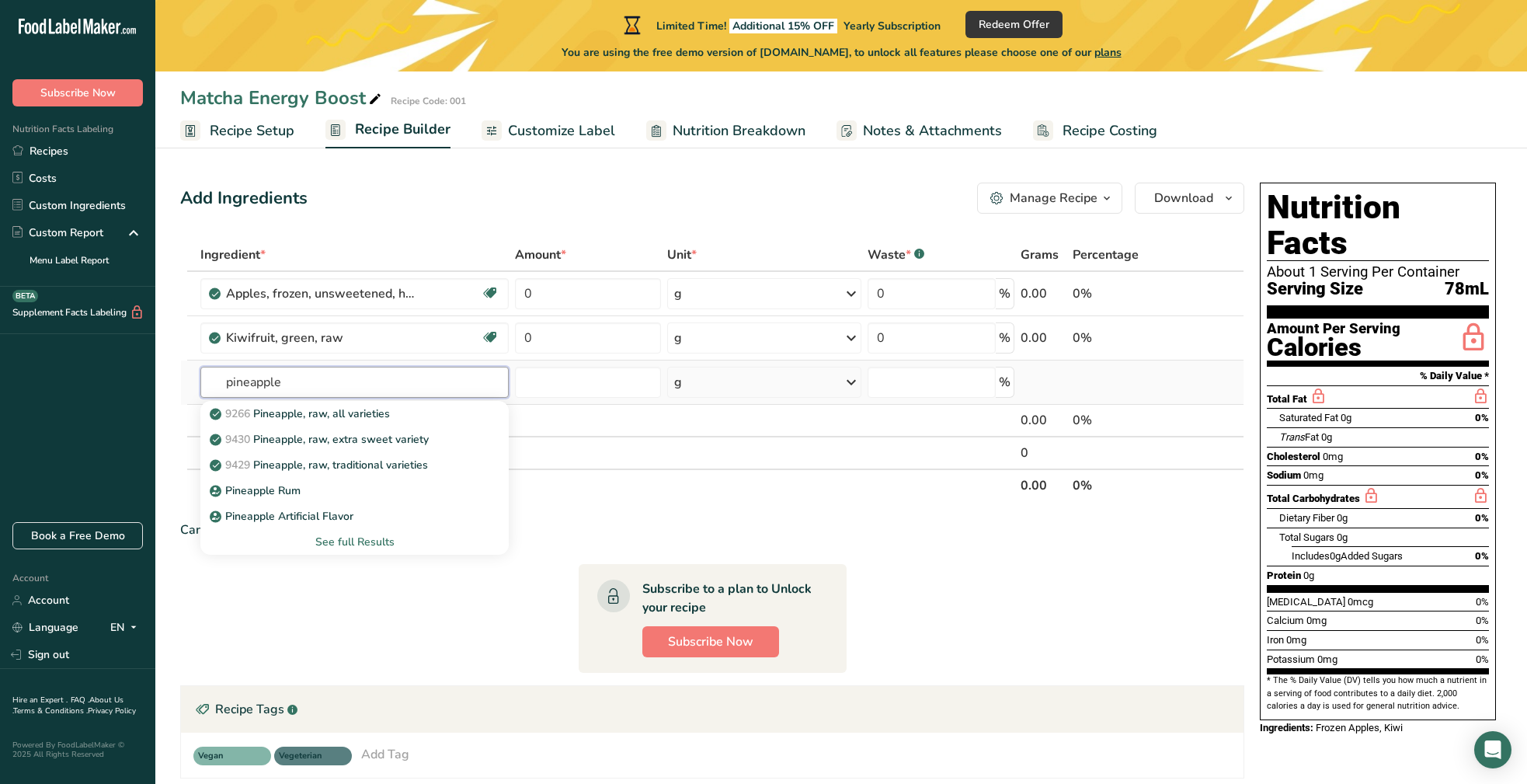
type input "pineapple"
click at [372, 543] on div "See full Results" at bounding box center [355, 542] width 283 height 16
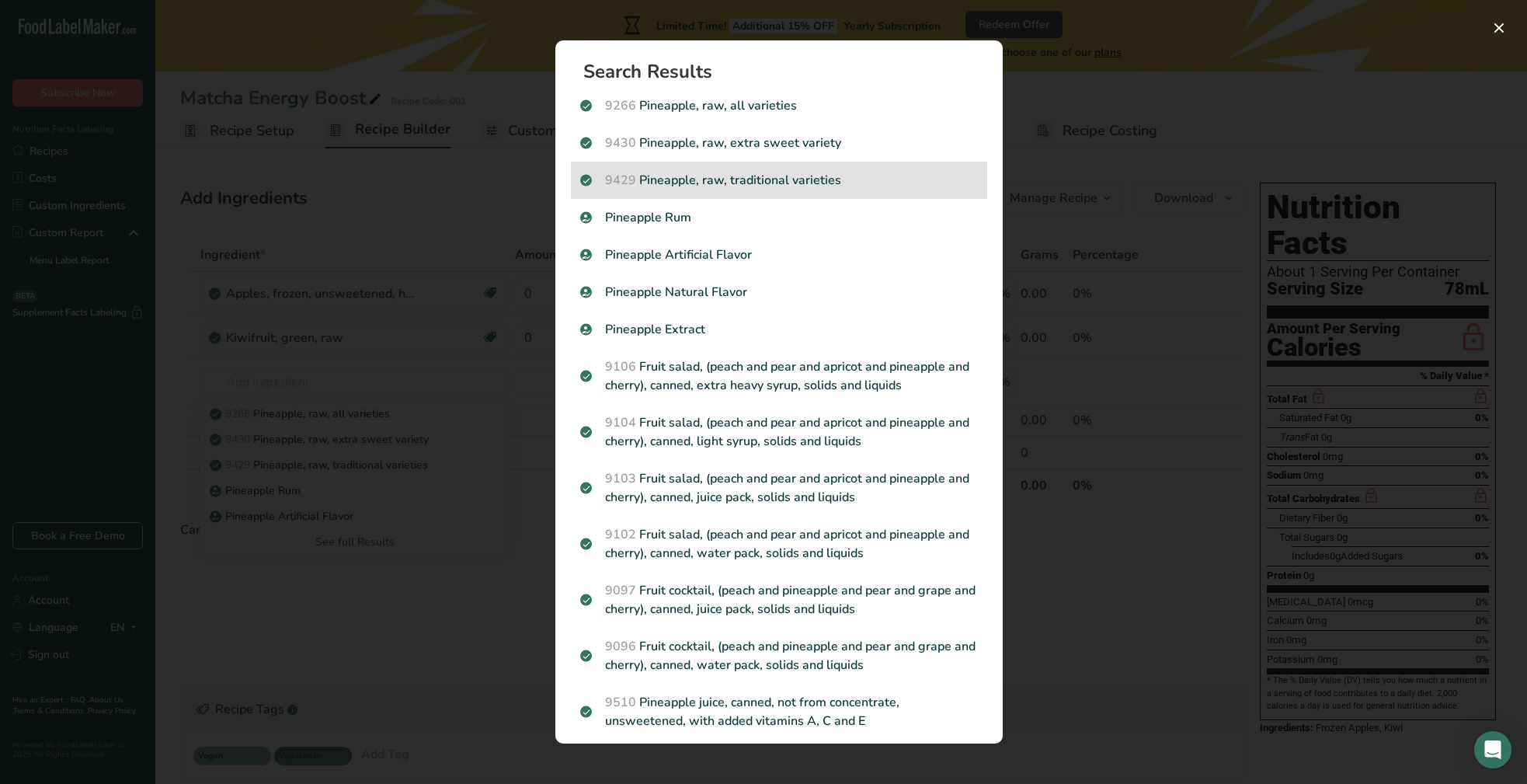
click at [705, 171] on p "9429 Pineapple, raw, traditional varieties" at bounding box center [779, 180] width 397 height 19
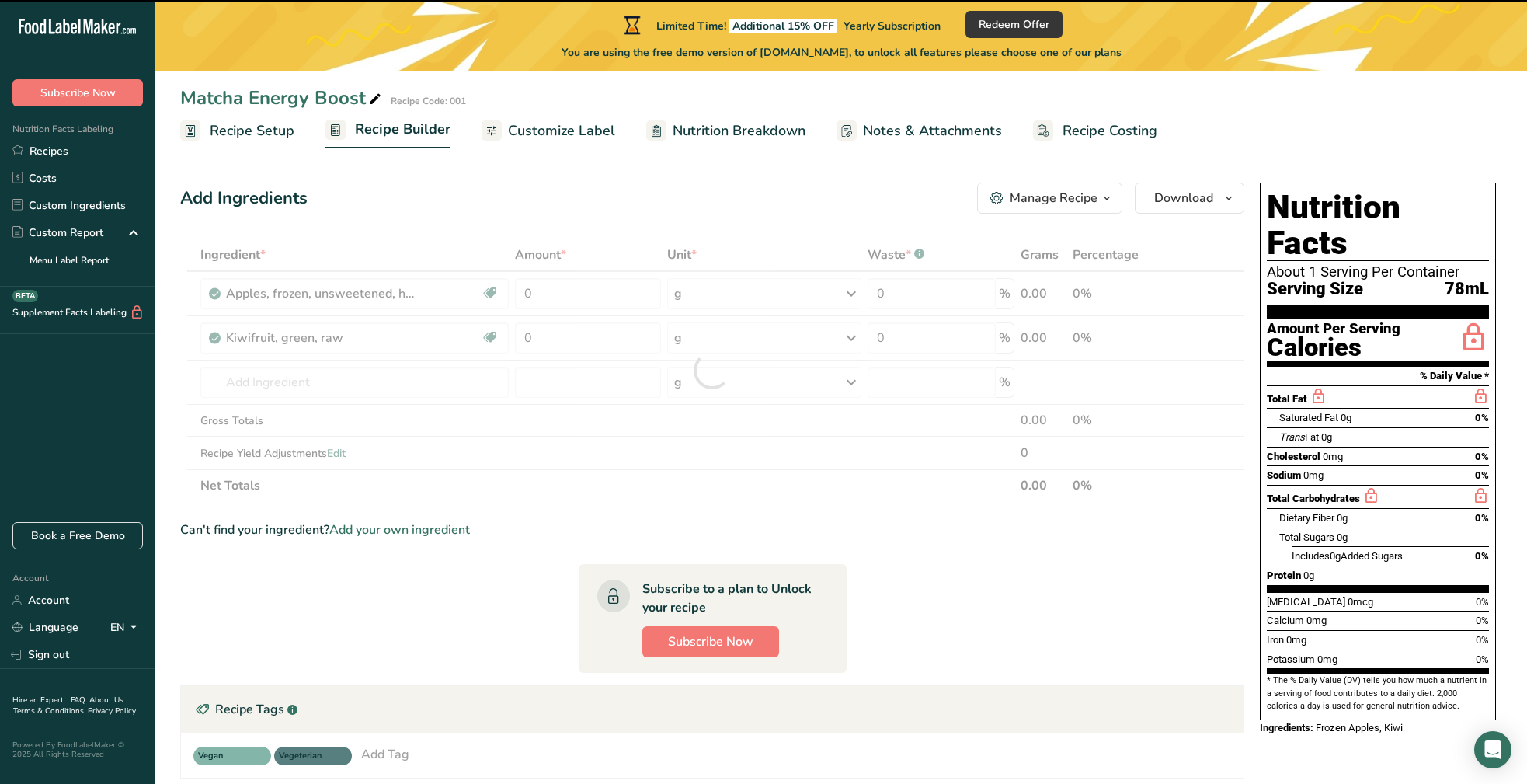
type input "0"
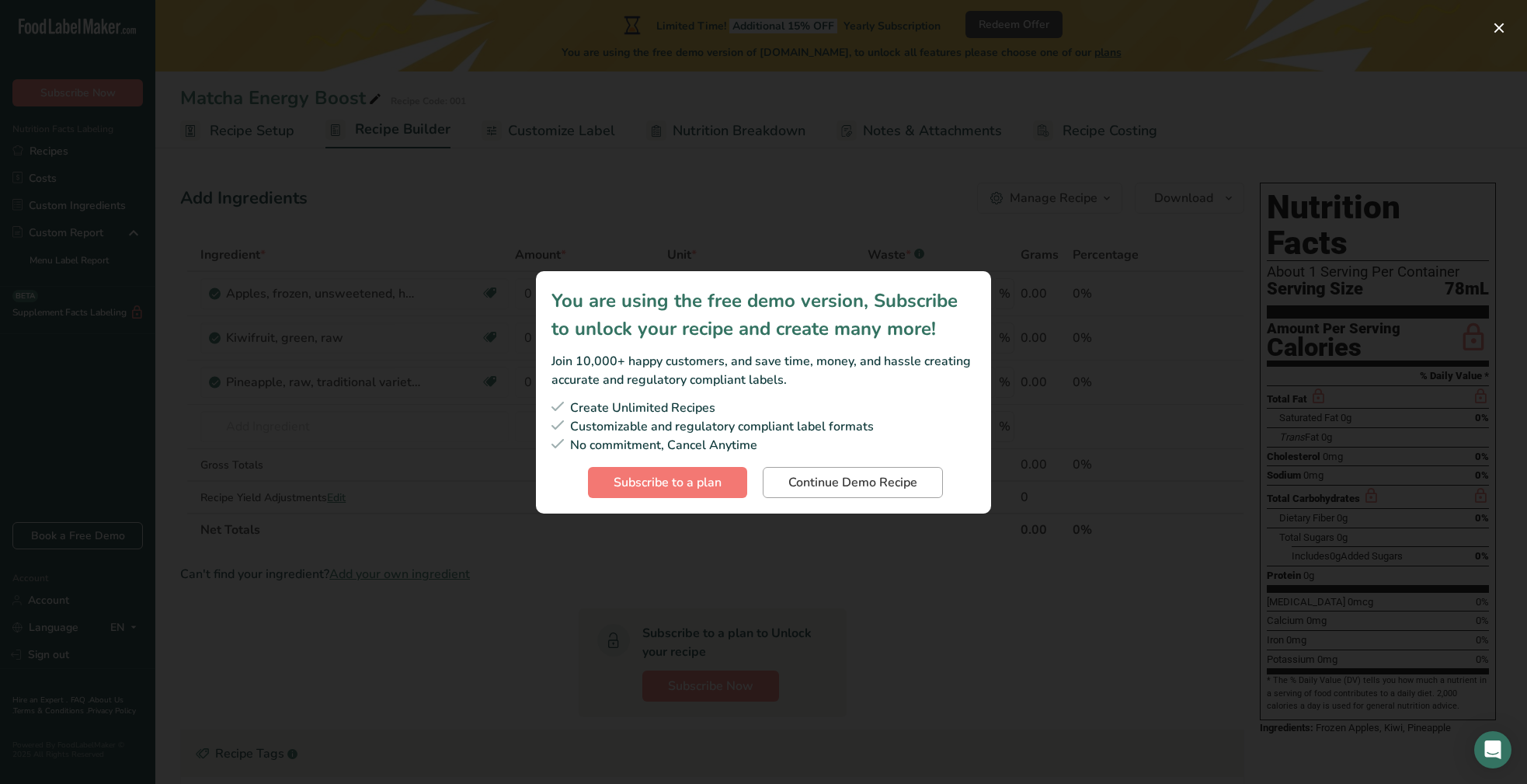
click at [868, 481] on span "Continue Demo Recipe" at bounding box center [853, 482] width 129 height 19
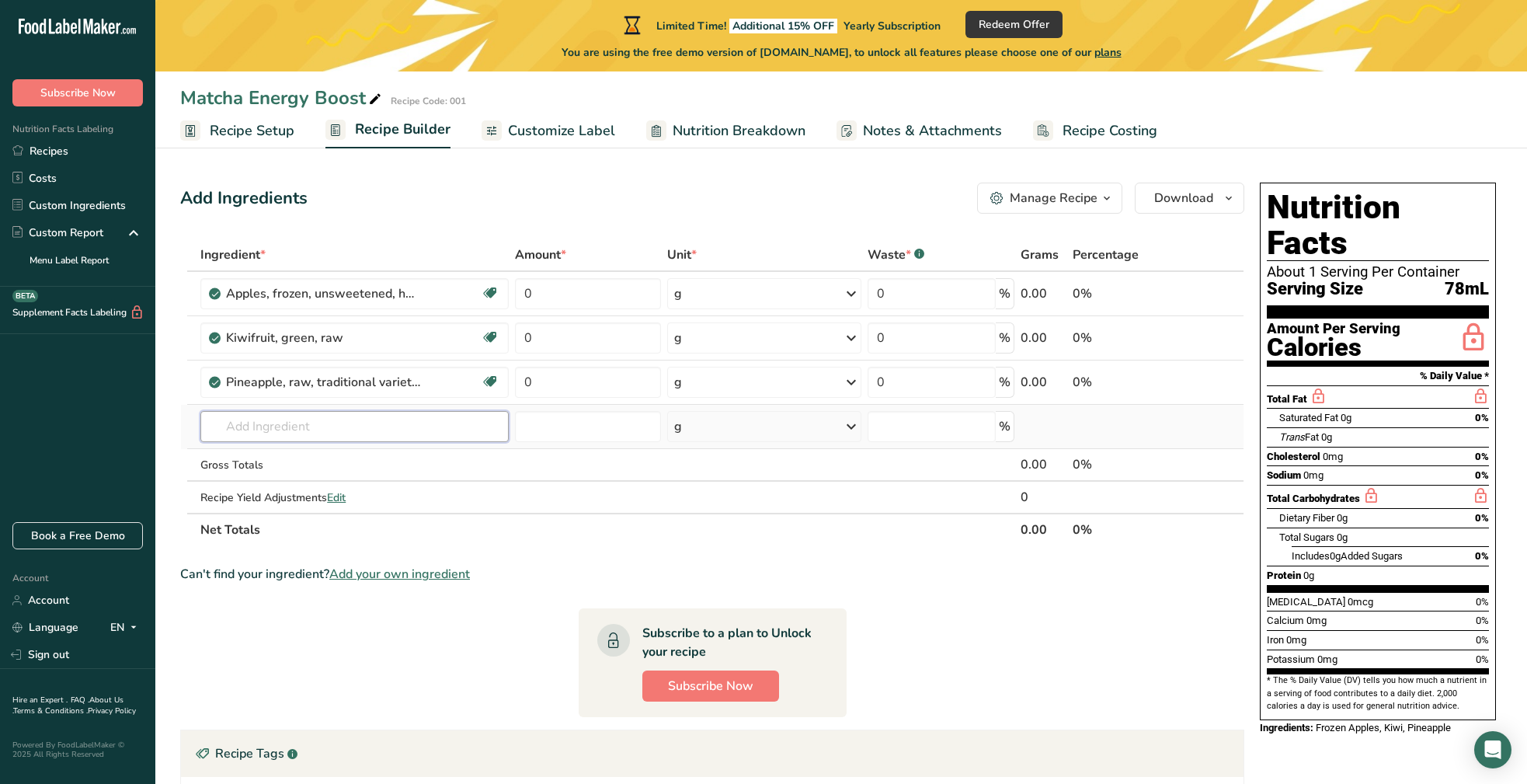
click at [276, 424] on input "text" at bounding box center [355, 426] width 308 height 31
type input "Matcha"
click at [254, 456] on p "Matcha" at bounding box center [238, 458] width 50 height 16
type input "Matcha"
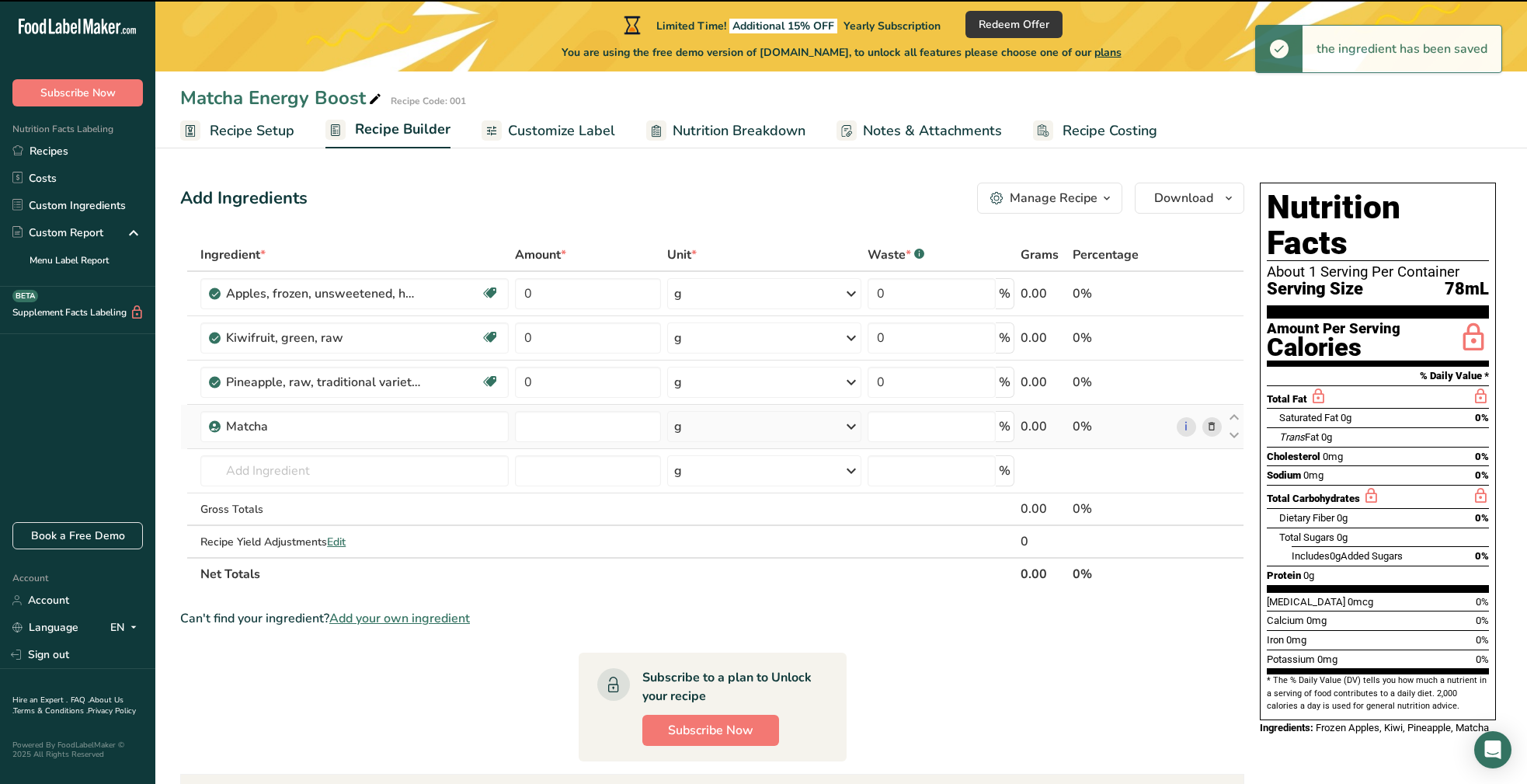
type input "0"
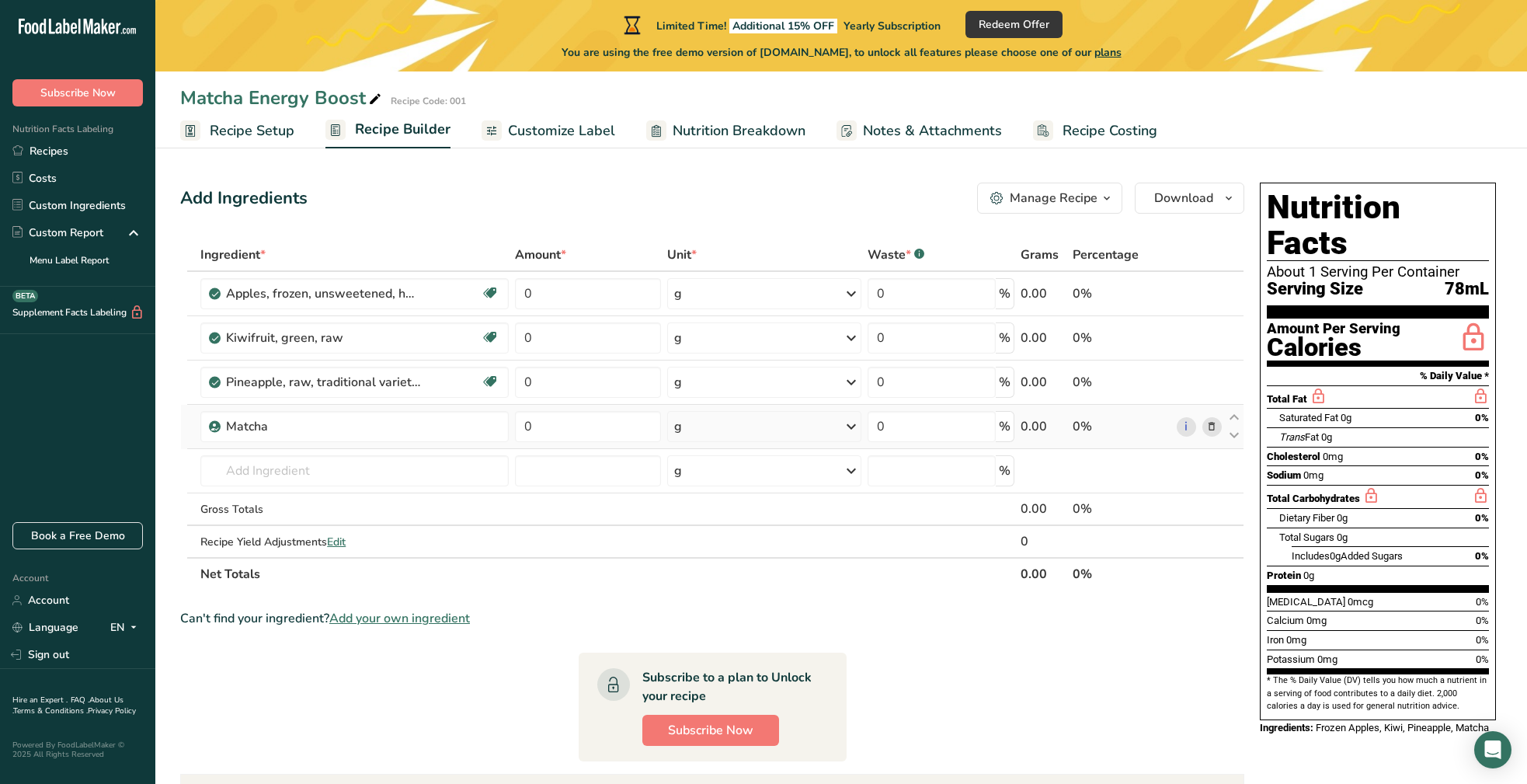
scroll to position [2, 0]
click at [281, 506] on div "Gross Totals" at bounding box center [355, 508] width 308 height 16
click at [1213, 293] on icon at bounding box center [1212, 293] width 11 height 16
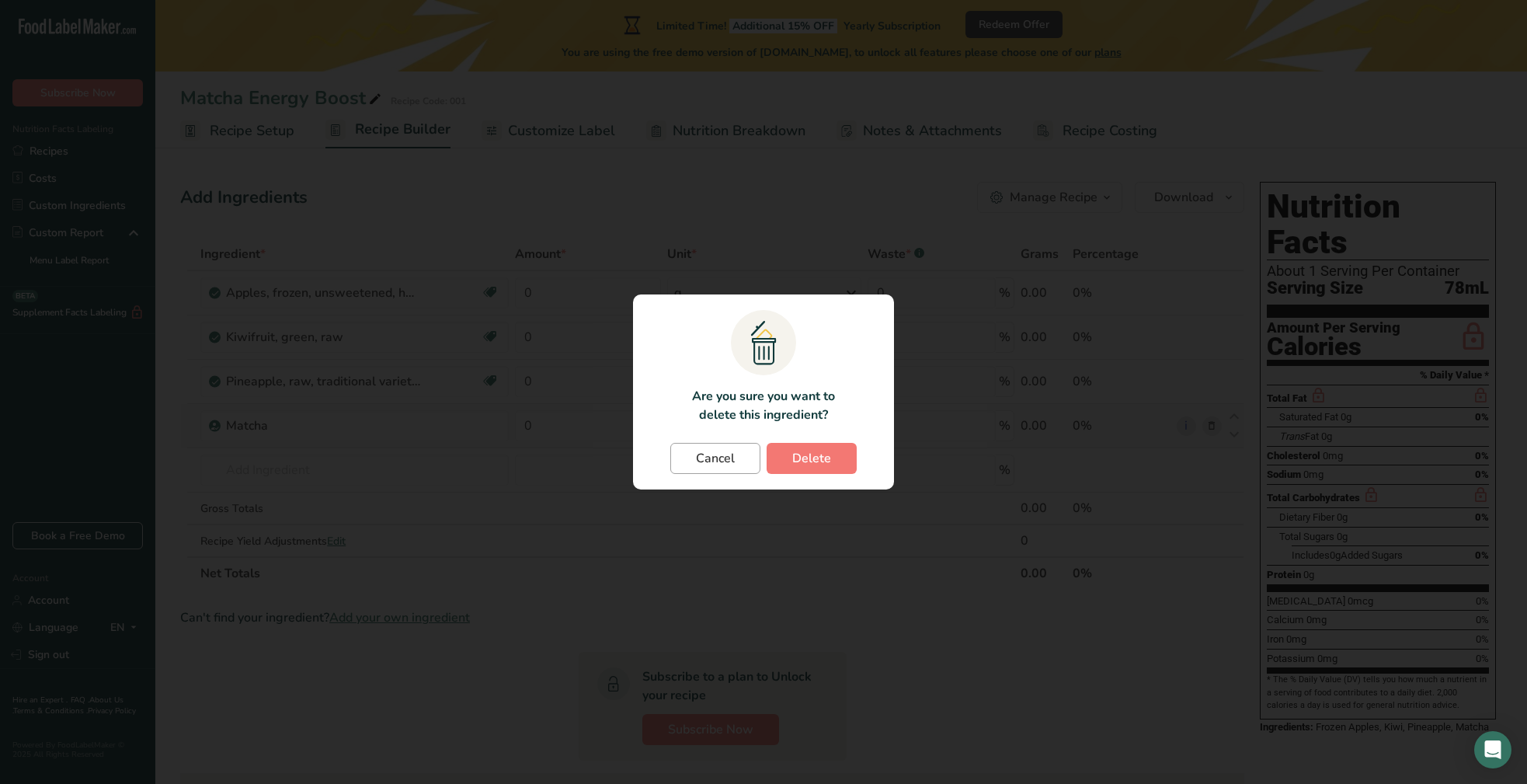
click at [698, 452] on span "Cancel" at bounding box center [715, 458] width 39 height 19
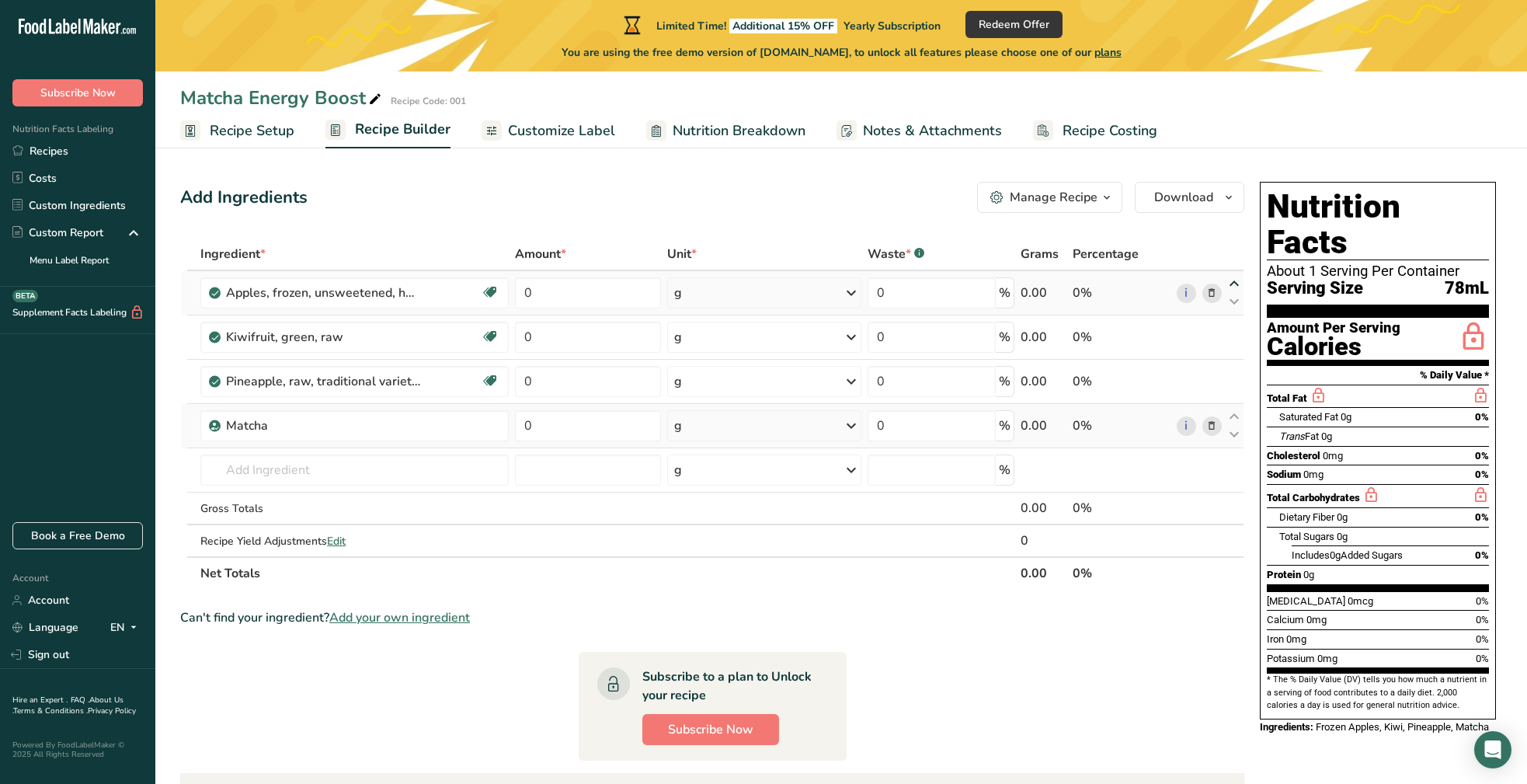
click at [1232, 282] on icon at bounding box center [1234, 283] width 19 height 12
click at [539, 296] on input "0" at bounding box center [588, 292] width 146 height 31
type input "131"
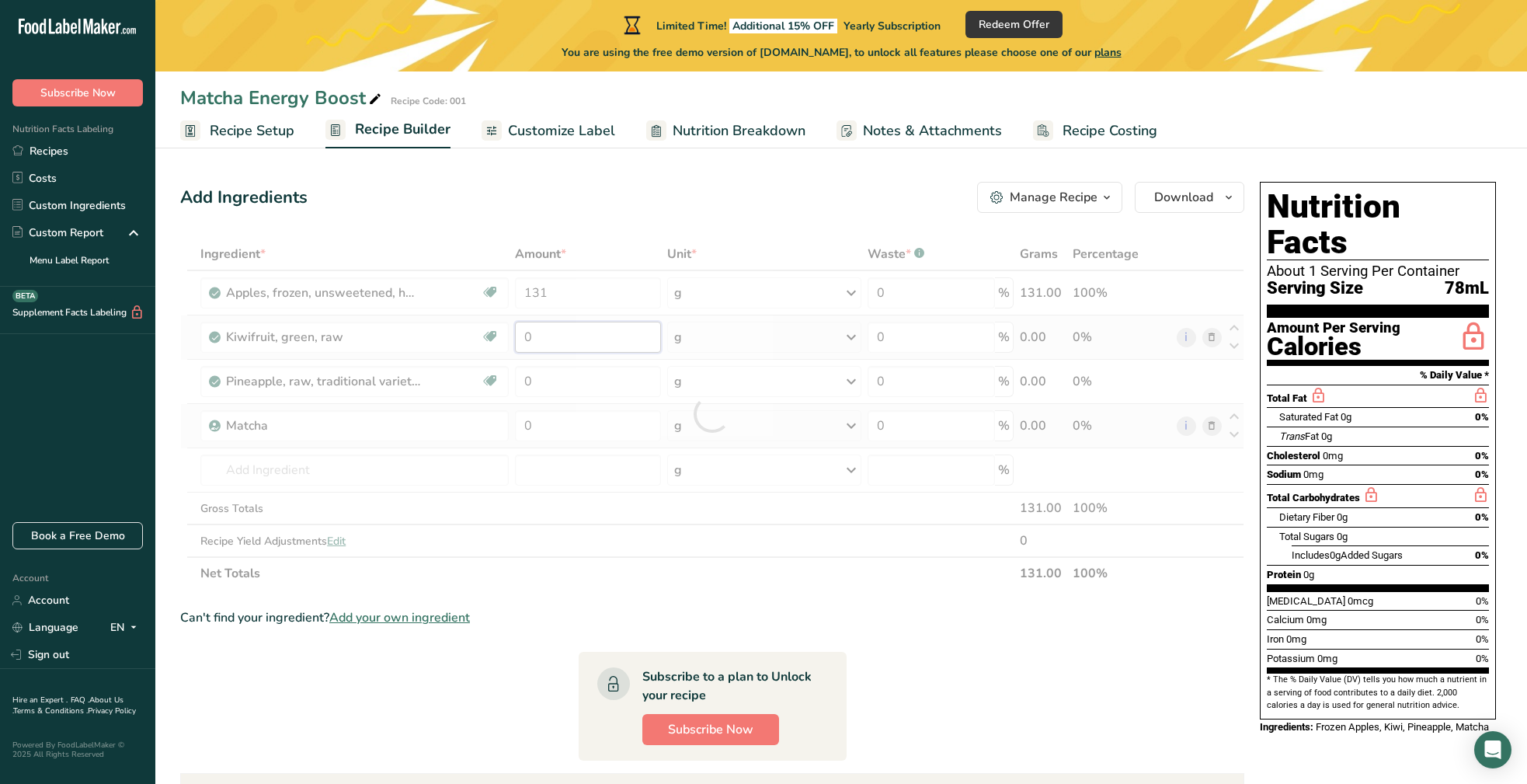
click at [535, 334] on div "Ingredient * Amount * Unit * Waste * .a-a{fill:#347362;}.b-a{fill:#fff;} Grams …" at bounding box center [712, 413] width 1064 height 352
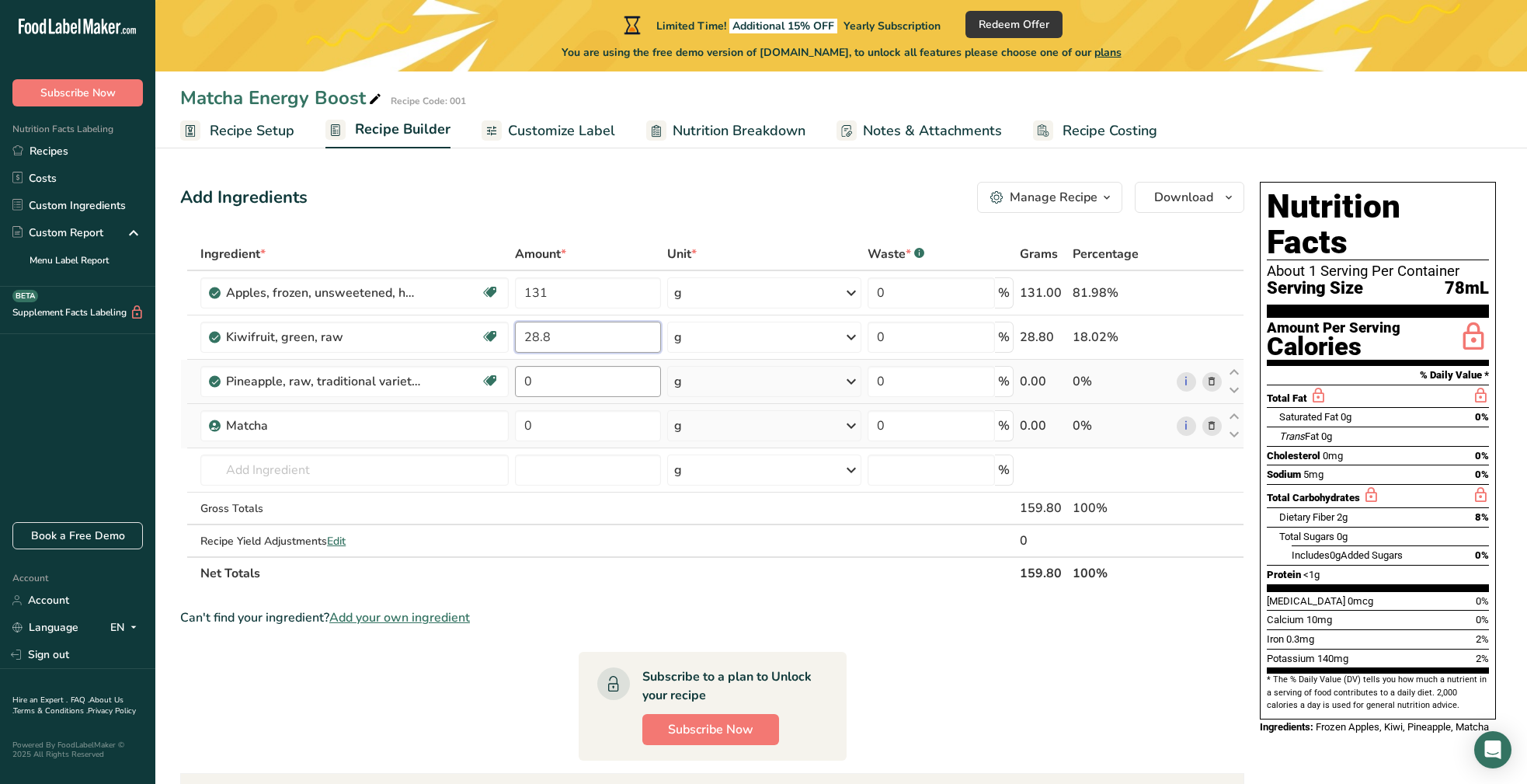
type input "28.8"
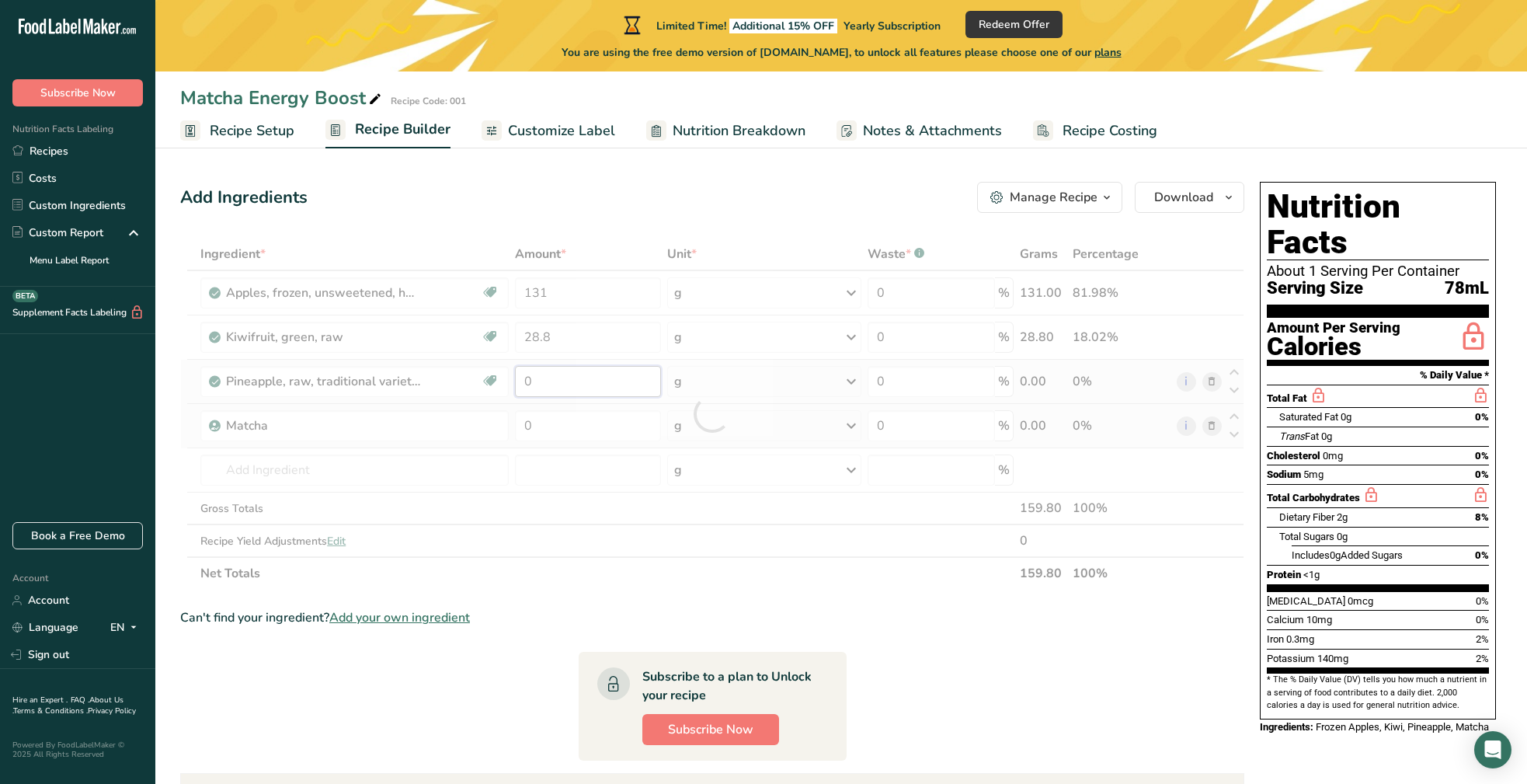
click at [548, 380] on div "Ingredient * Amount * Unit * Waste * .a-a{fill:#347362;}.b-a{fill:#fff;} Grams …" at bounding box center [712, 413] width 1064 height 352
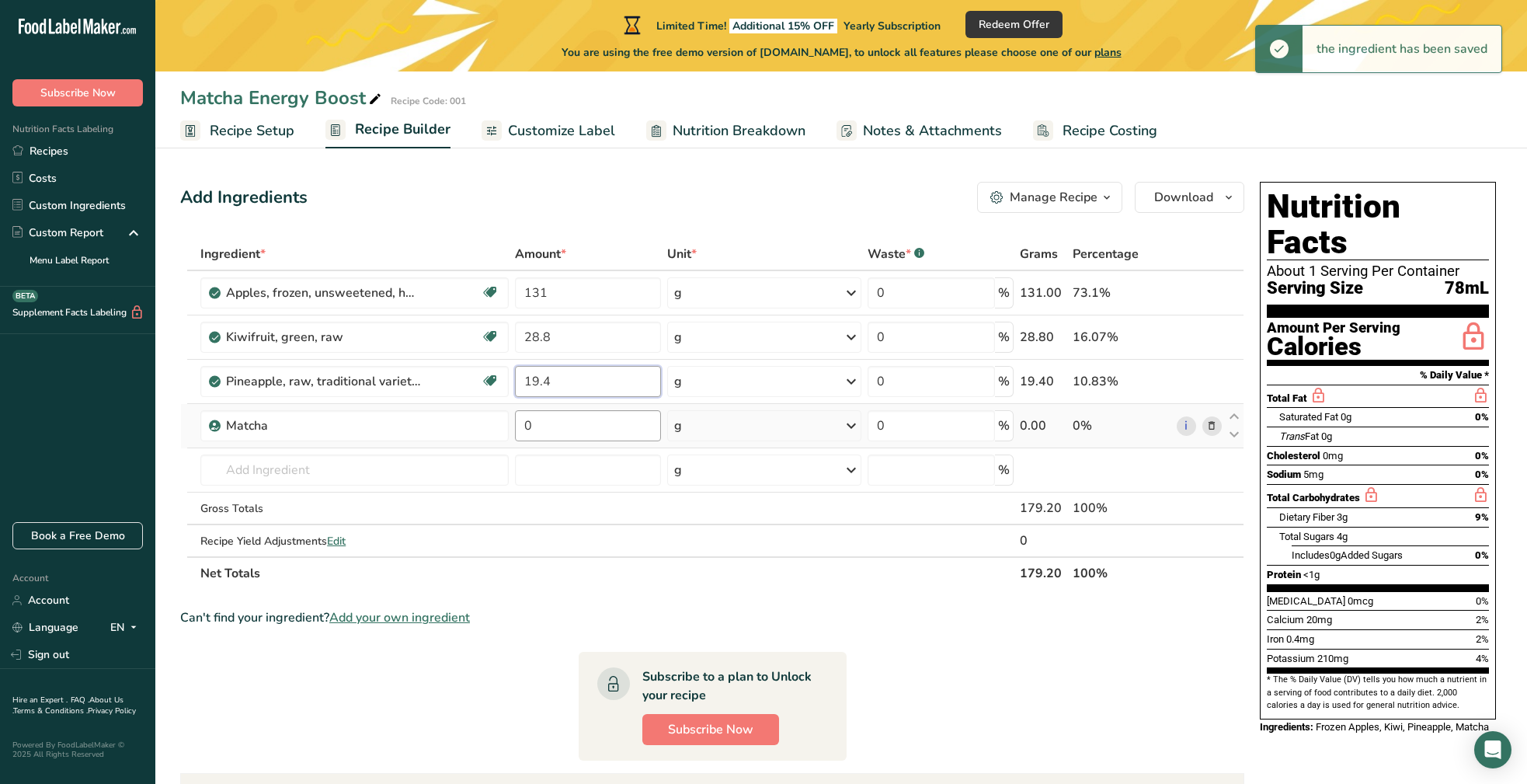
type input "19.4"
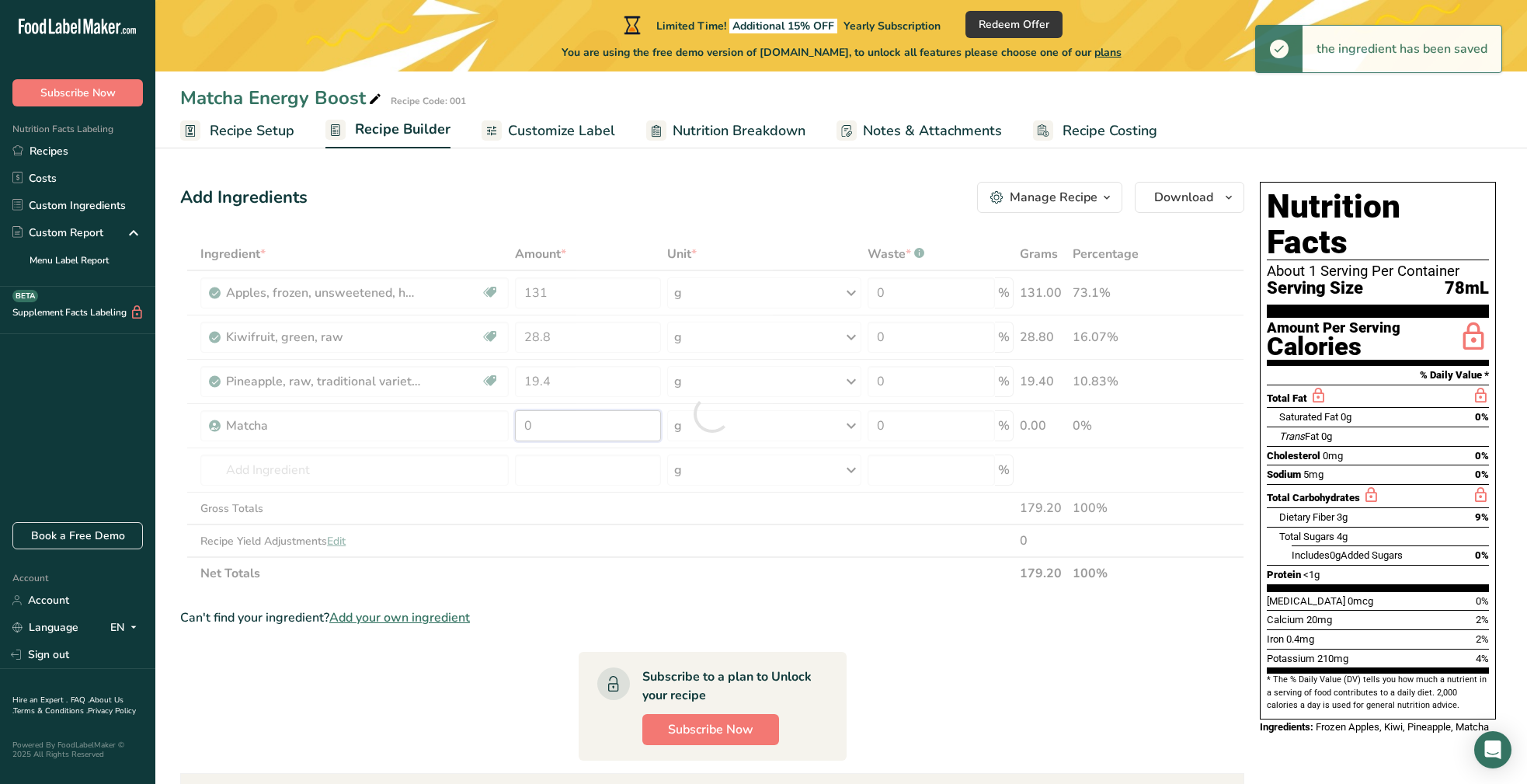
click at [532, 426] on div "Ingredient * Amount * Unit * Waste * .a-a{fill:#347362;}.b-a{fill:#fff;} Grams …" at bounding box center [712, 413] width 1064 height 352
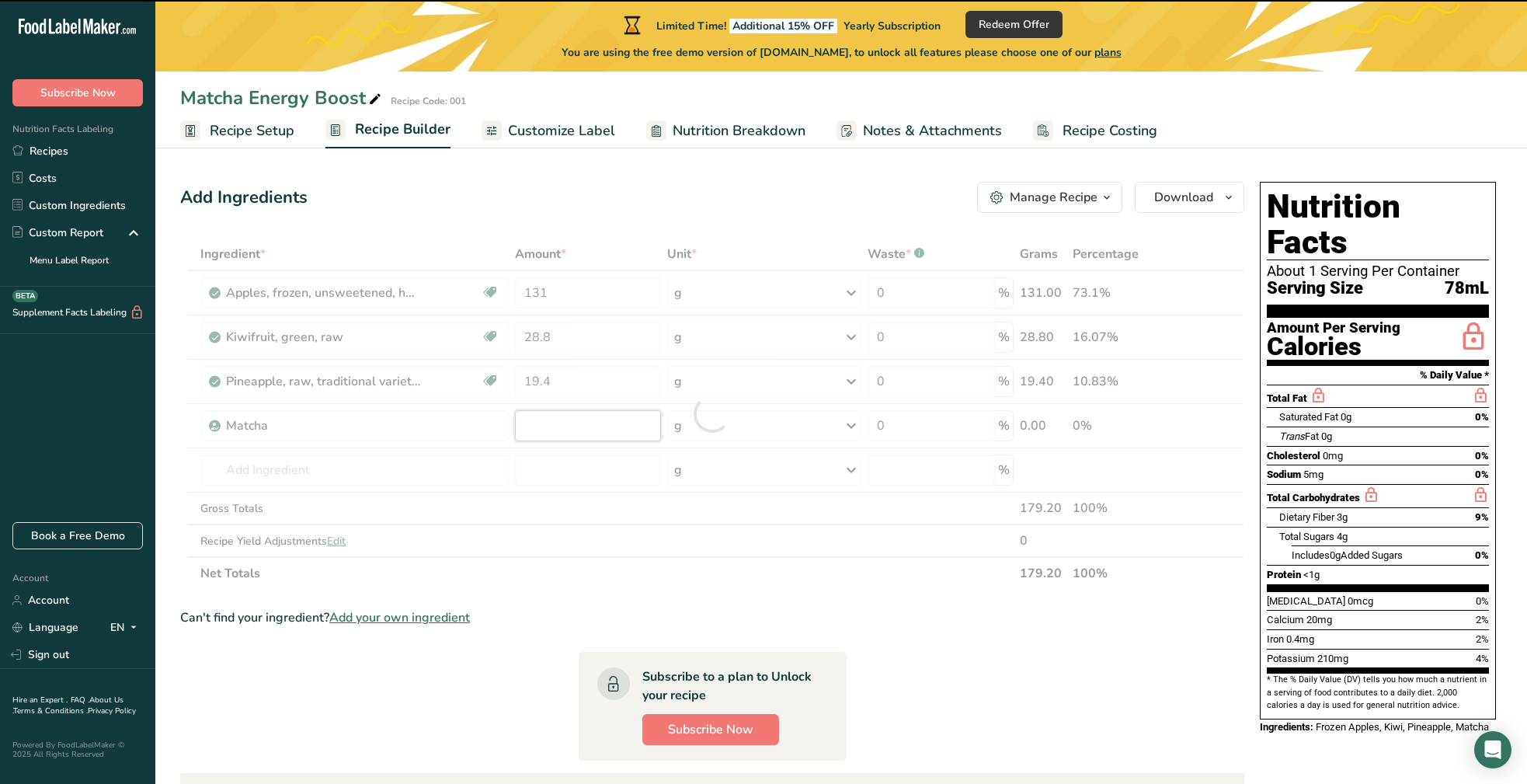
type input "0"
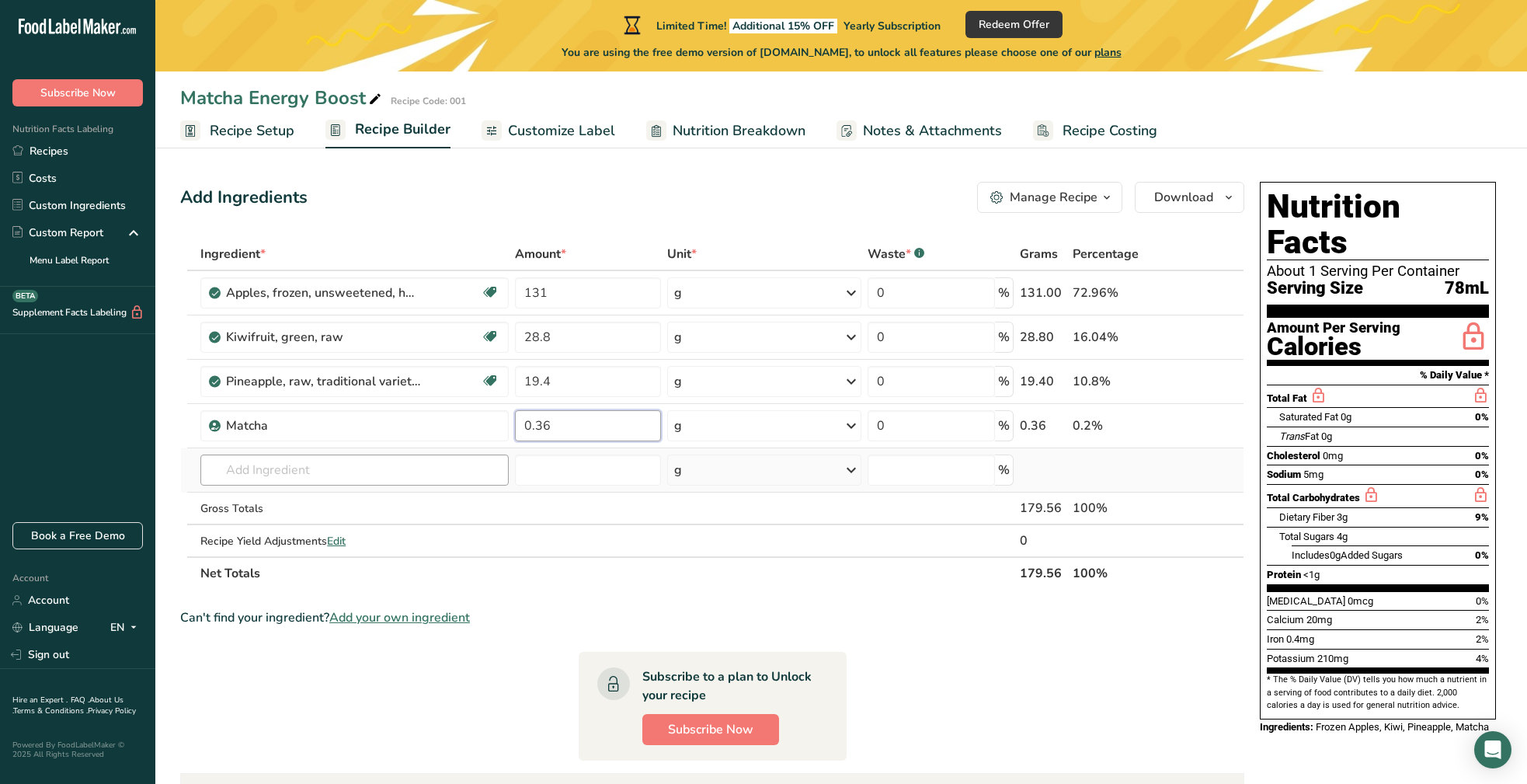
type input "0.36"
click at [312, 466] on div "Ingredient * Amount * Unit * Waste * .a-a{fill:#347362;}.b-a{fill:#fff;} Grams …" at bounding box center [712, 413] width 1064 height 352
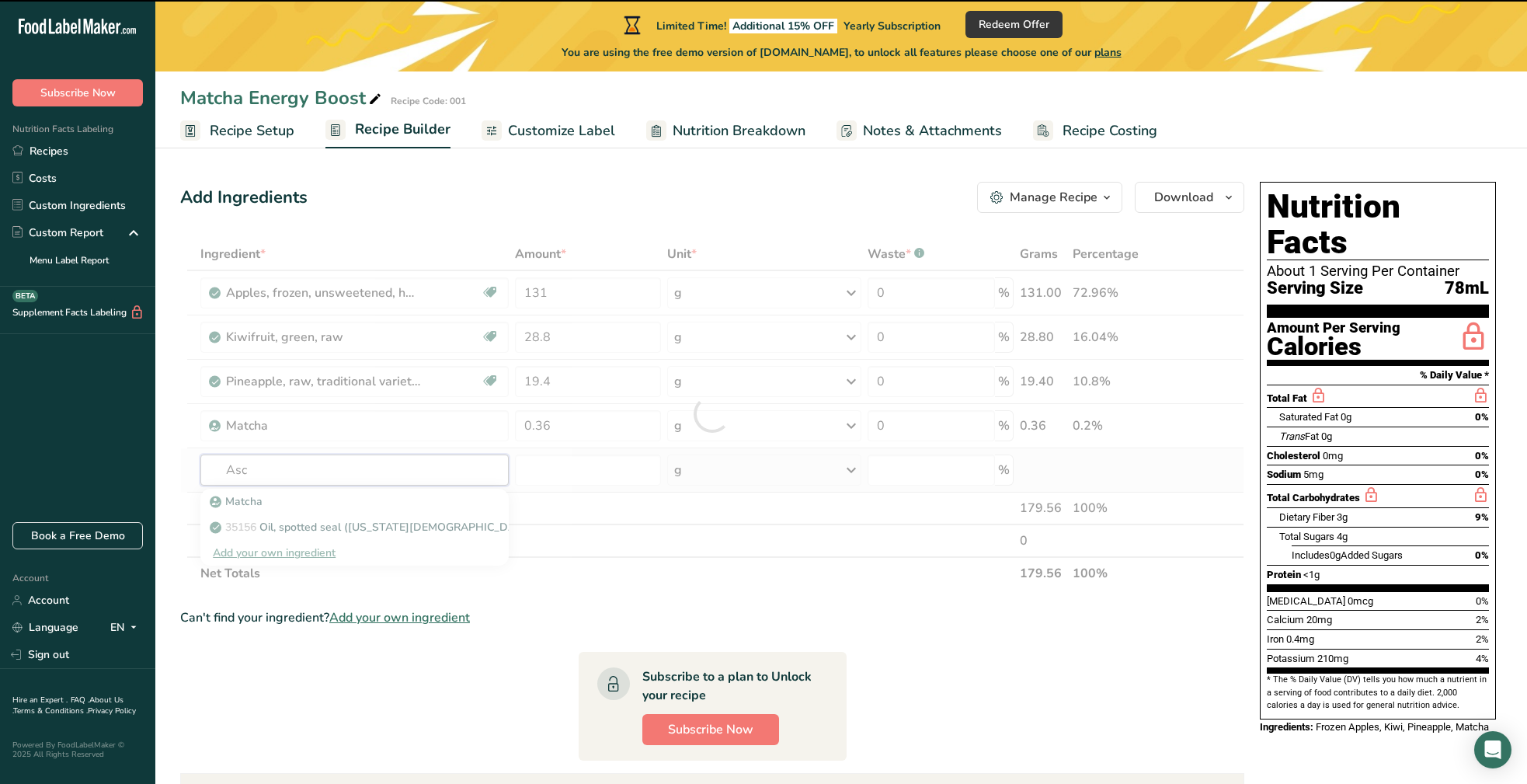
type input "Asco"
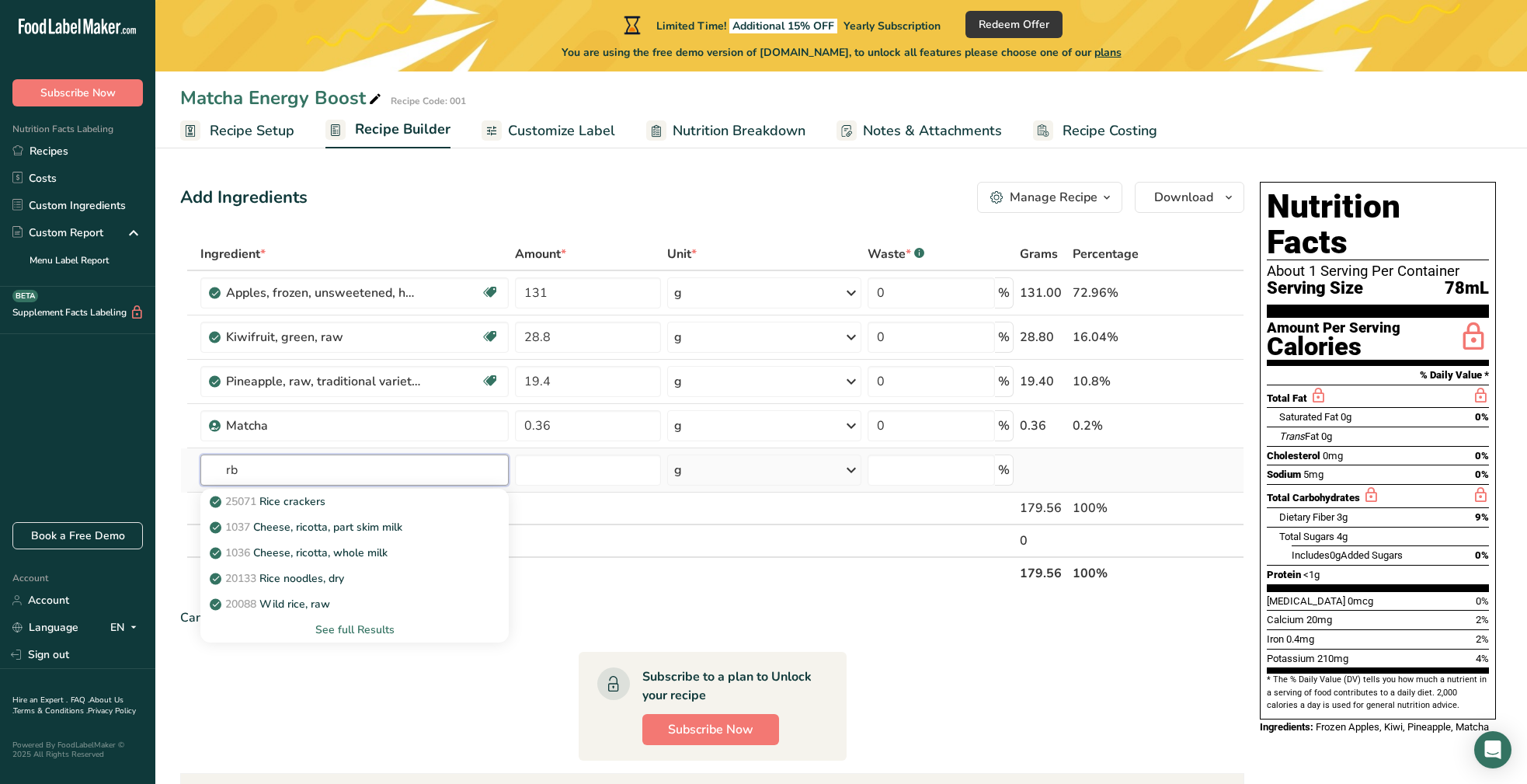
type input "r"
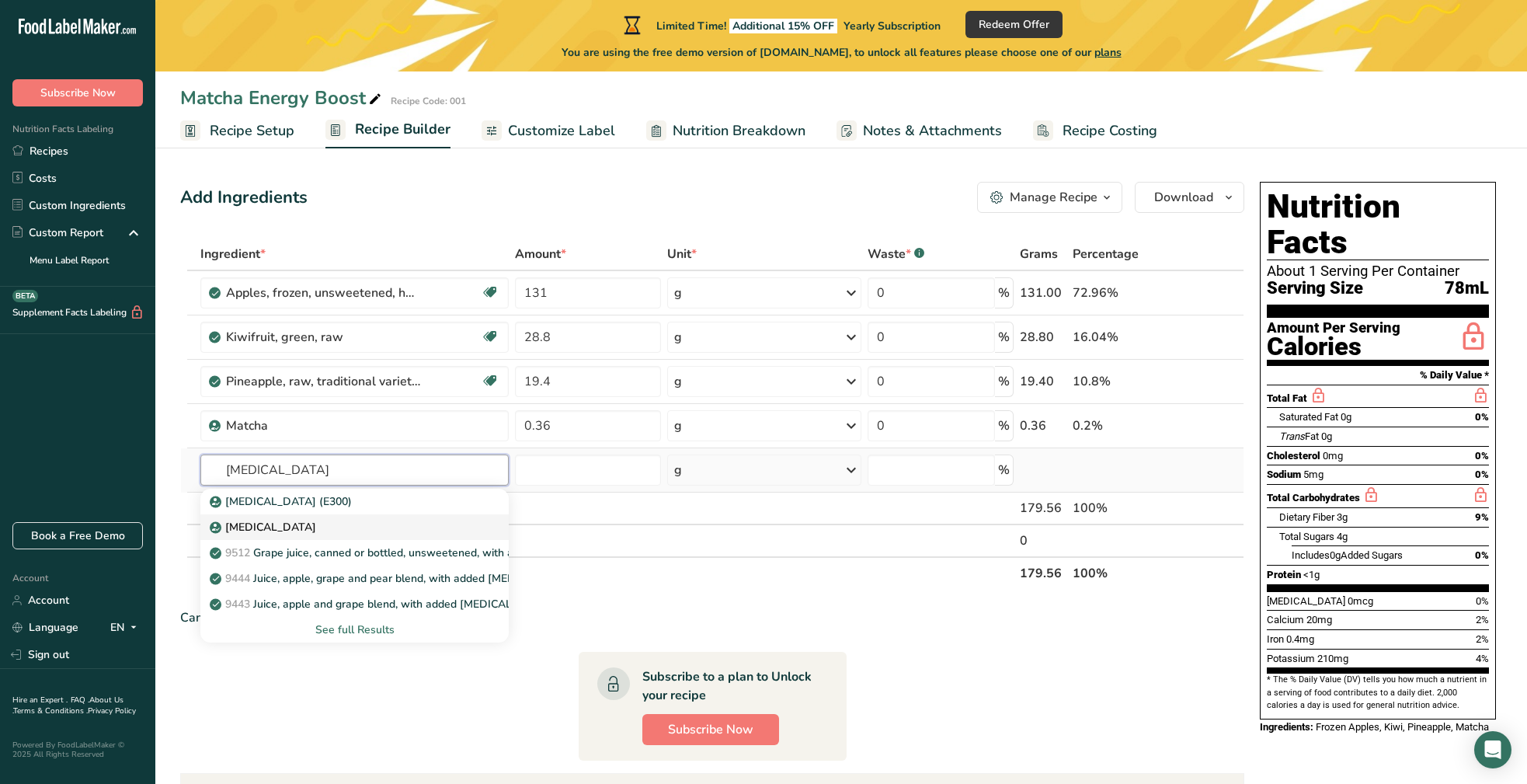
type input "[MEDICAL_DATA]"
click at [263, 524] on p "[MEDICAL_DATA]" at bounding box center [265, 527] width 103 height 16
type input "[MEDICAL_DATA]"
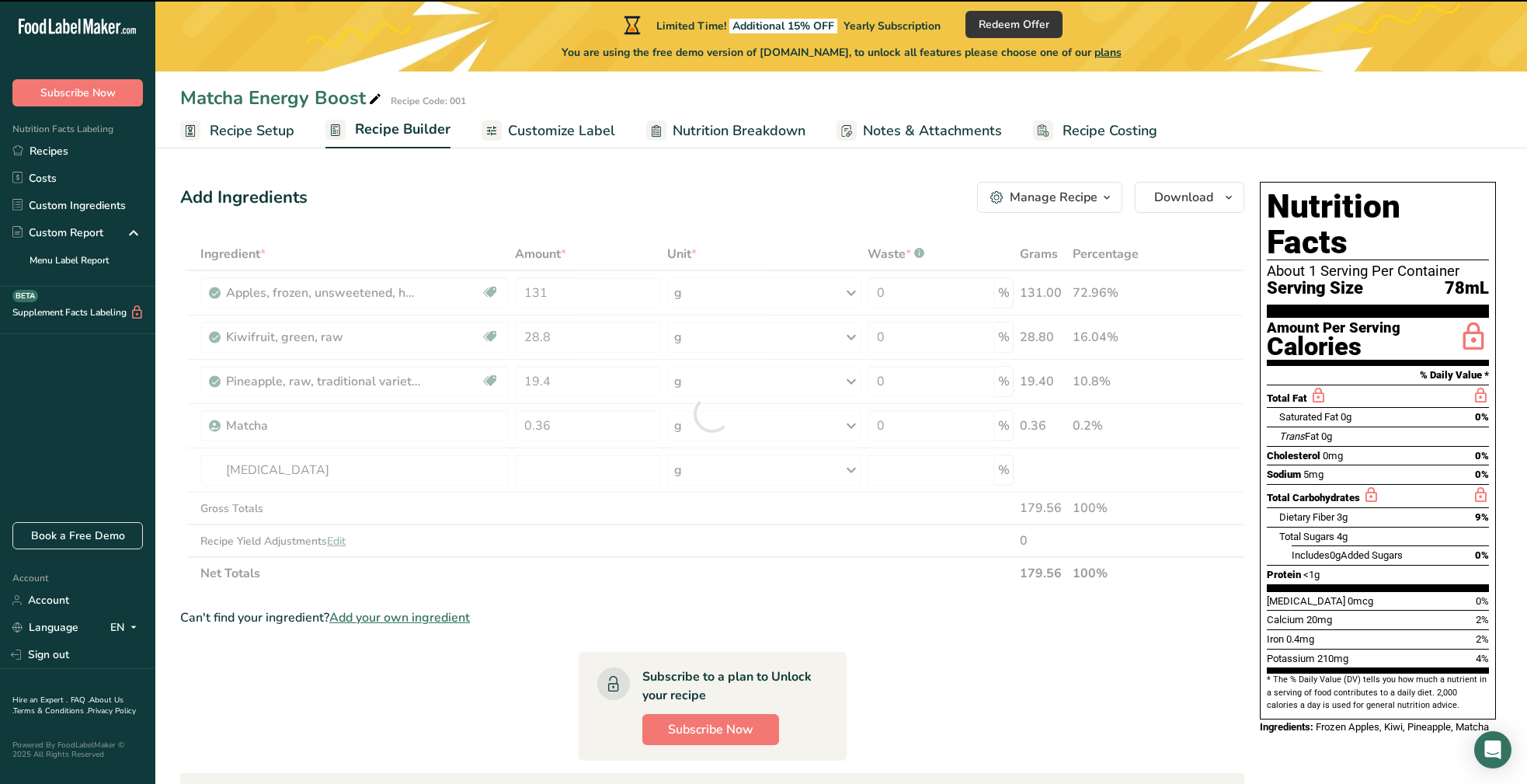
type input "0"
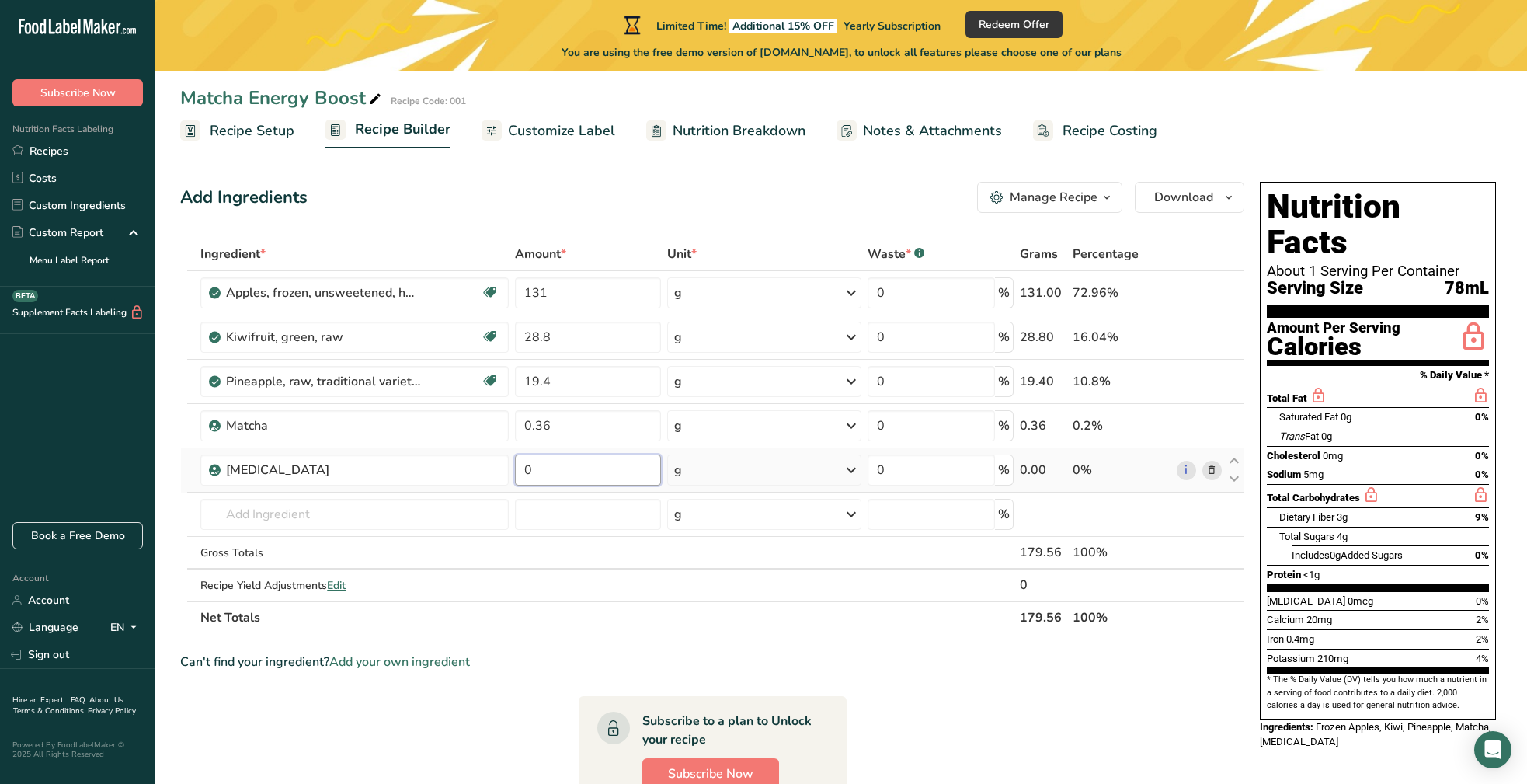
click at [530, 469] on input "0" at bounding box center [588, 470] width 146 height 31
type input "0.44"
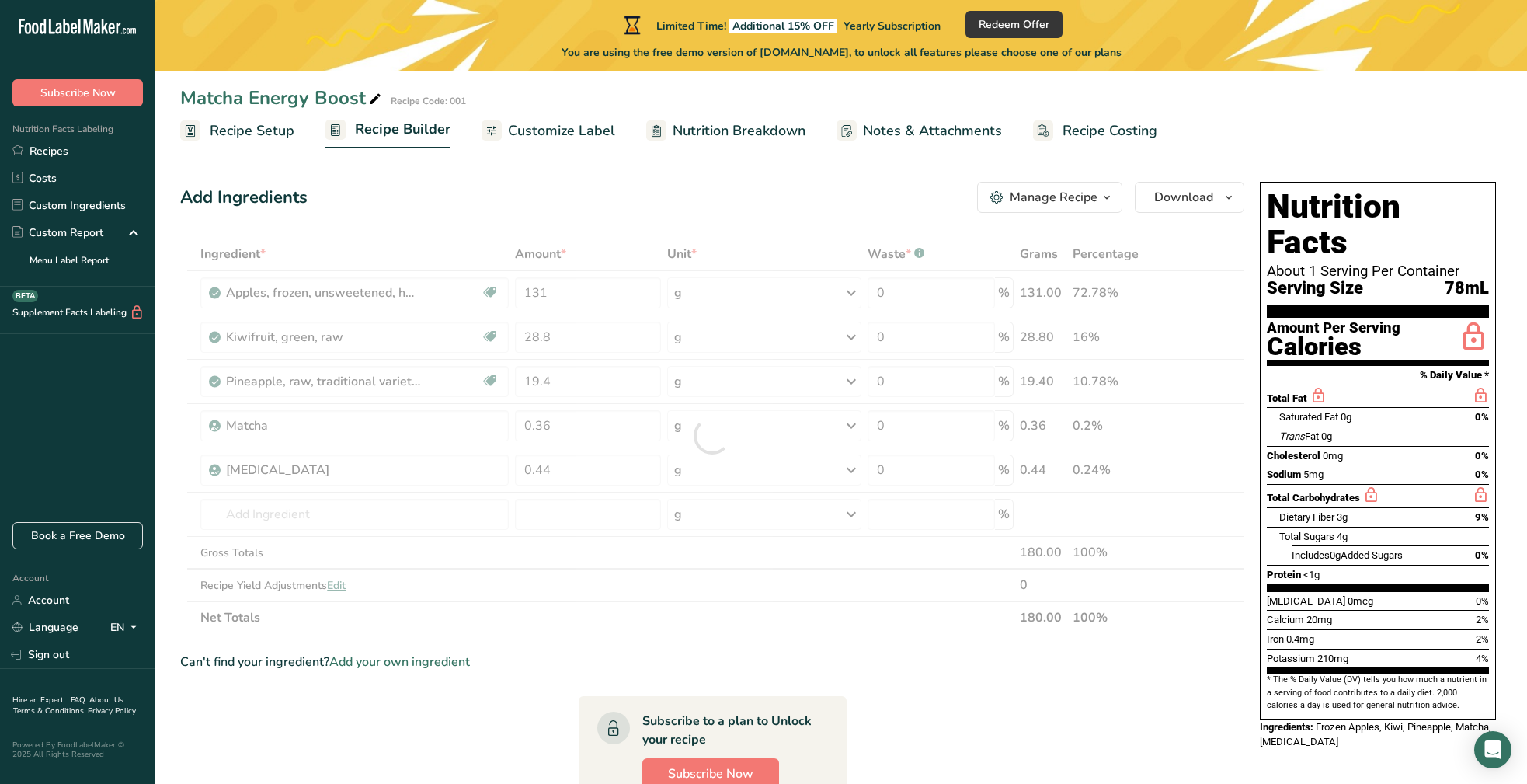
click at [804, 647] on section "Ingredient * Amount * Unit * Waste * .a-a{fill:#347362;}.b-a{fill:#fff;} Grams …" at bounding box center [712, 691] width 1064 height 907
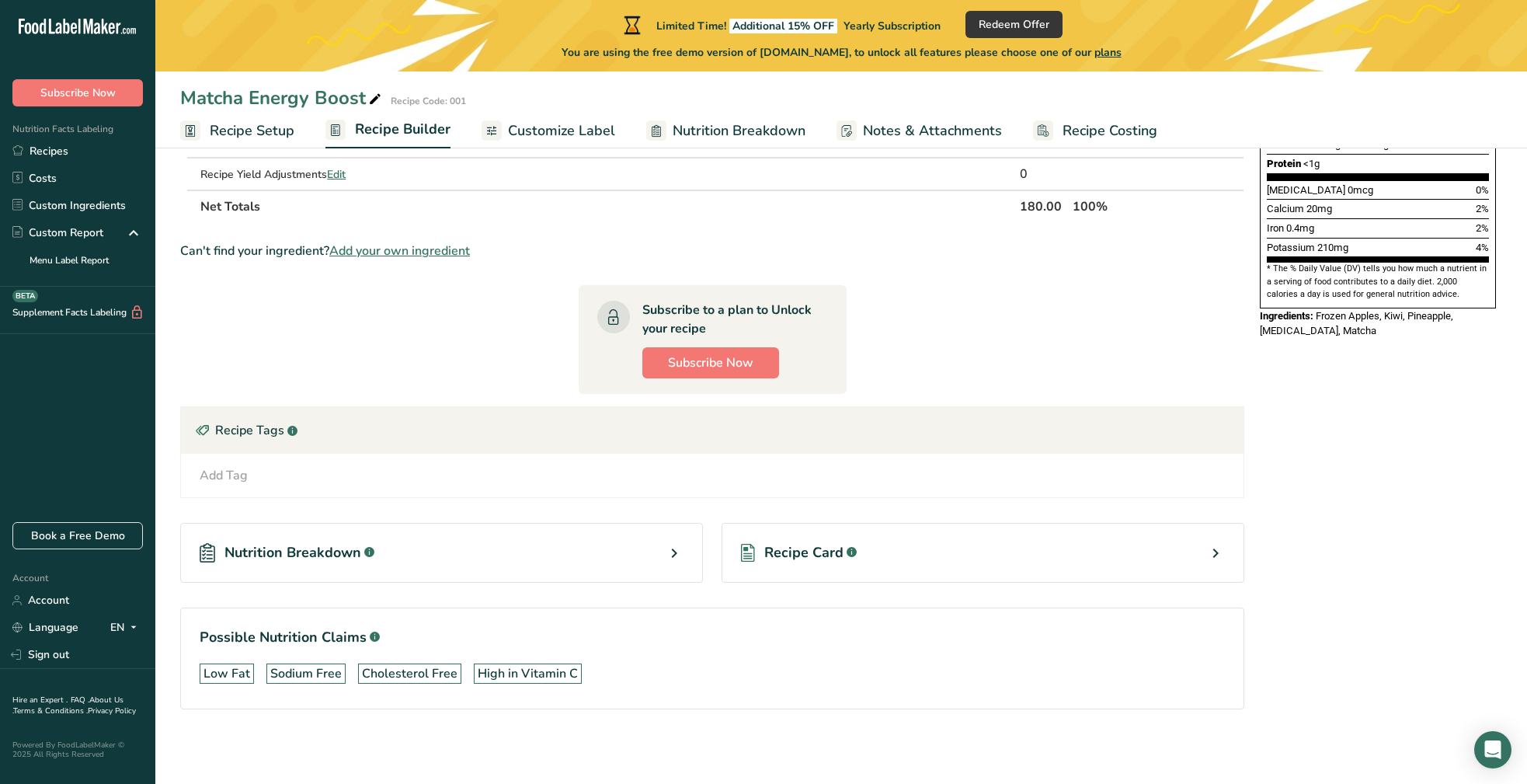
scroll to position [412, 0]
click at [674, 551] on icon at bounding box center [674, 552] width 19 height 28
select select "Calories"
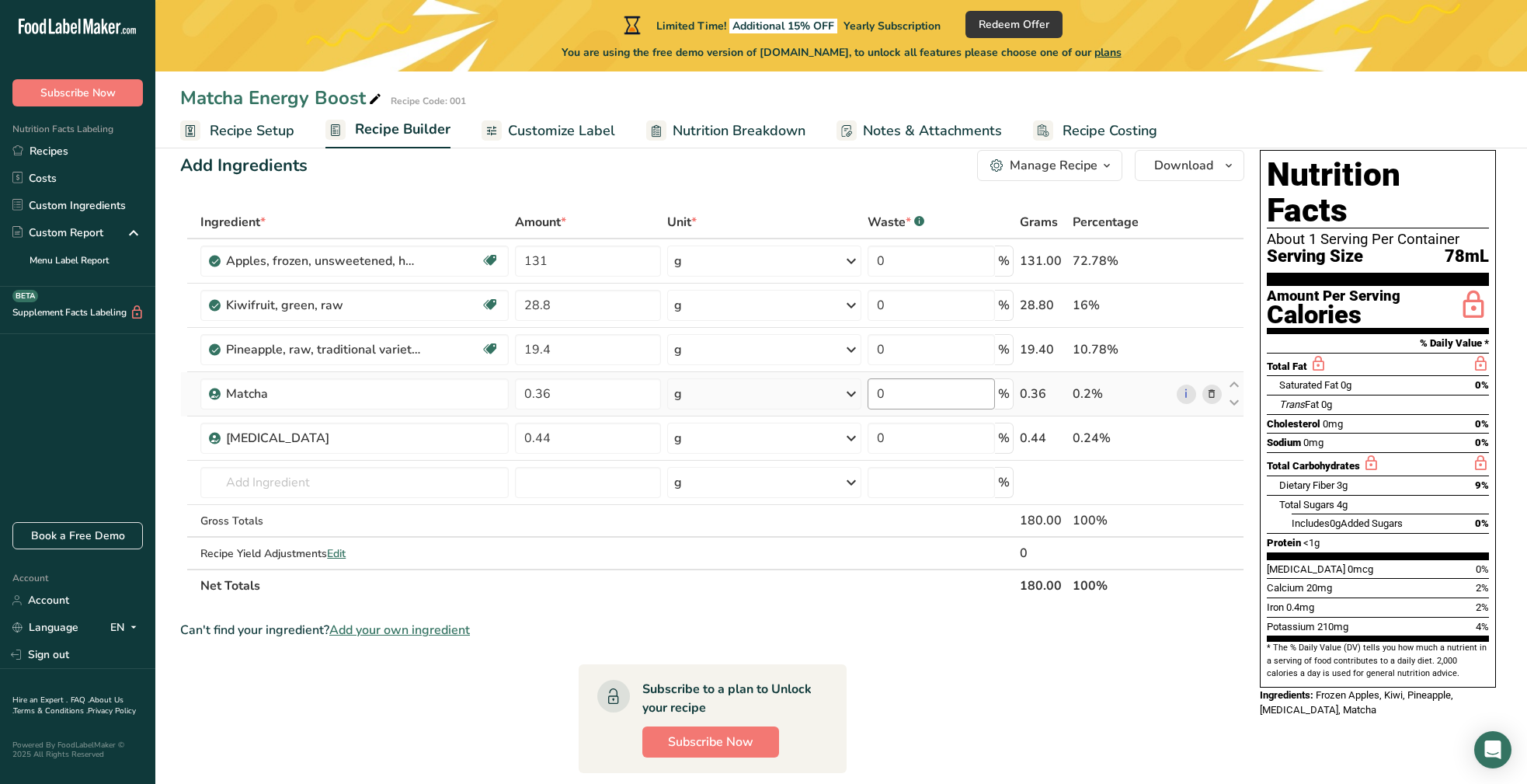
scroll to position [30, 0]
